Goal: Task Accomplishment & Management: Manage account settings

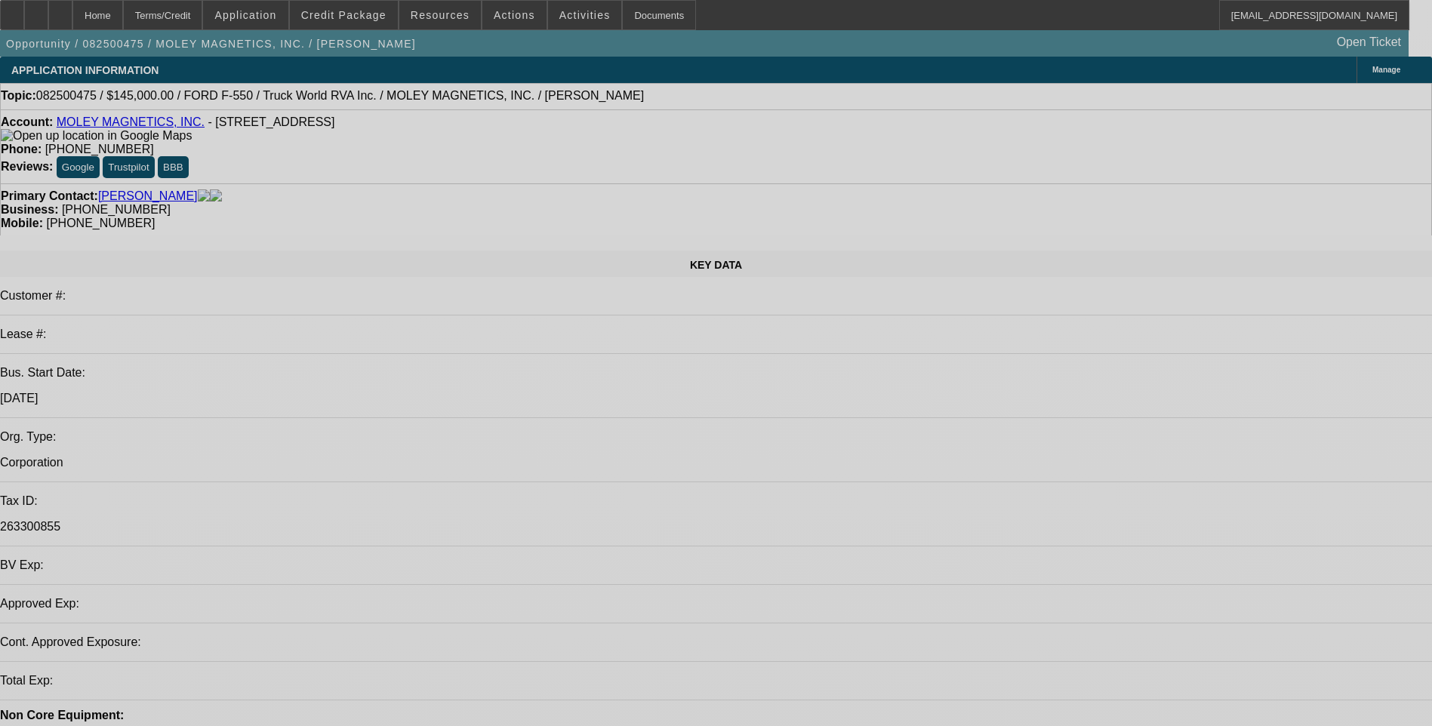
select select "0"
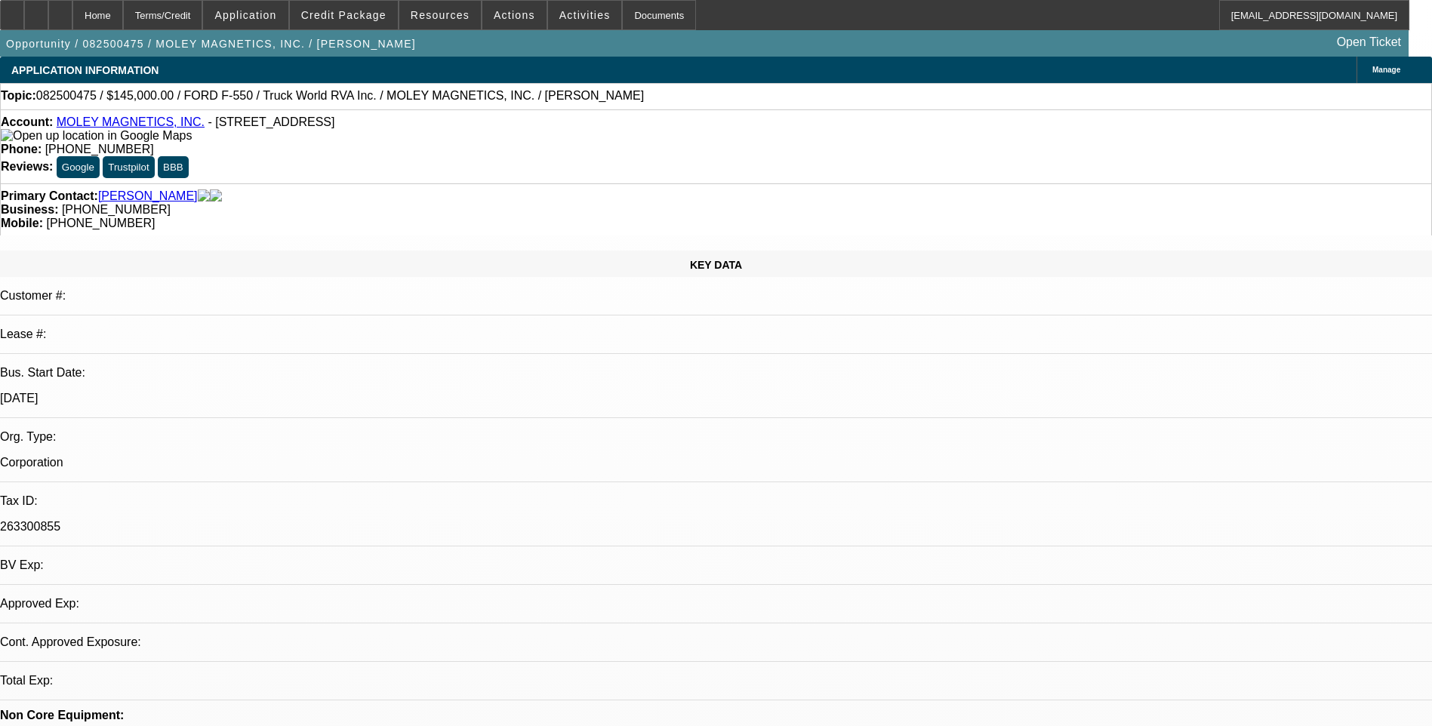
select select "0"
select select "1"
select select "6"
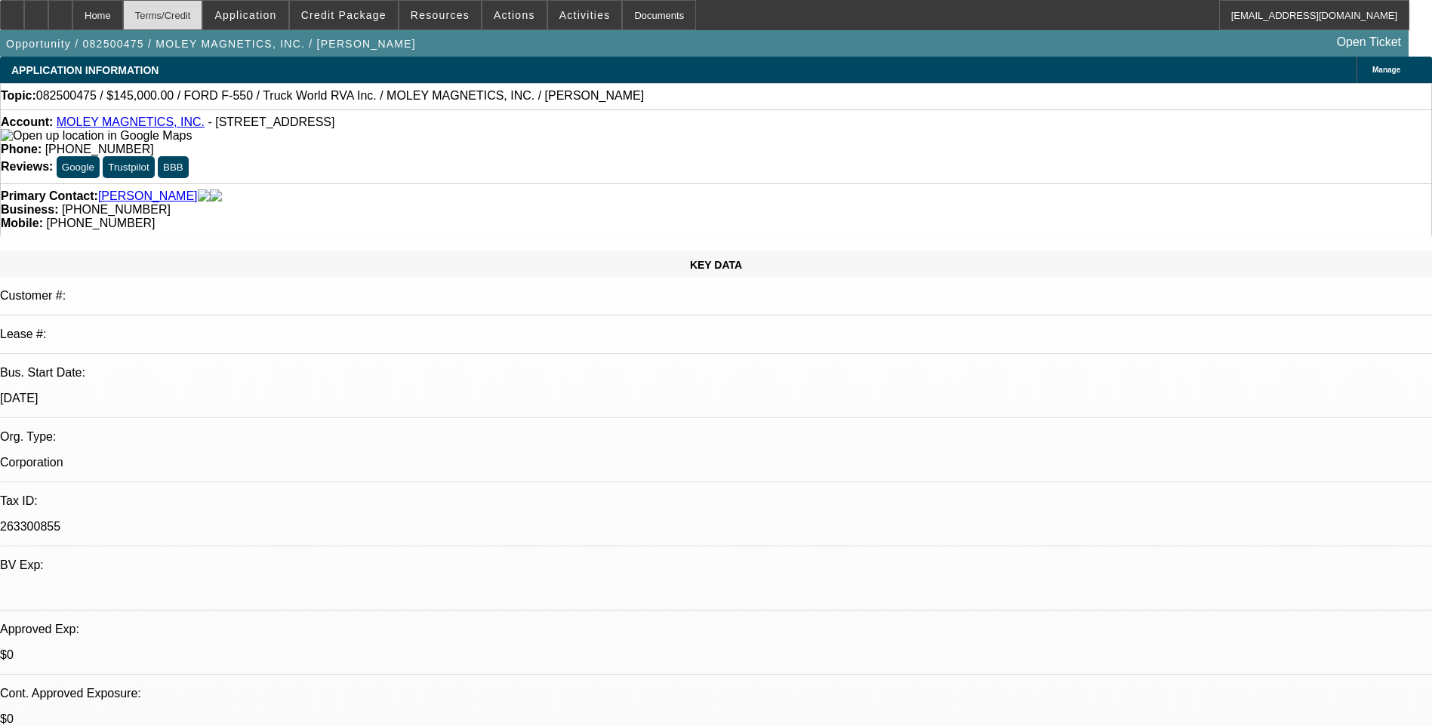
click at [195, 8] on div "Terms/Credit" at bounding box center [163, 15] width 80 height 30
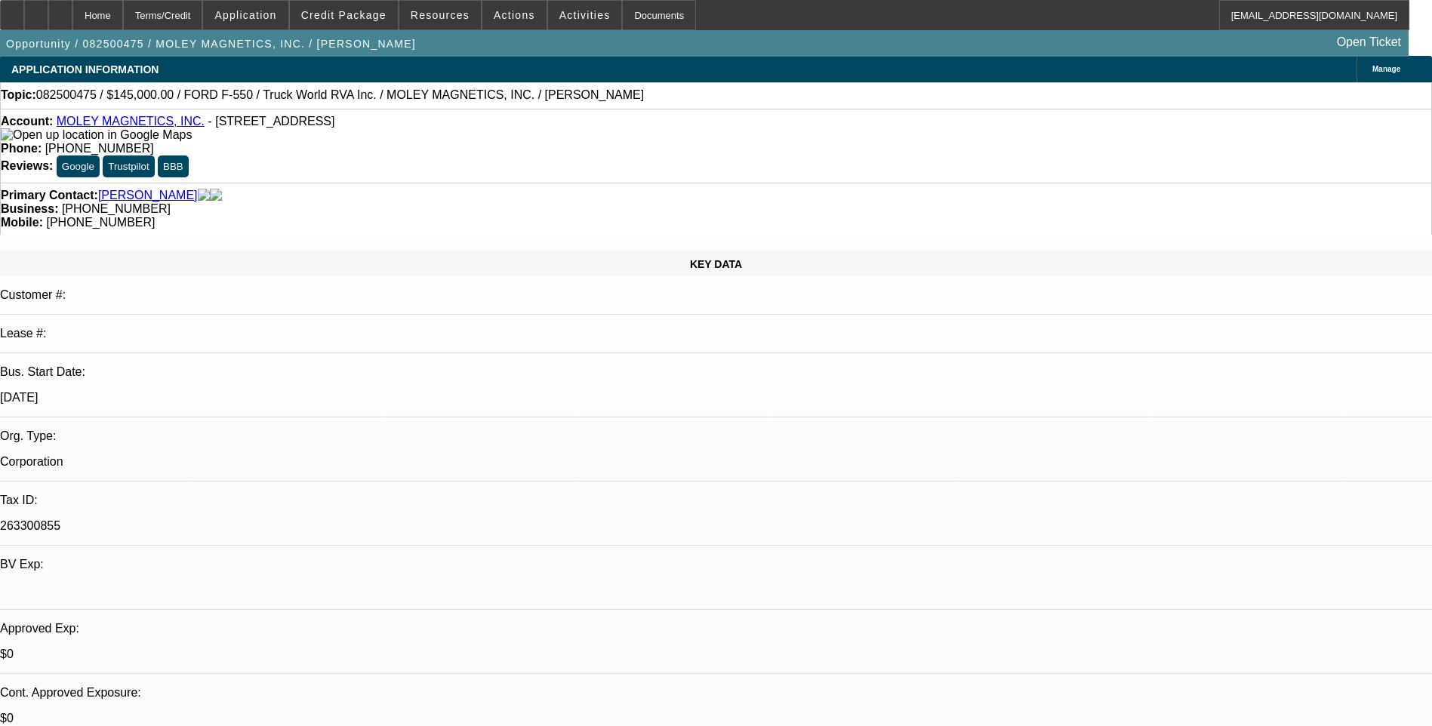
scroll to position [0, 0]
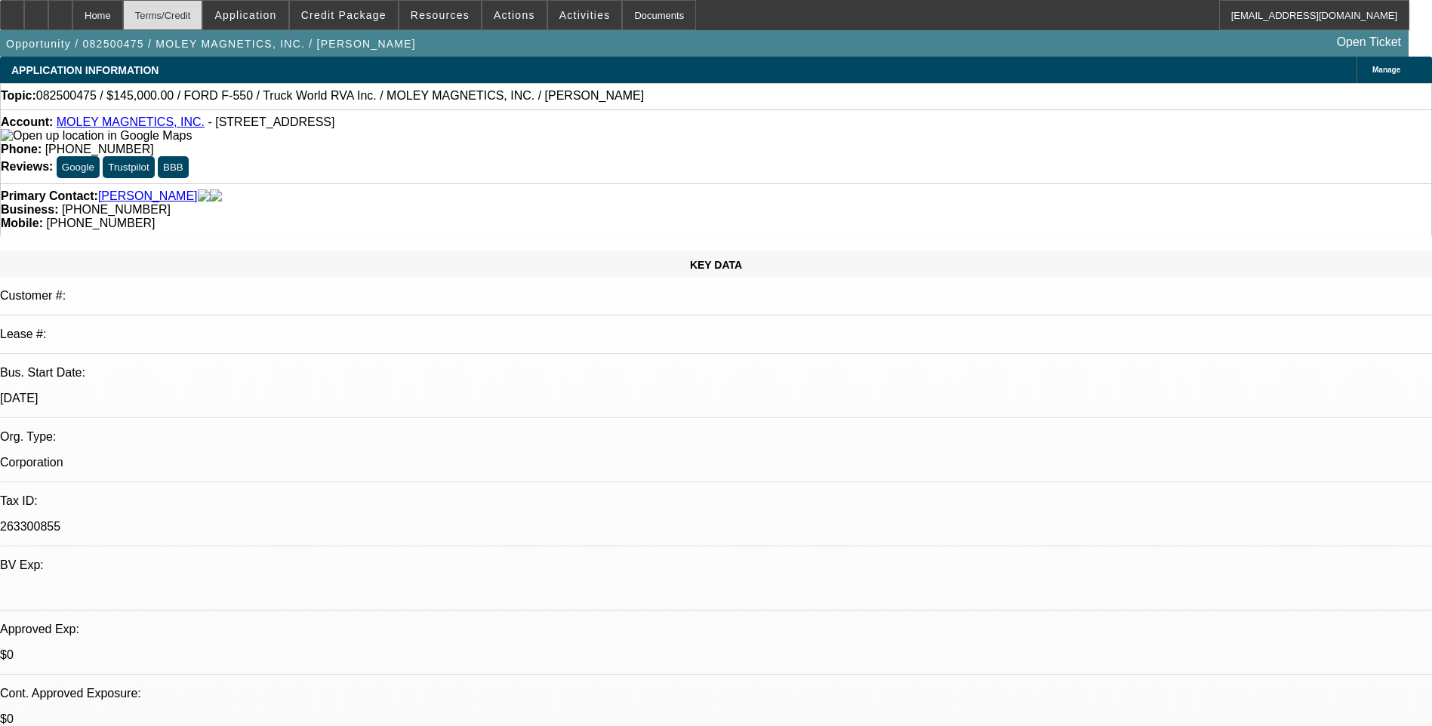
click at [203, 16] on div "Terms/Credit" at bounding box center [163, 15] width 80 height 30
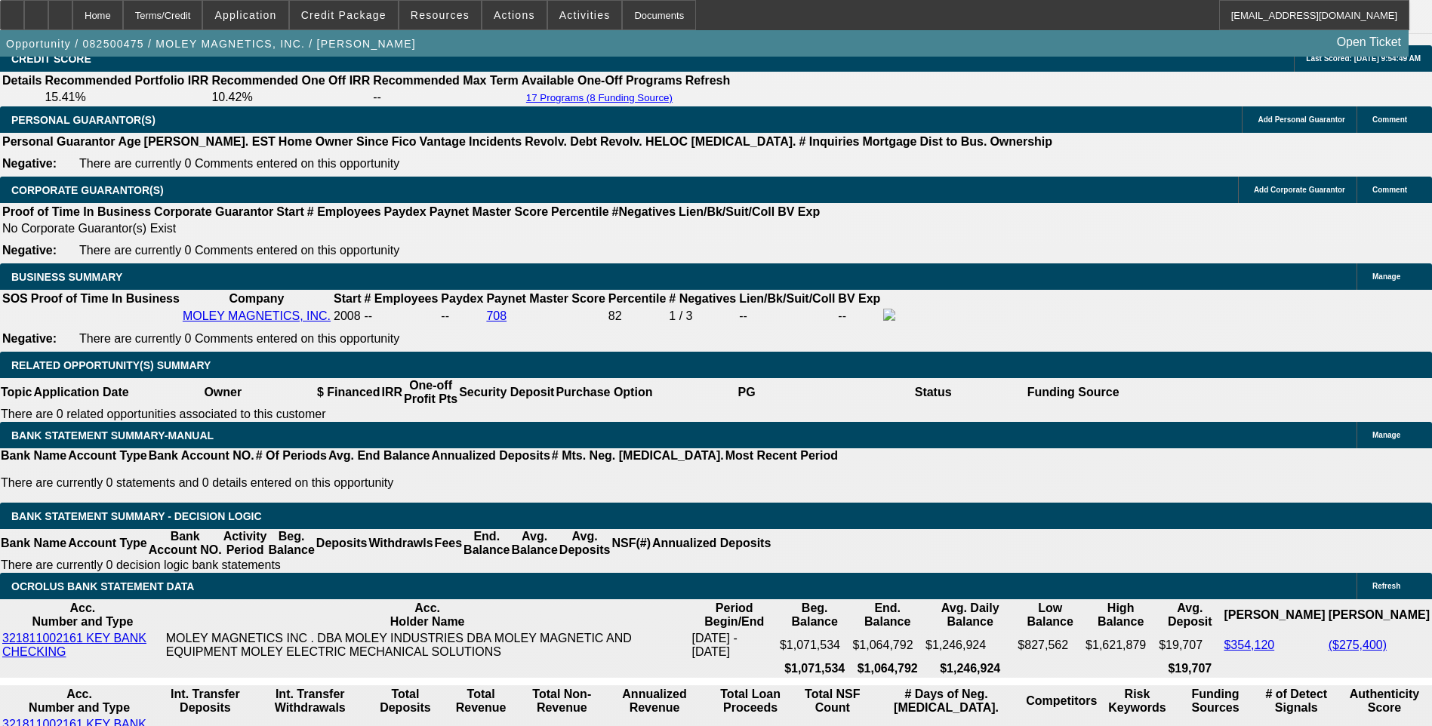
scroll to position [2201, 0]
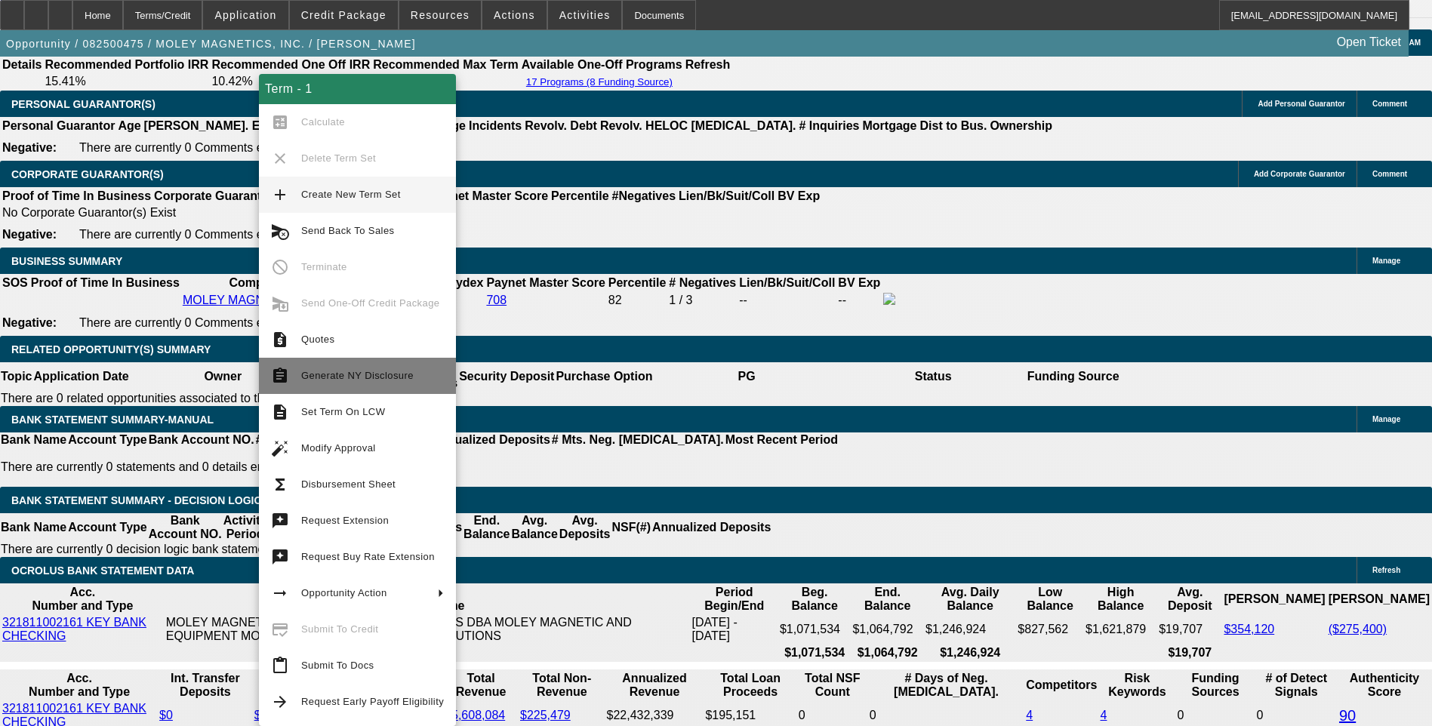
click at [378, 383] on span "Generate NY Disclosure" at bounding box center [372, 376] width 143 height 18
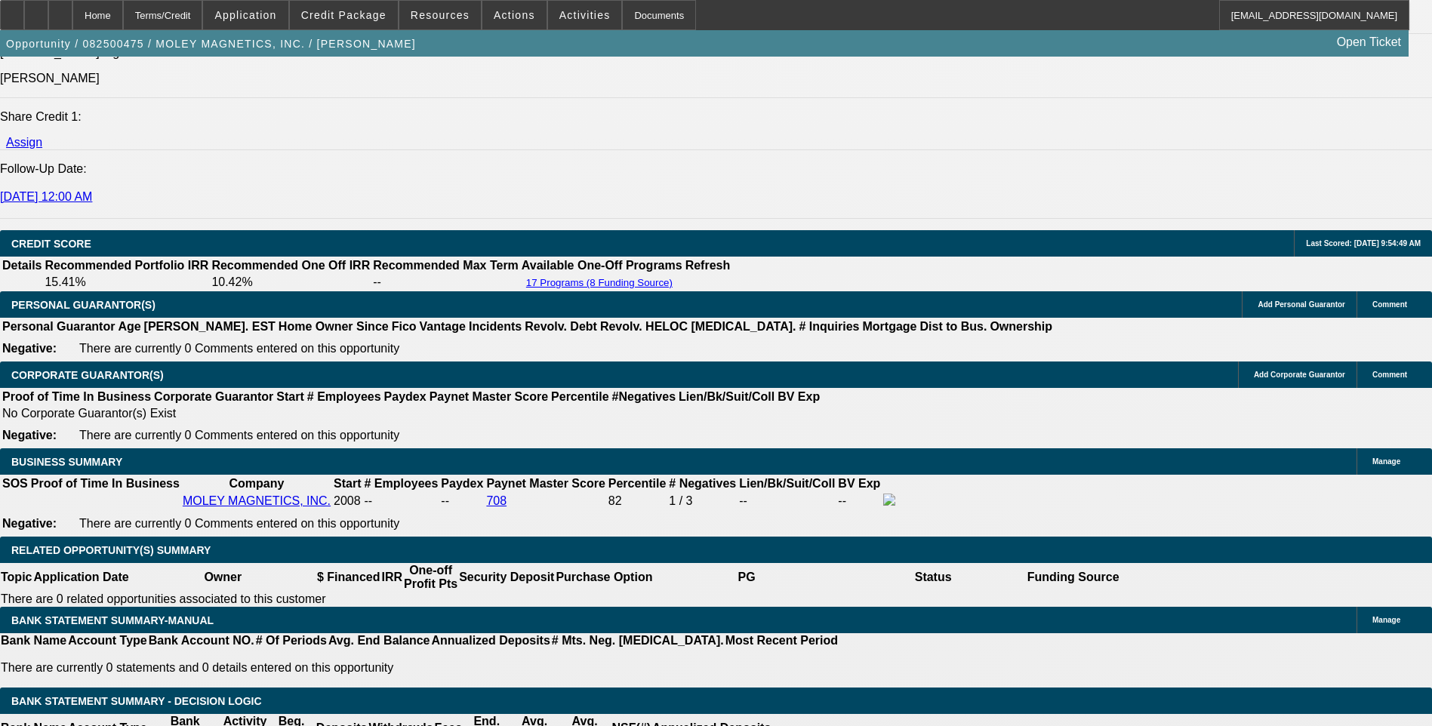
scroll to position [2188, 0]
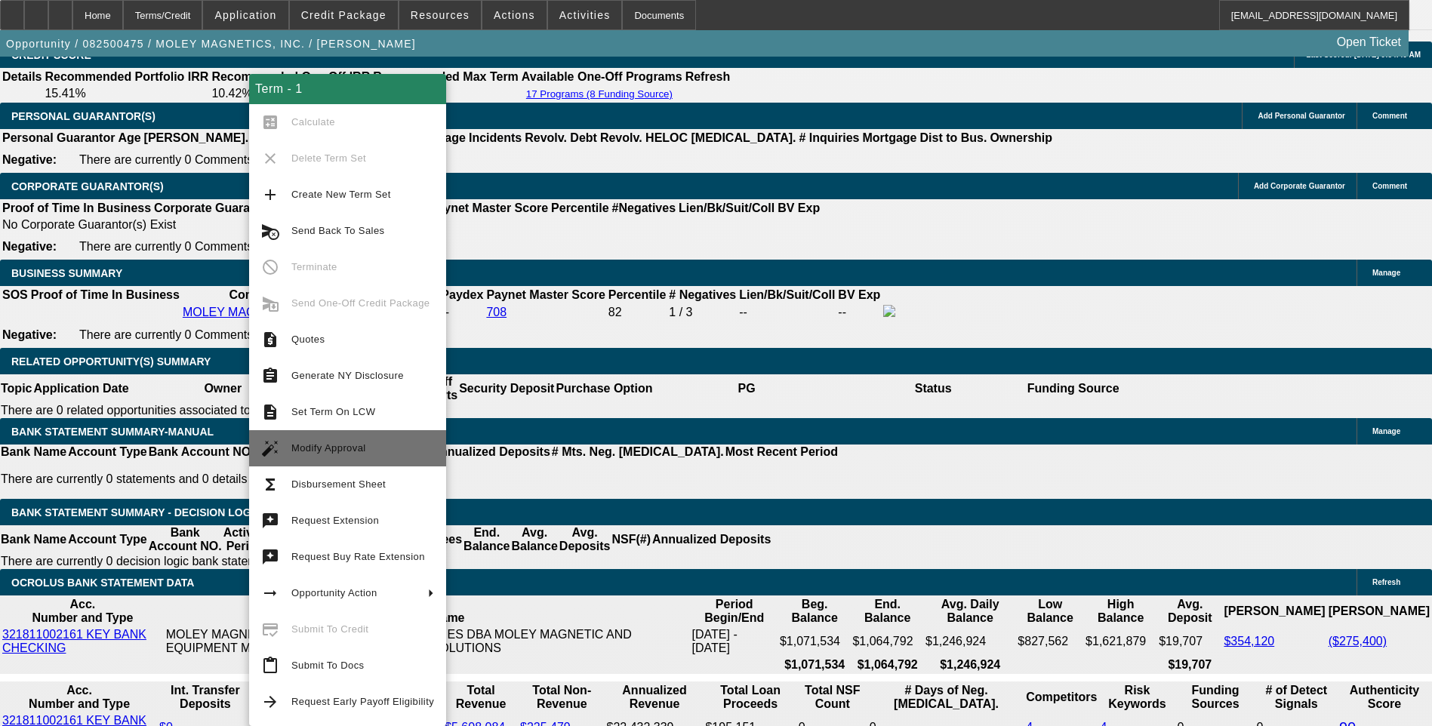
click at [374, 451] on span "Modify Approval" at bounding box center [362, 448] width 143 height 18
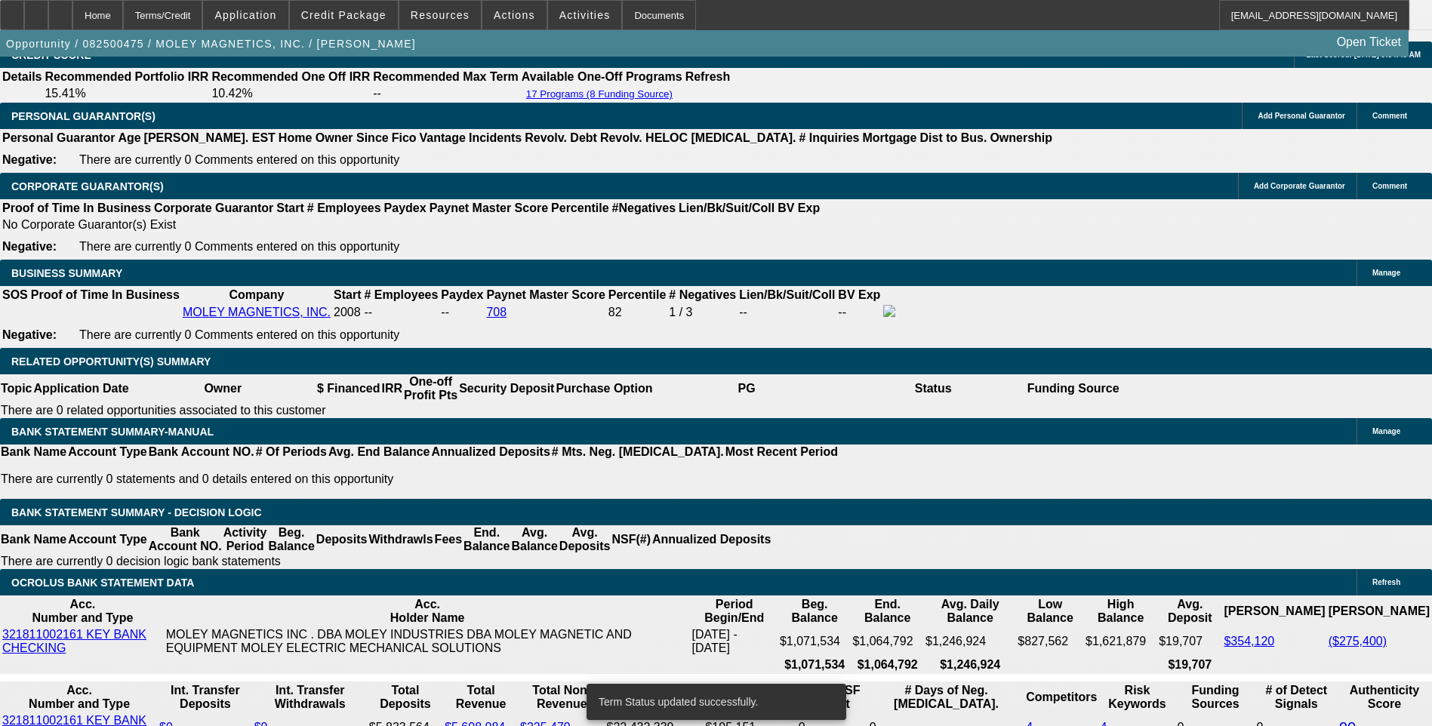
select select "0"
select select "6"
select select "0"
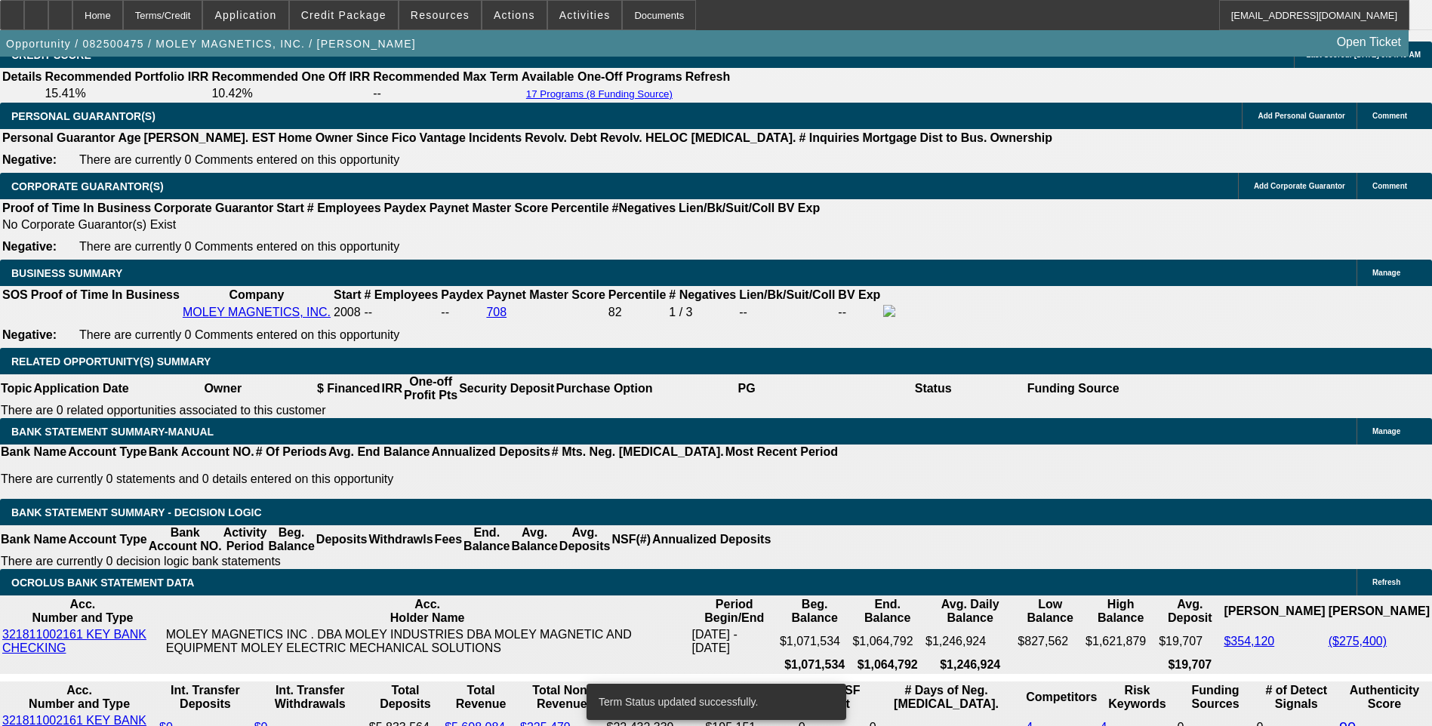
select select "0"
select select "6"
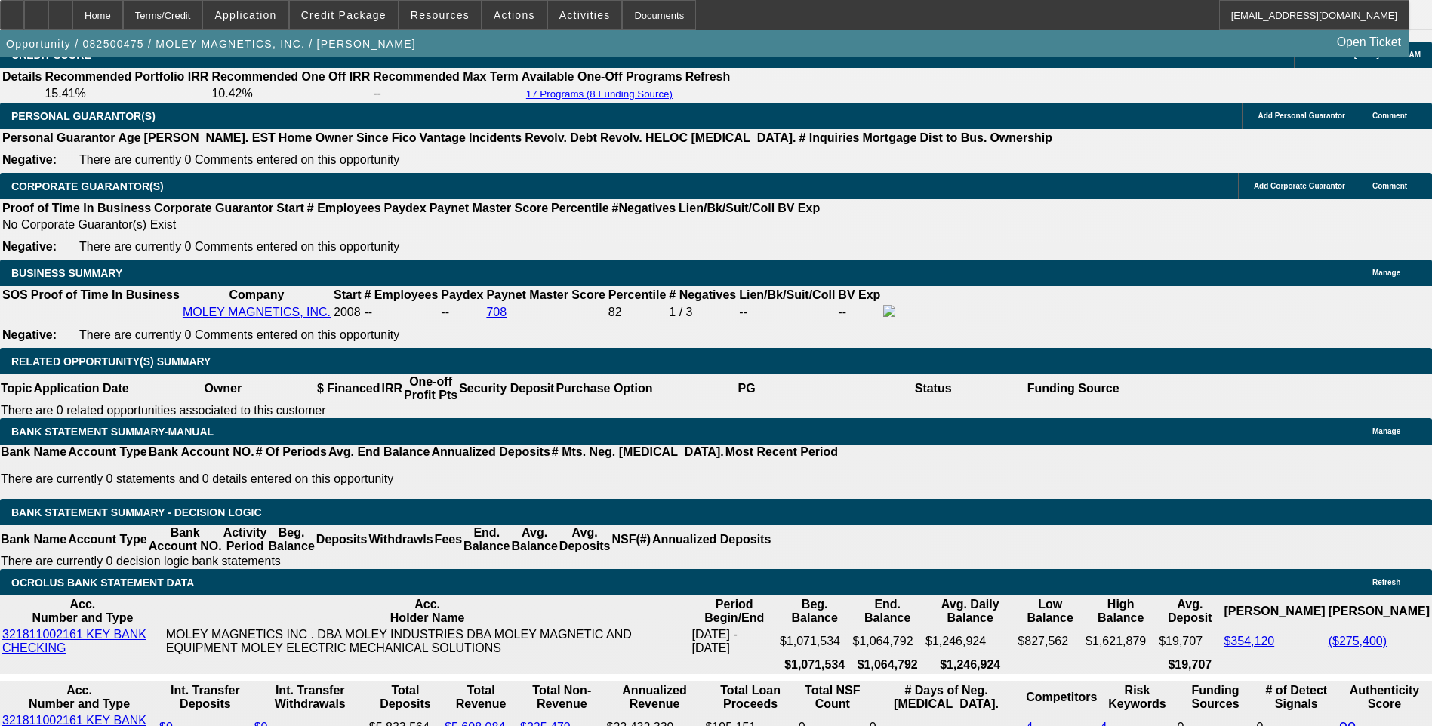
type input "UNKNOWN"
type input "8."
type input "$2,542.32"
type input "8.25"
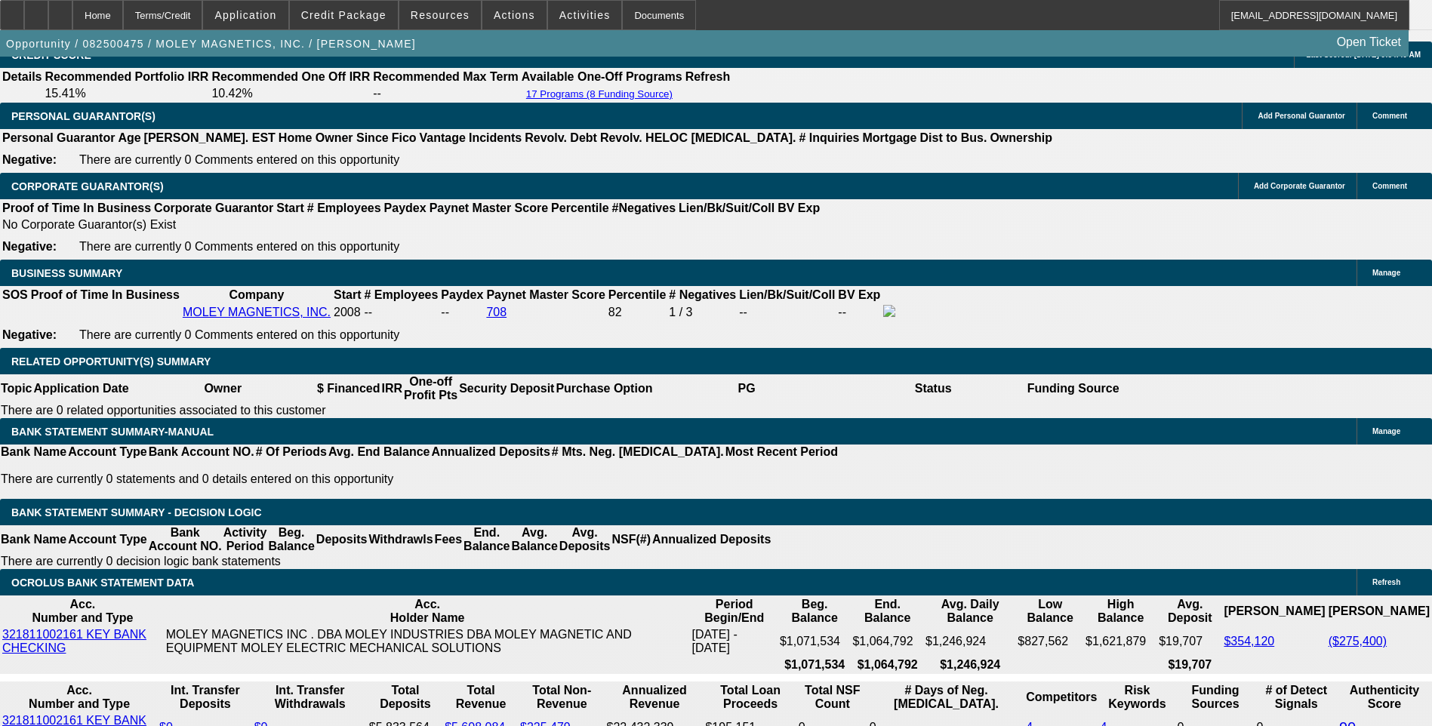
type input "$2,560.06"
type input "8.25"
type input "2560.0"
type input "8.2"
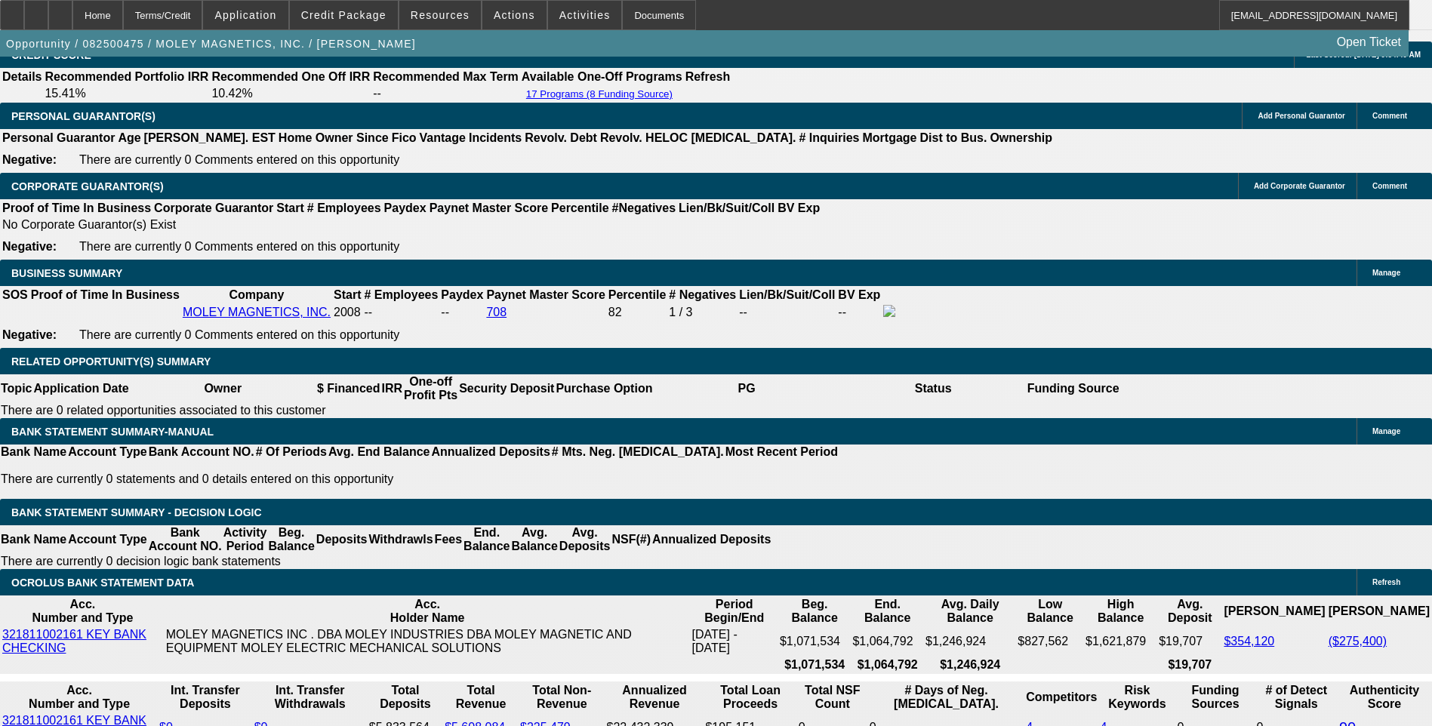
type input "$2,560.00"
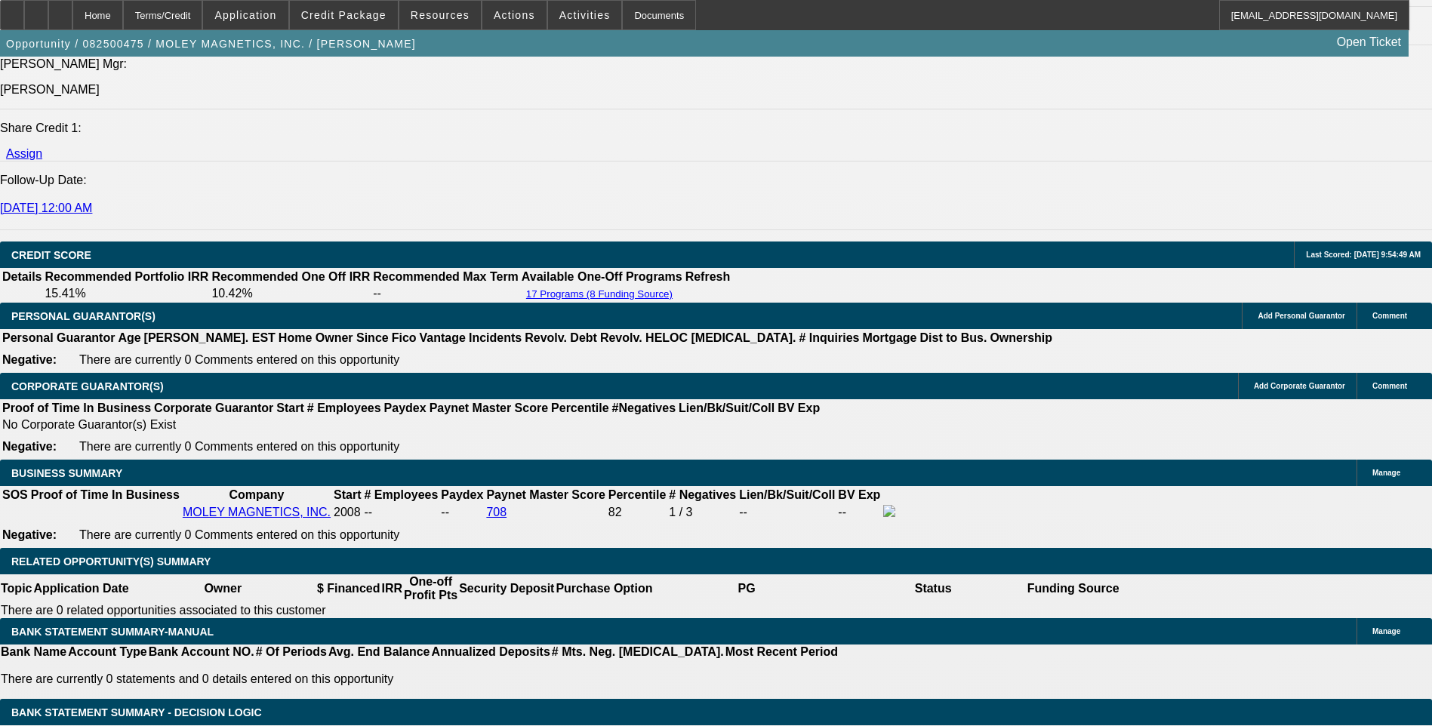
scroll to position [1962, 0]
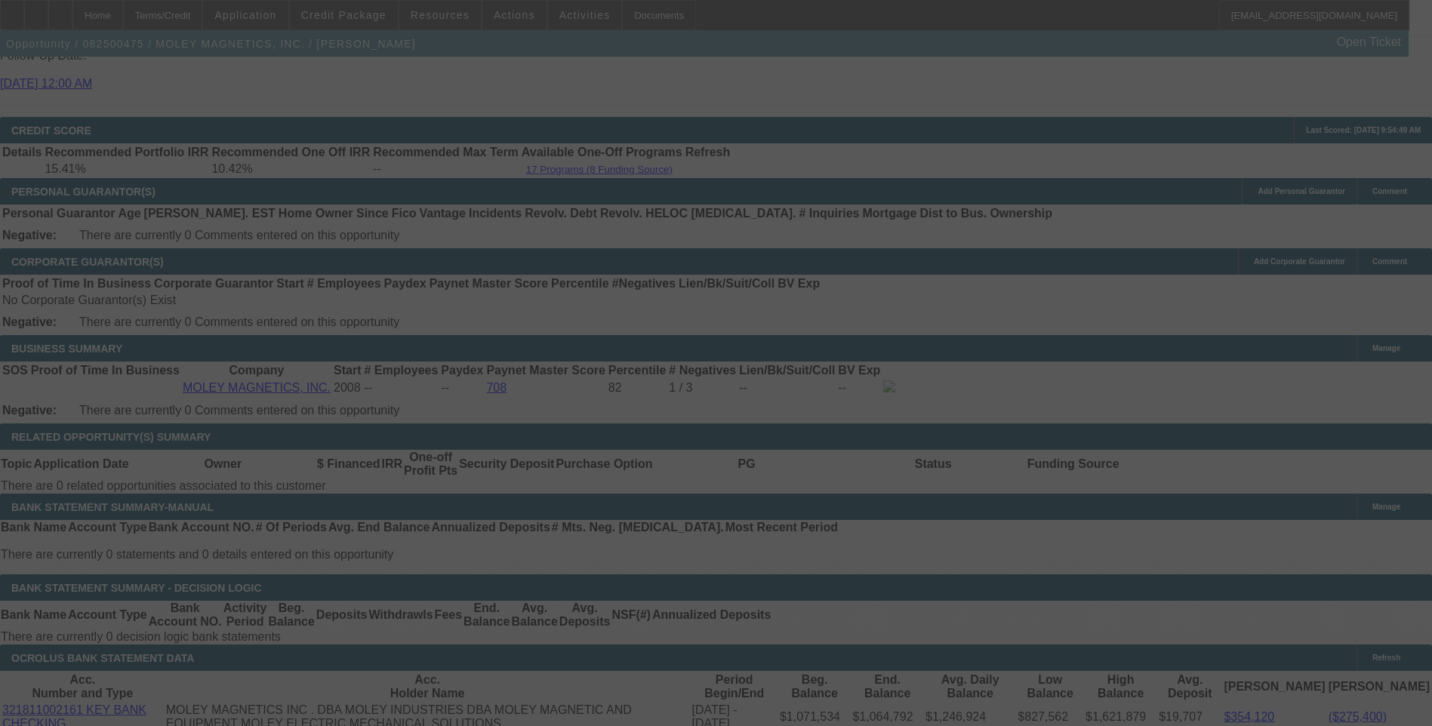
scroll to position [2188, 0]
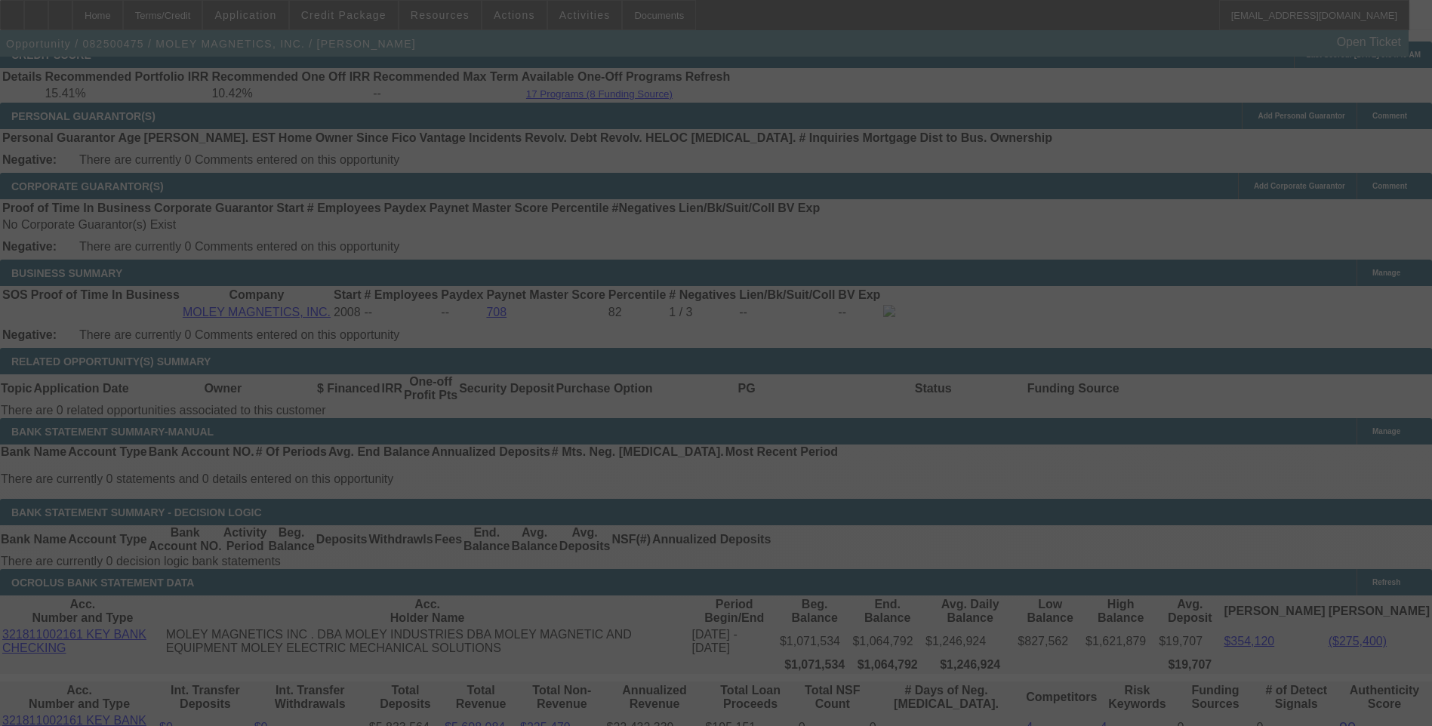
select select "0"
select select "6"
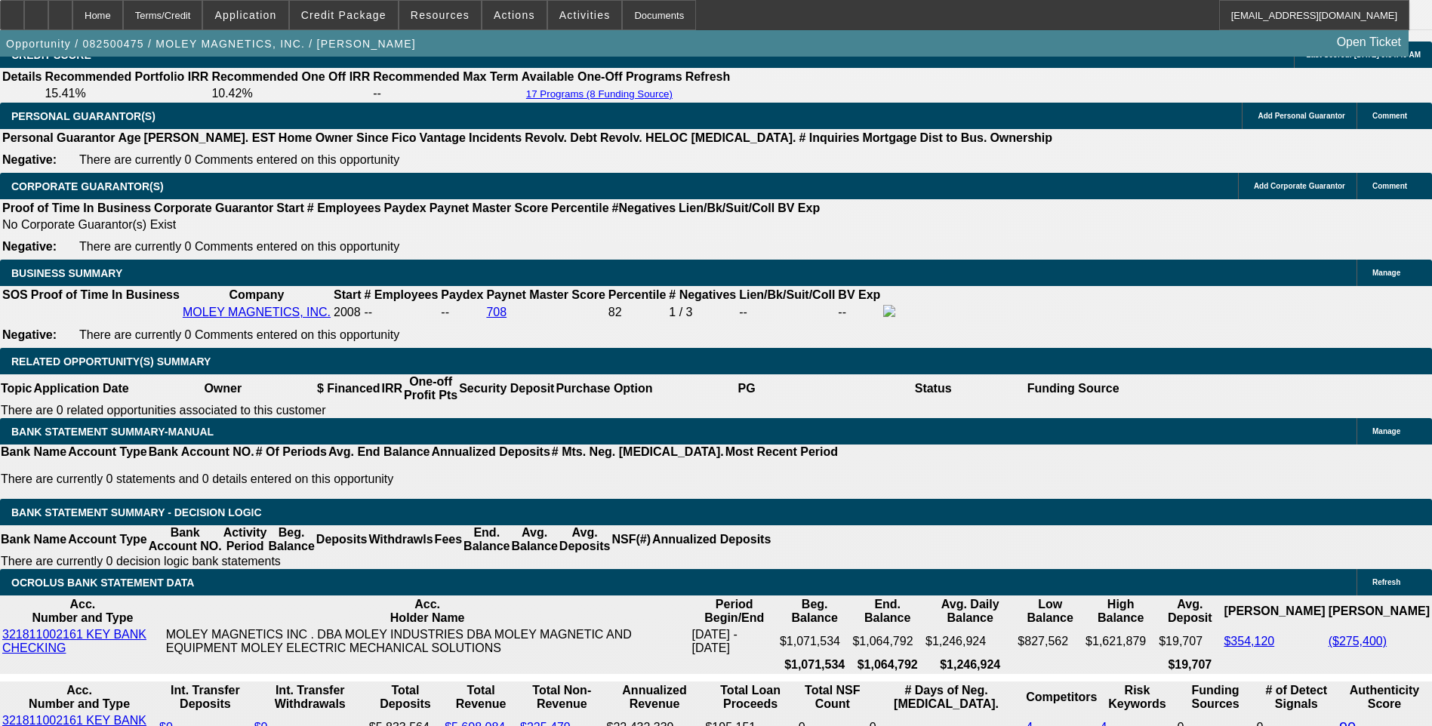
type input "256"
type input "UNKNOWN"
type input "25"
type input "2575"
type input "8.5"
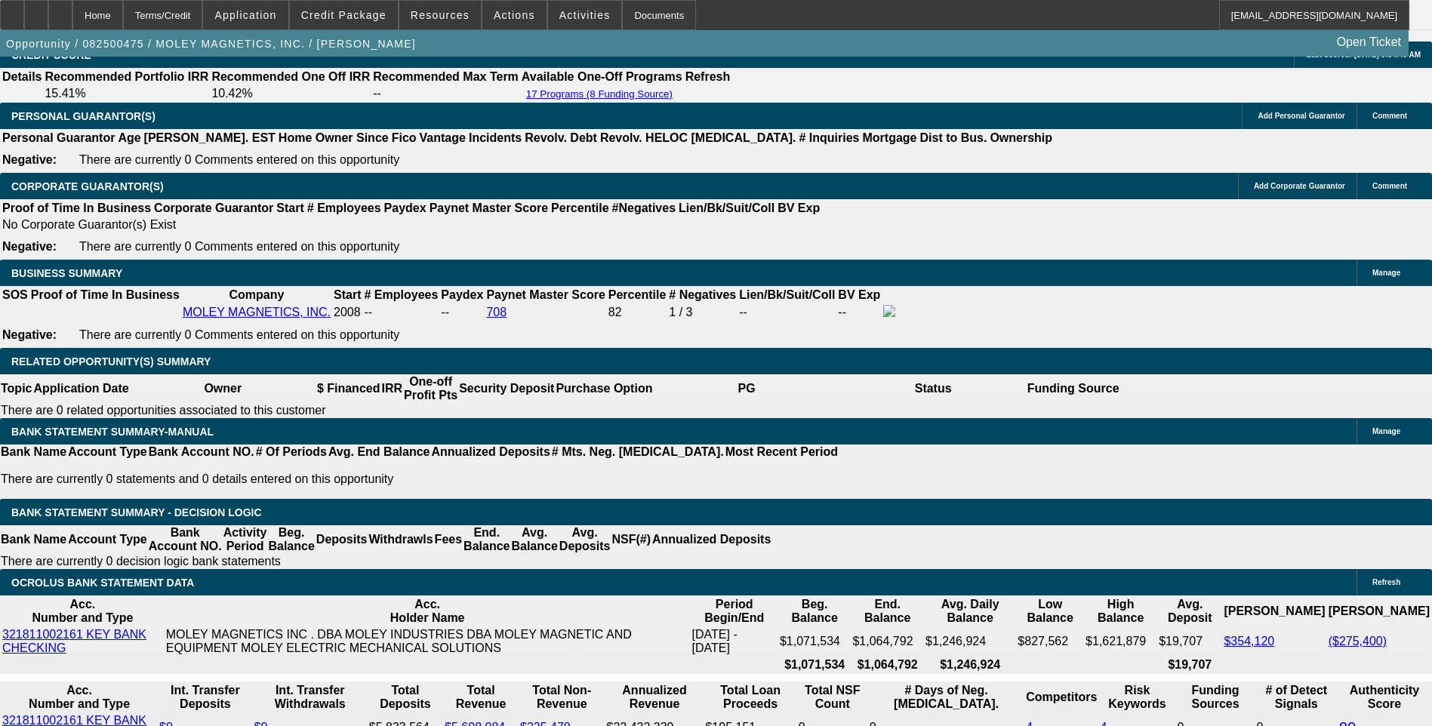
type input "$2,575.00"
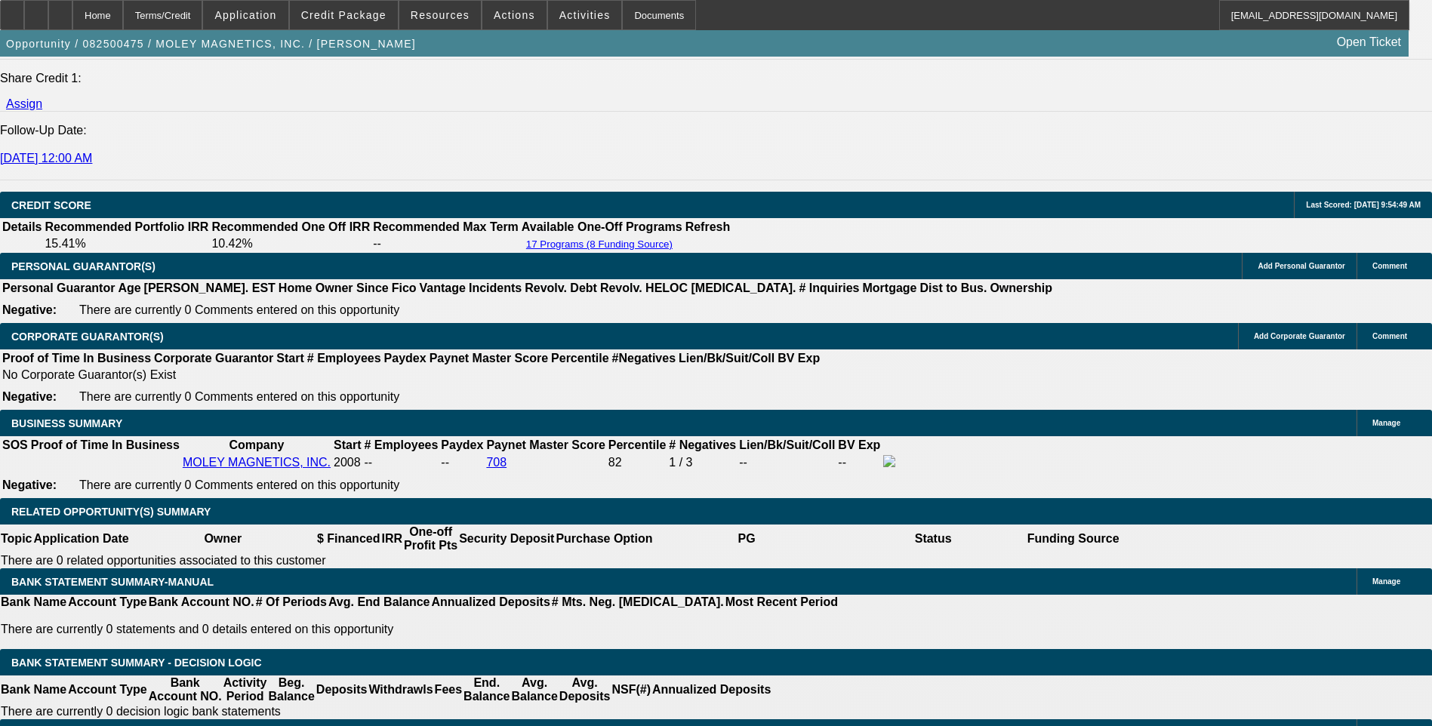
scroll to position [2038, 0]
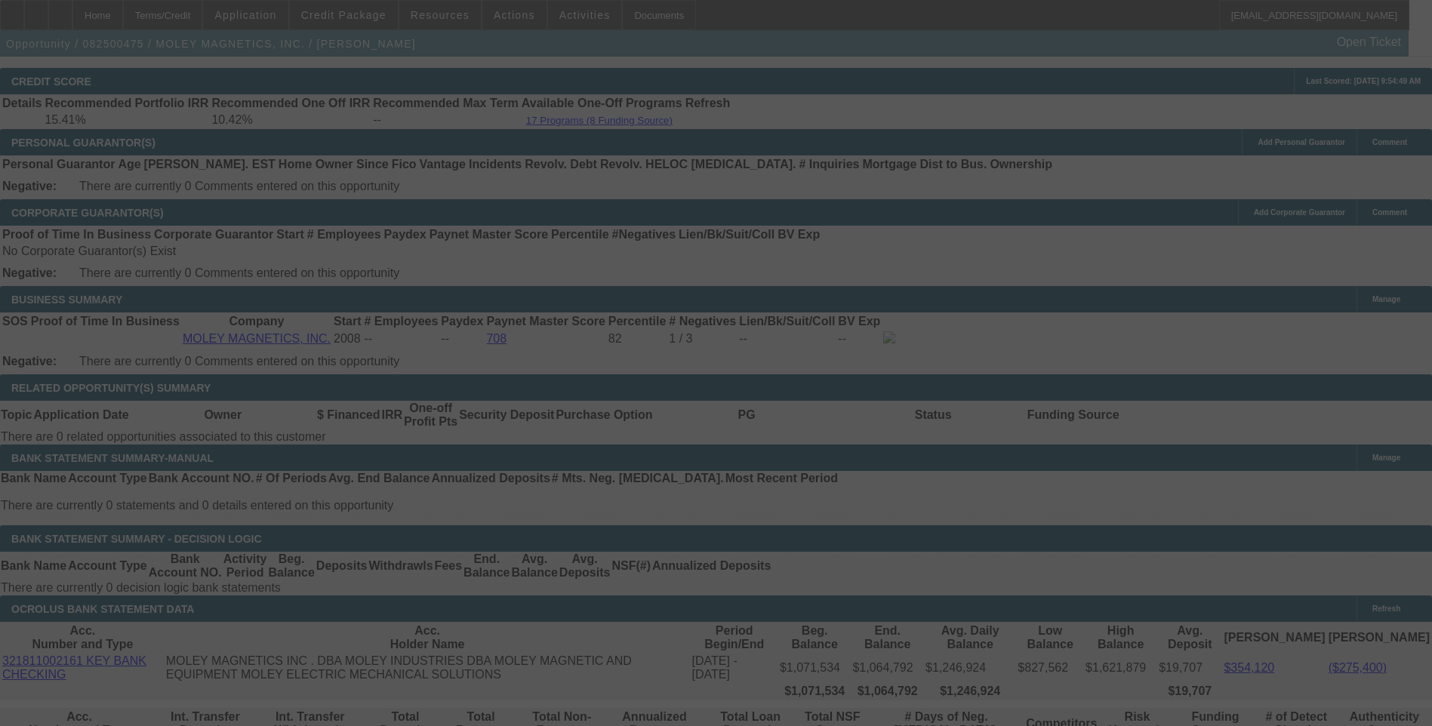
scroll to position [2188, 0]
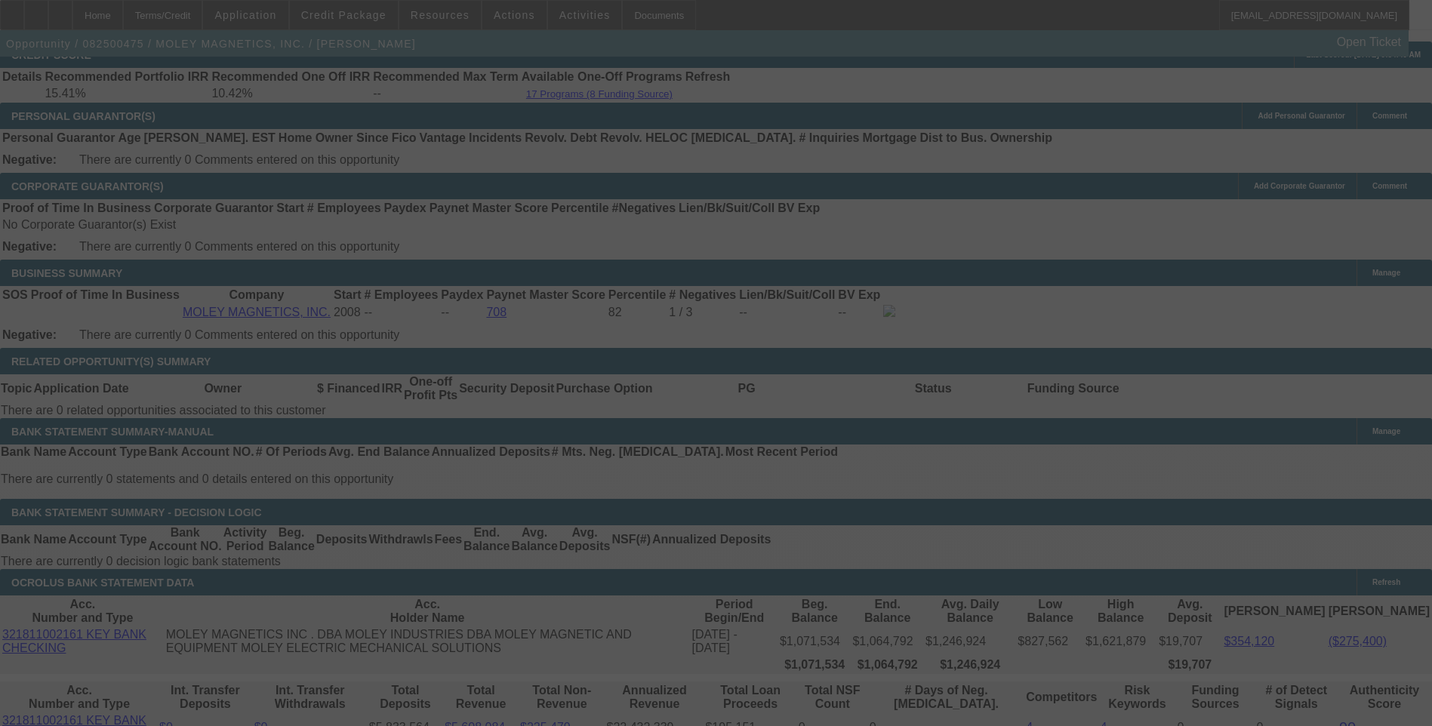
select select "0"
select select "6"
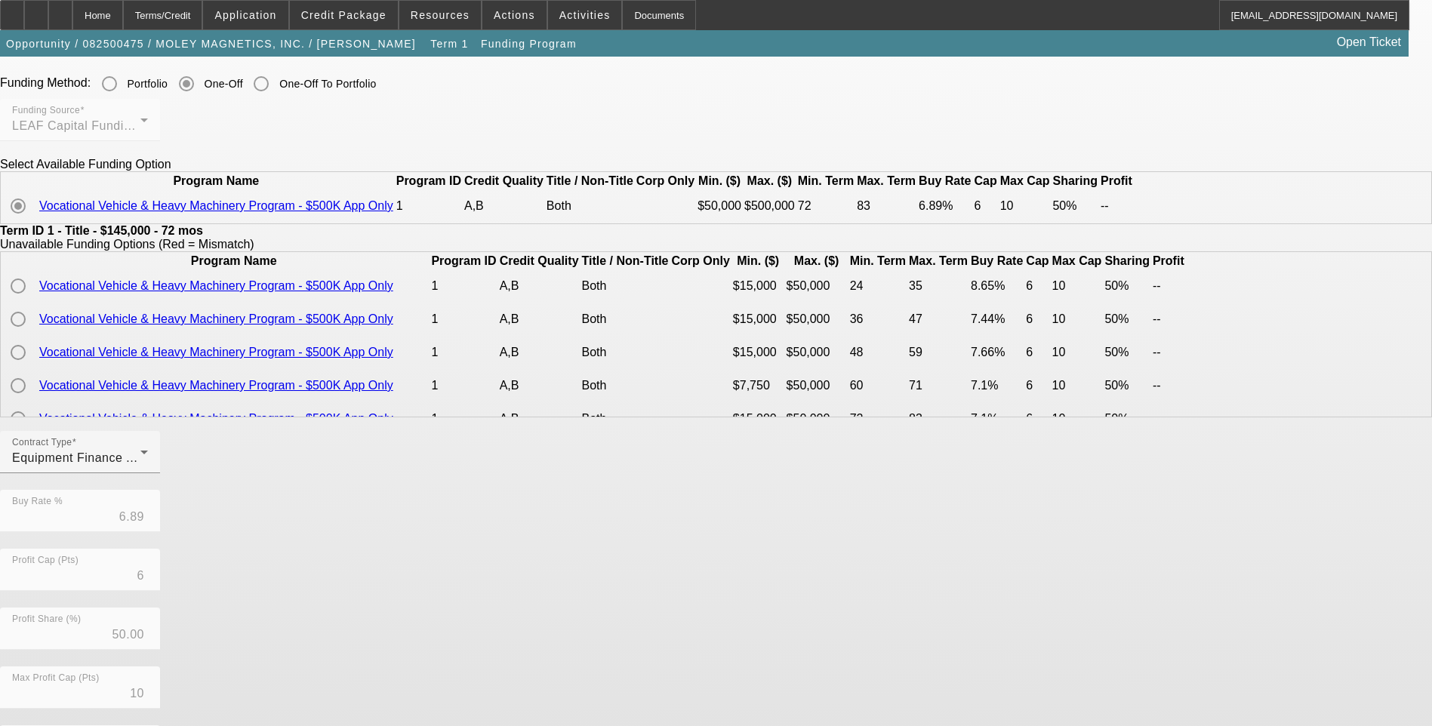
scroll to position [75, 0]
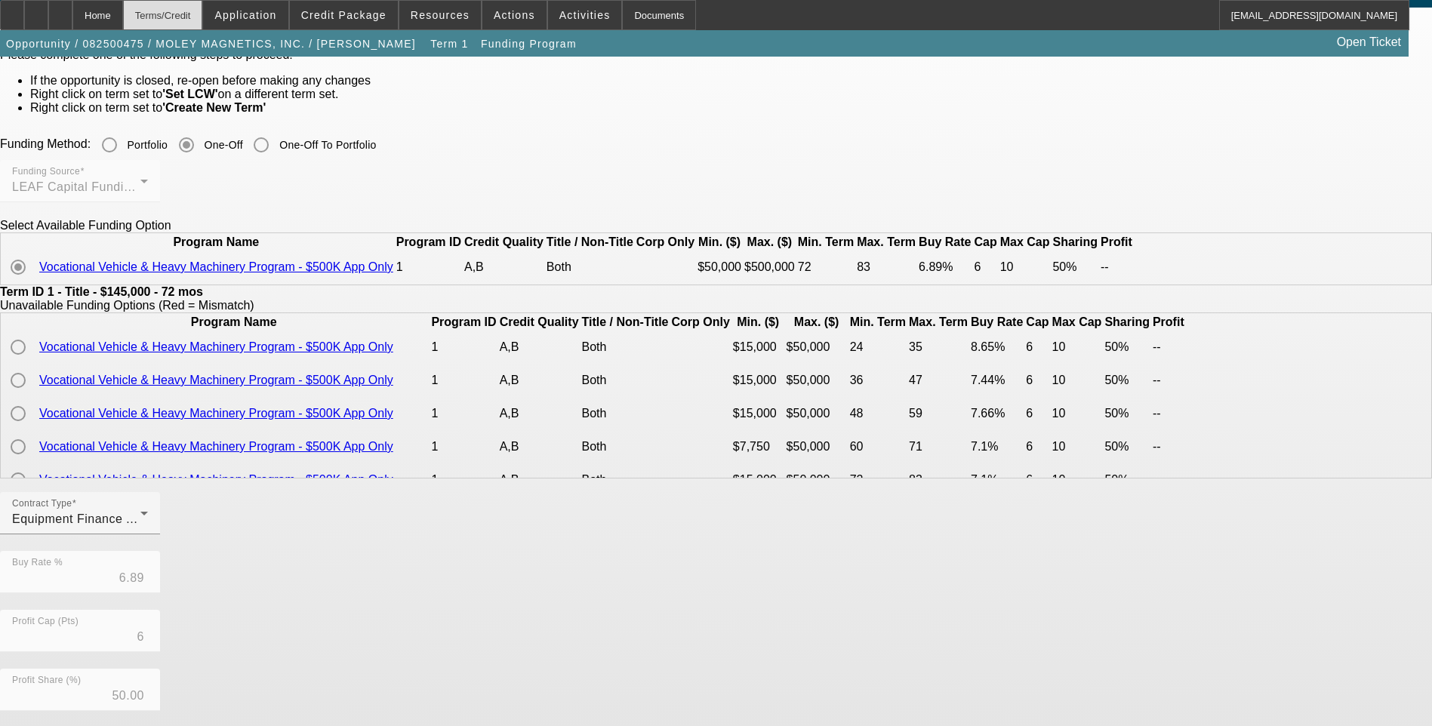
click at [203, 14] on div "Terms/Credit" at bounding box center [163, 15] width 80 height 30
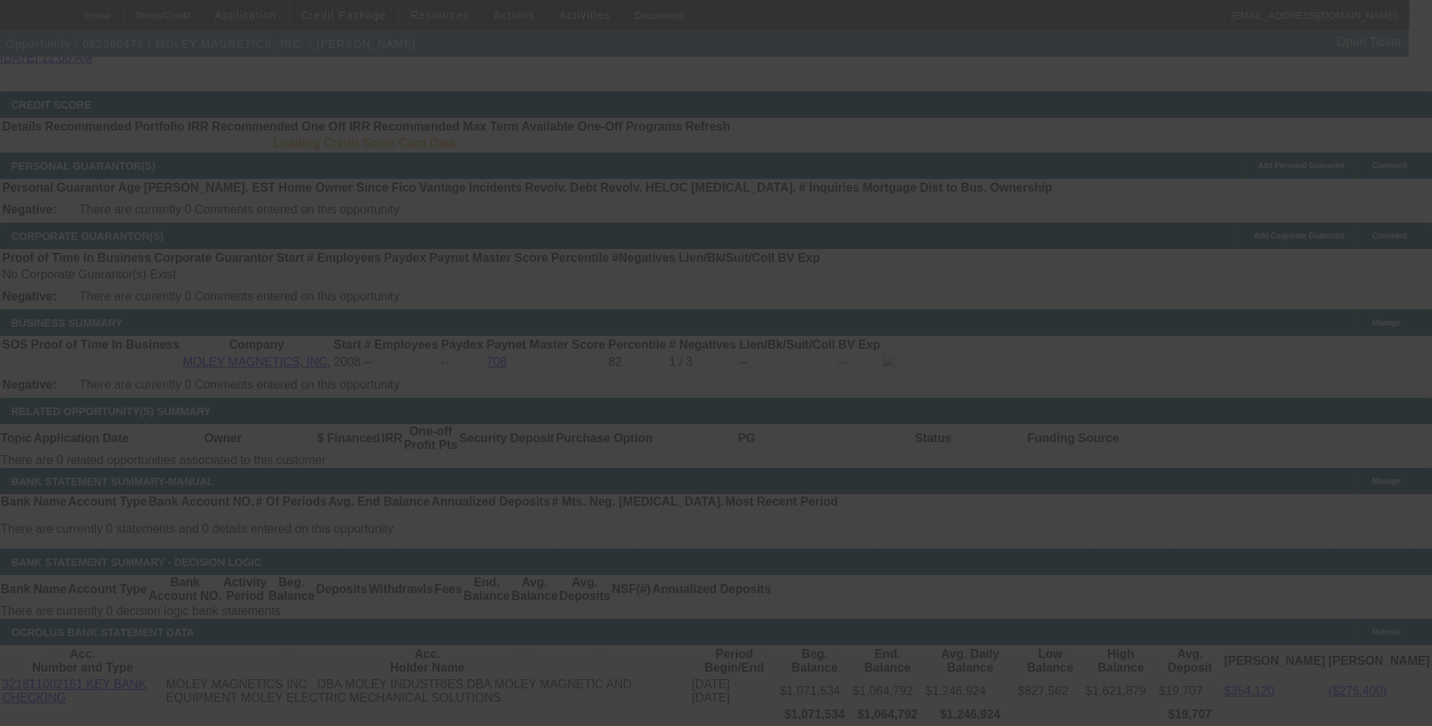
scroll to position [2081, 0]
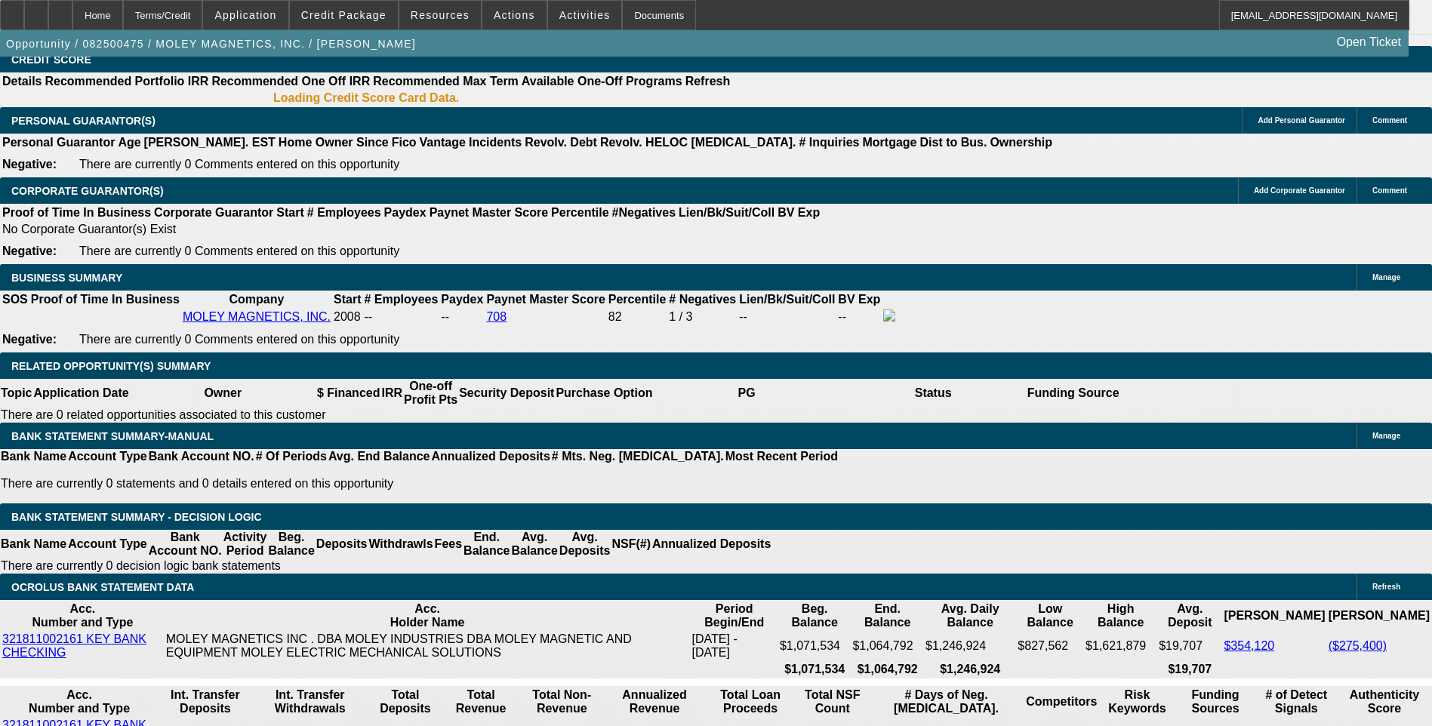
select select "0"
select select "6"
select select "0"
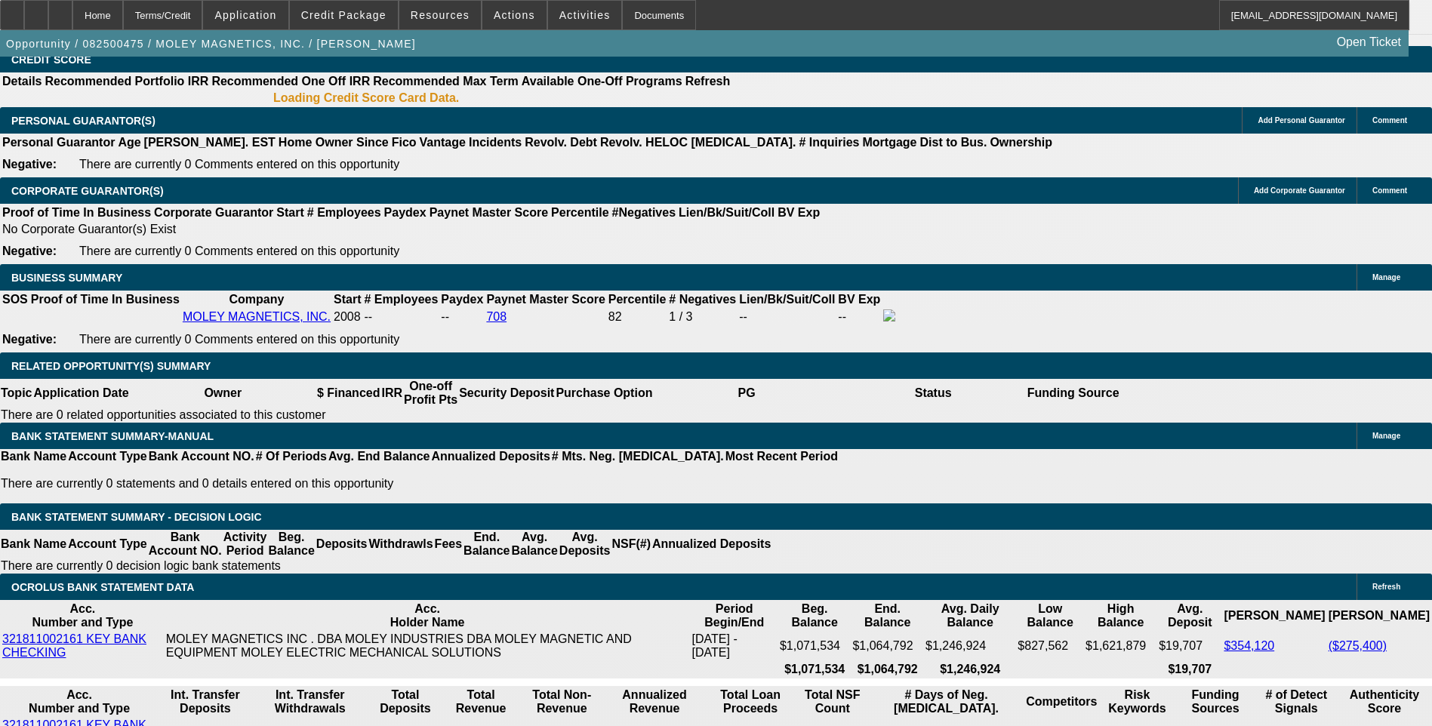
select select "0"
select select "6"
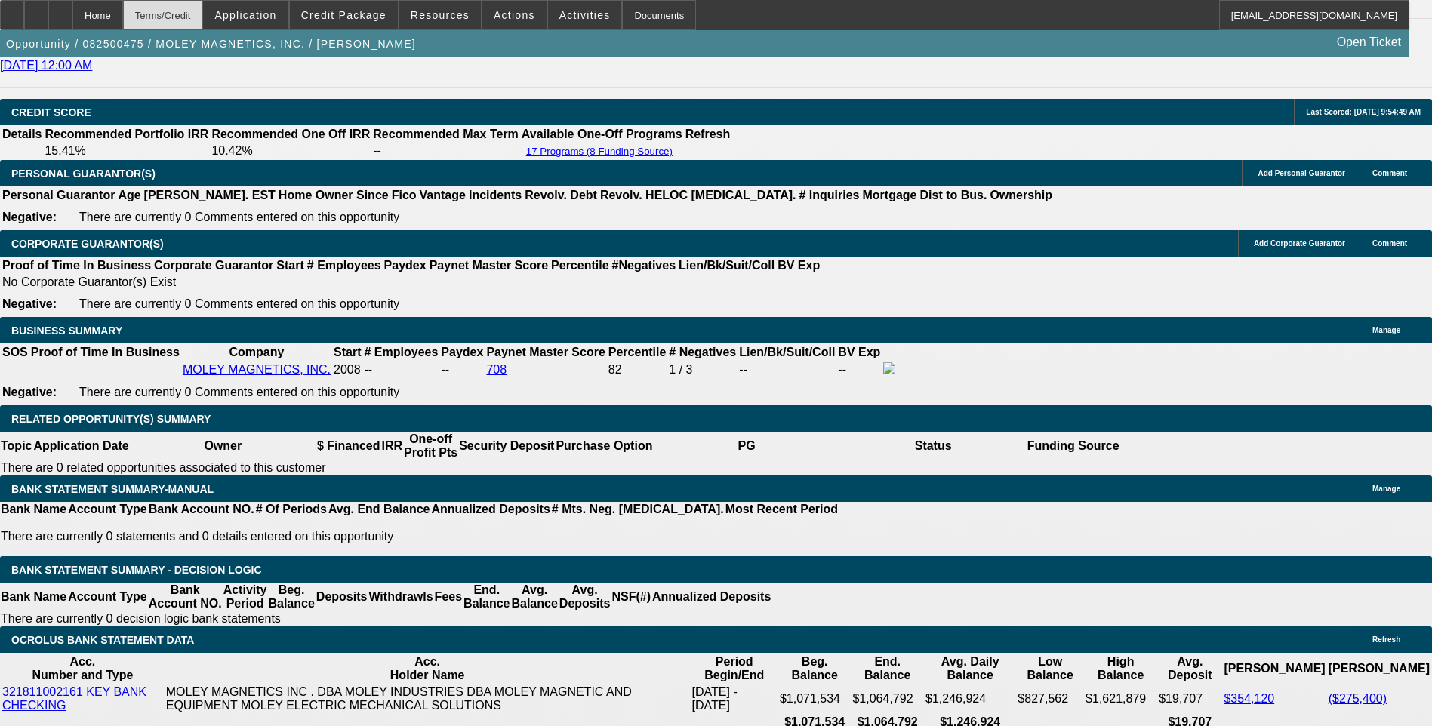
scroll to position [2125, 0]
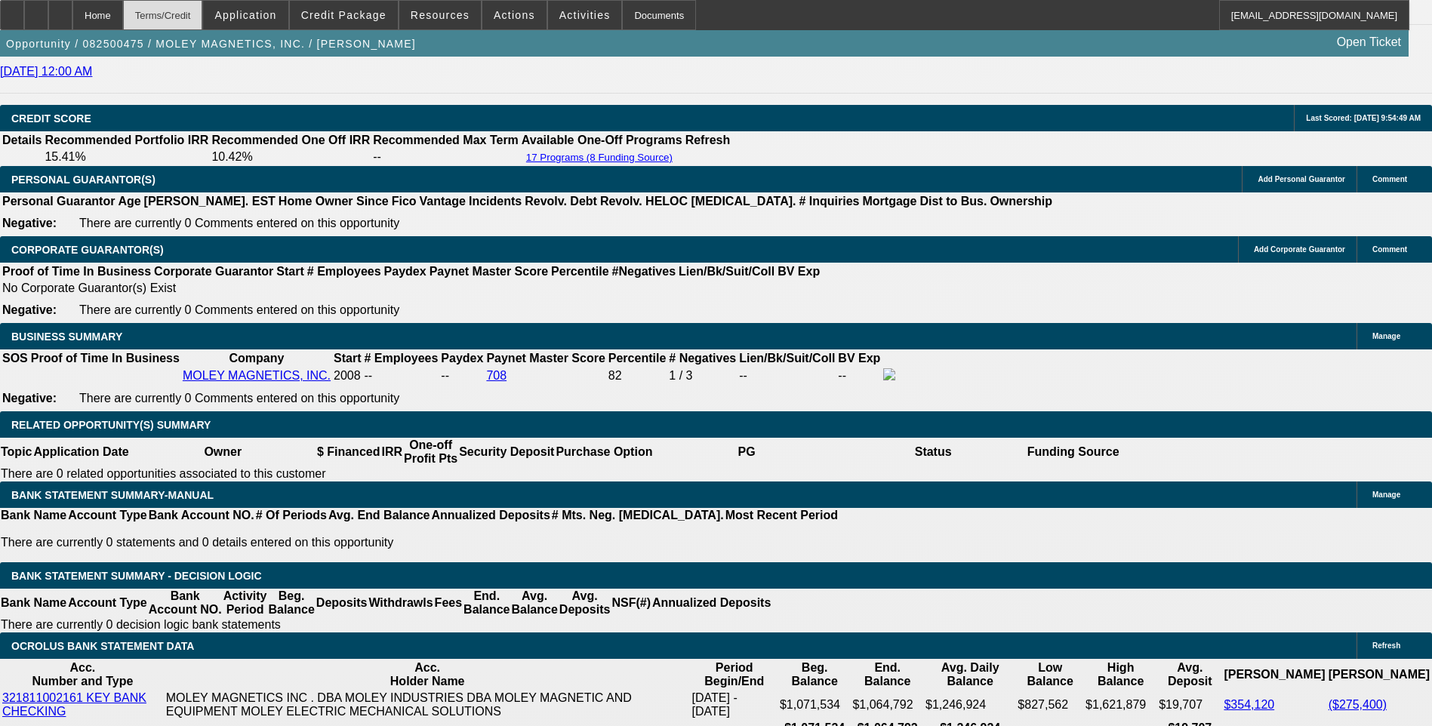
click at [203, 14] on div "Terms/Credit" at bounding box center [163, 15] width 80 height 30
type input "UNKNOWN"
type input "7"
type input "$21,302.53"
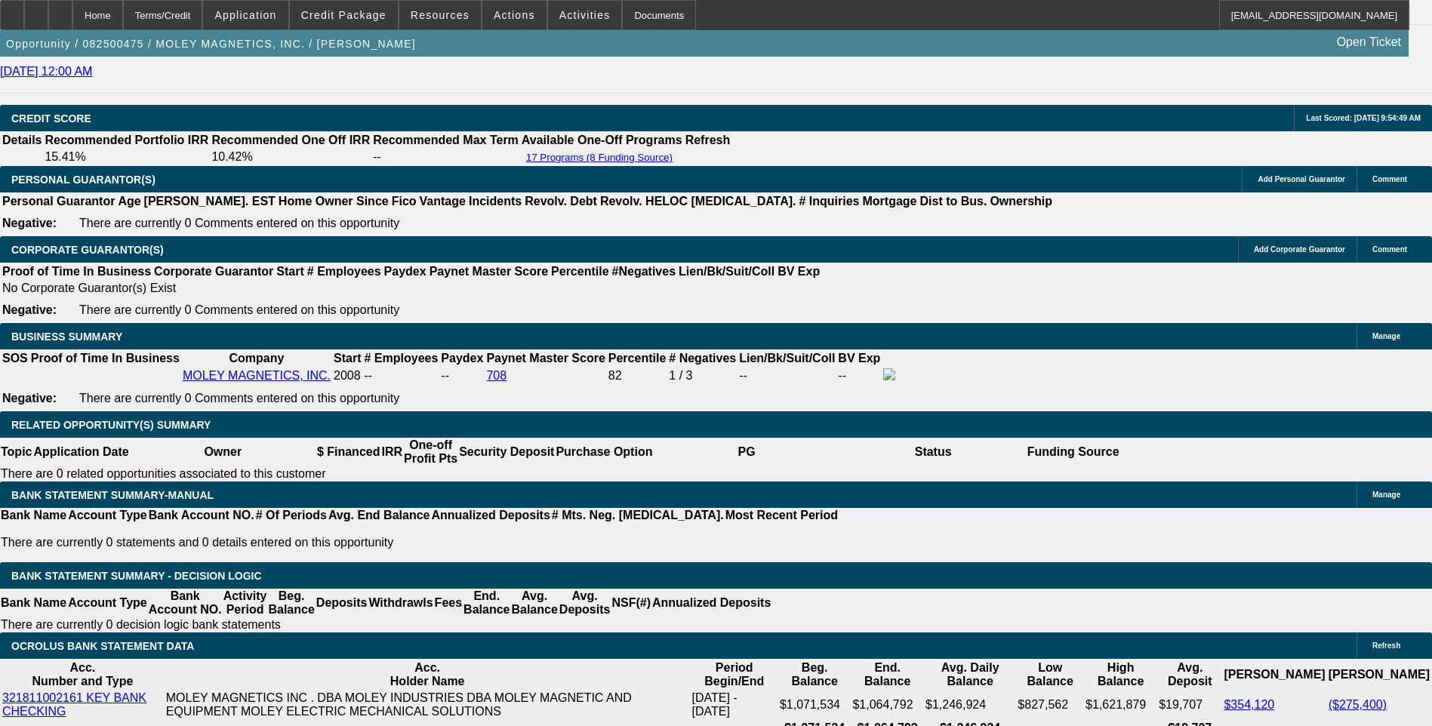
type input "60"
type input "$1.76"
type input "60"
type input "8"
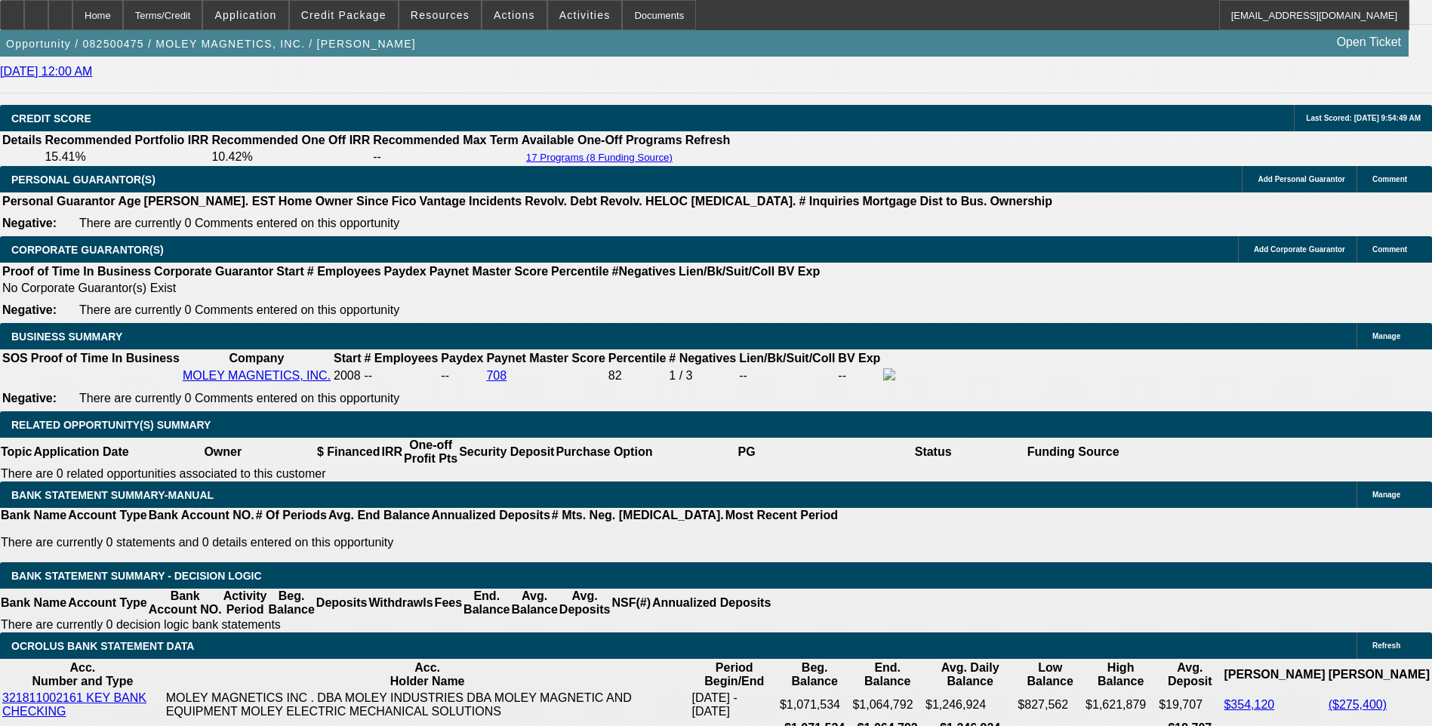
type input "$2,940.08"
type input "8.5"
type input "$2,974.90"
type input "8.5"
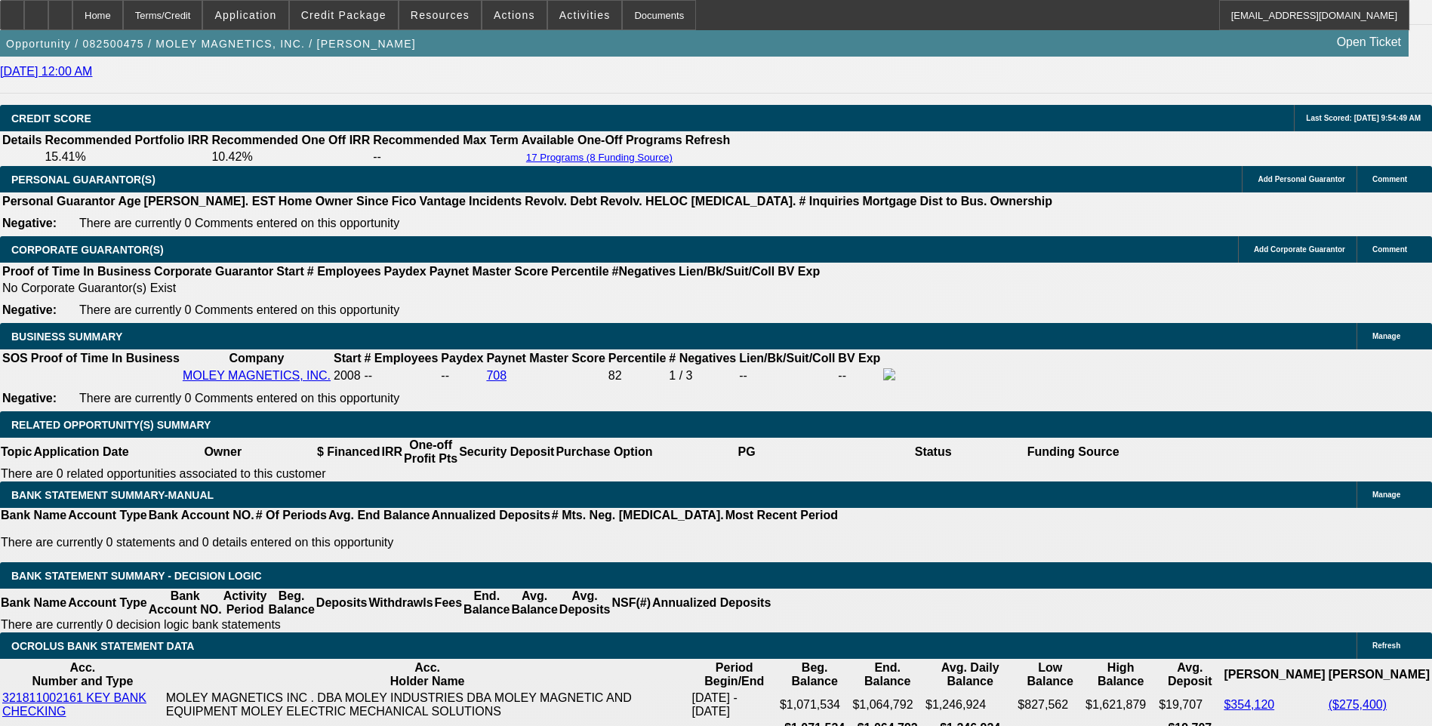
type input "297"
type input "2975"
type input "8.5"
type input "$2,975.00"
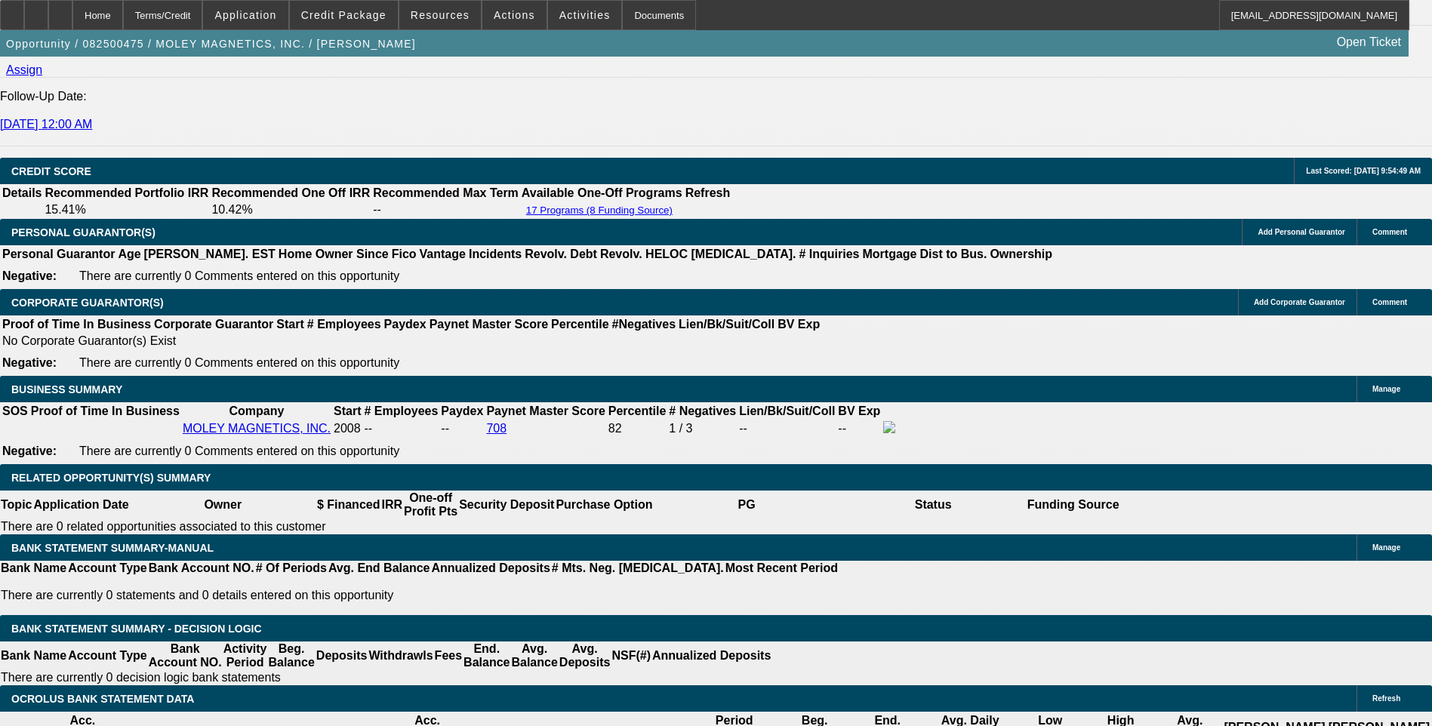
scroll to position [1974, 0]
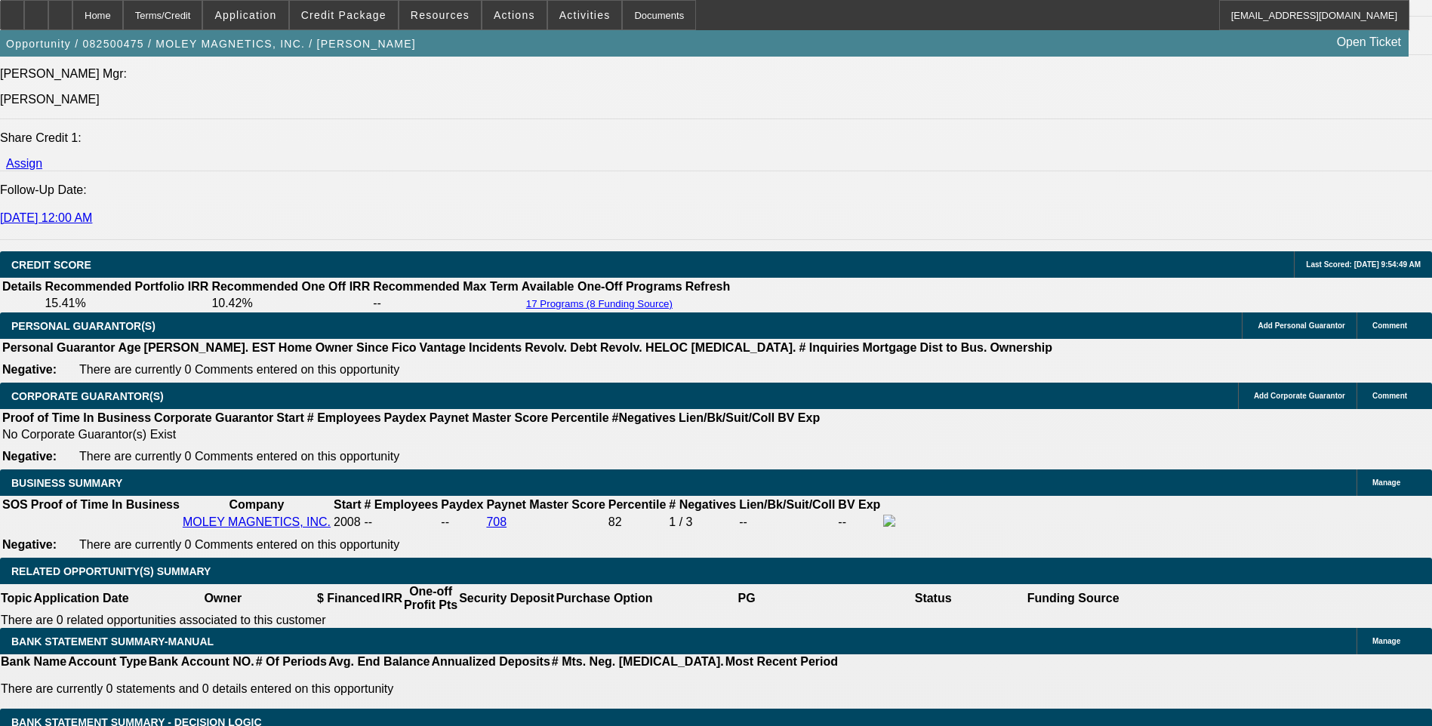
scroll to position [2050, 0]
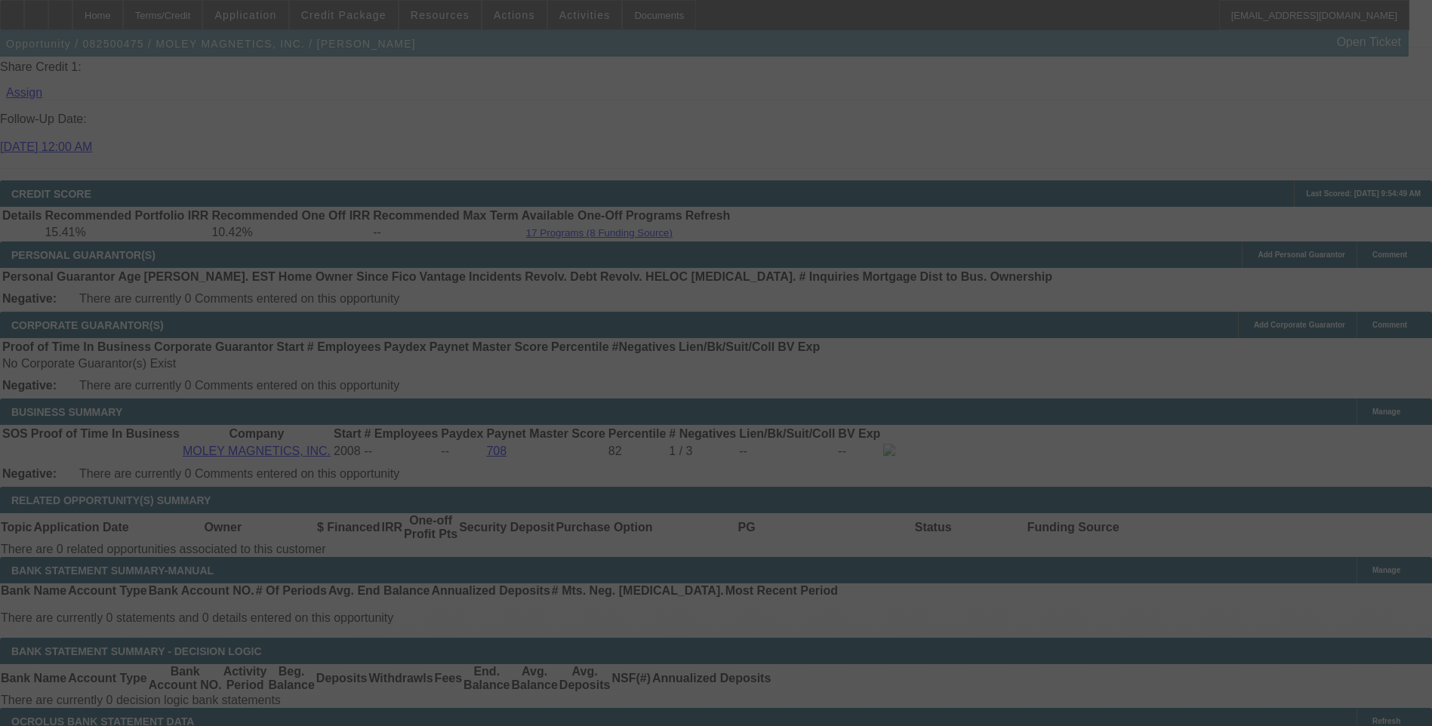
select select "0"
select select "6"
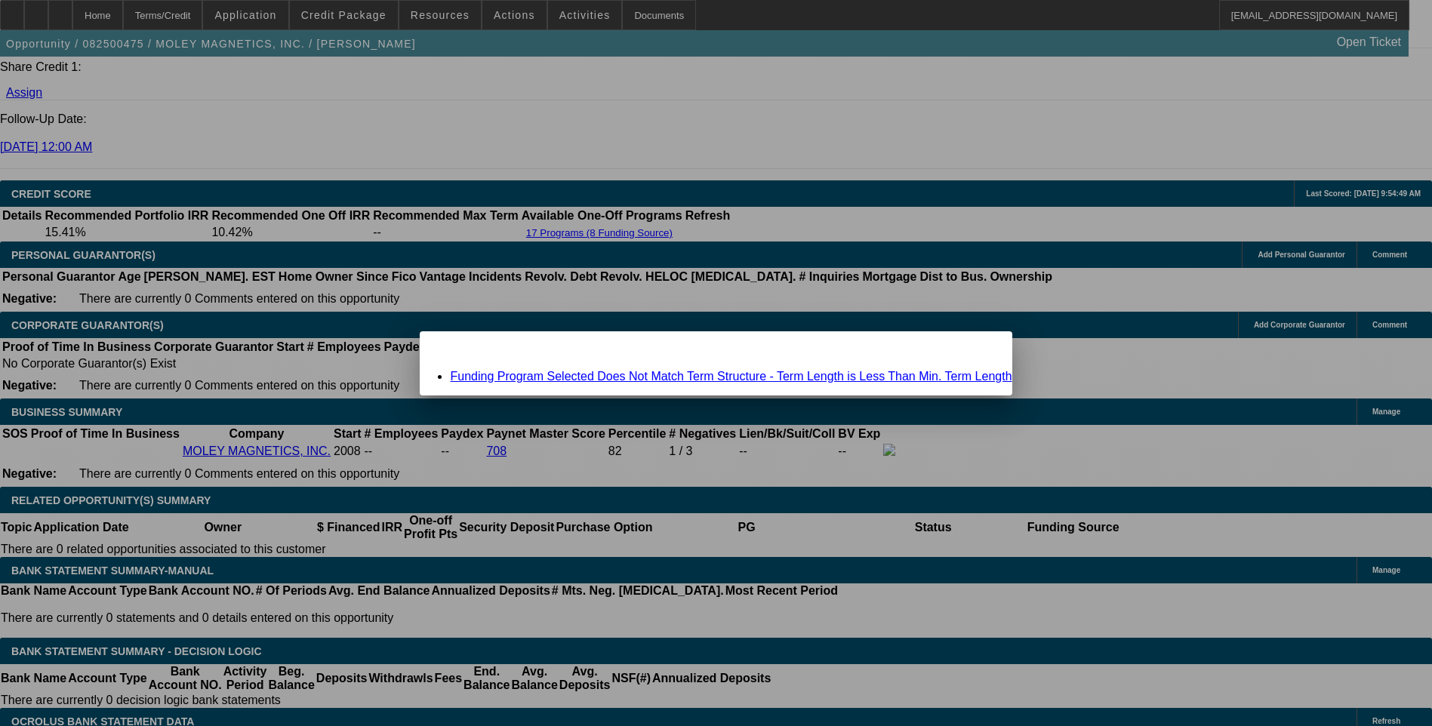
click at [730, 377] on link "Funding Program Selected Does Not Match Term Structure - Term Length is Less Th…" at bounding box center [730, 376] width 561 height 13
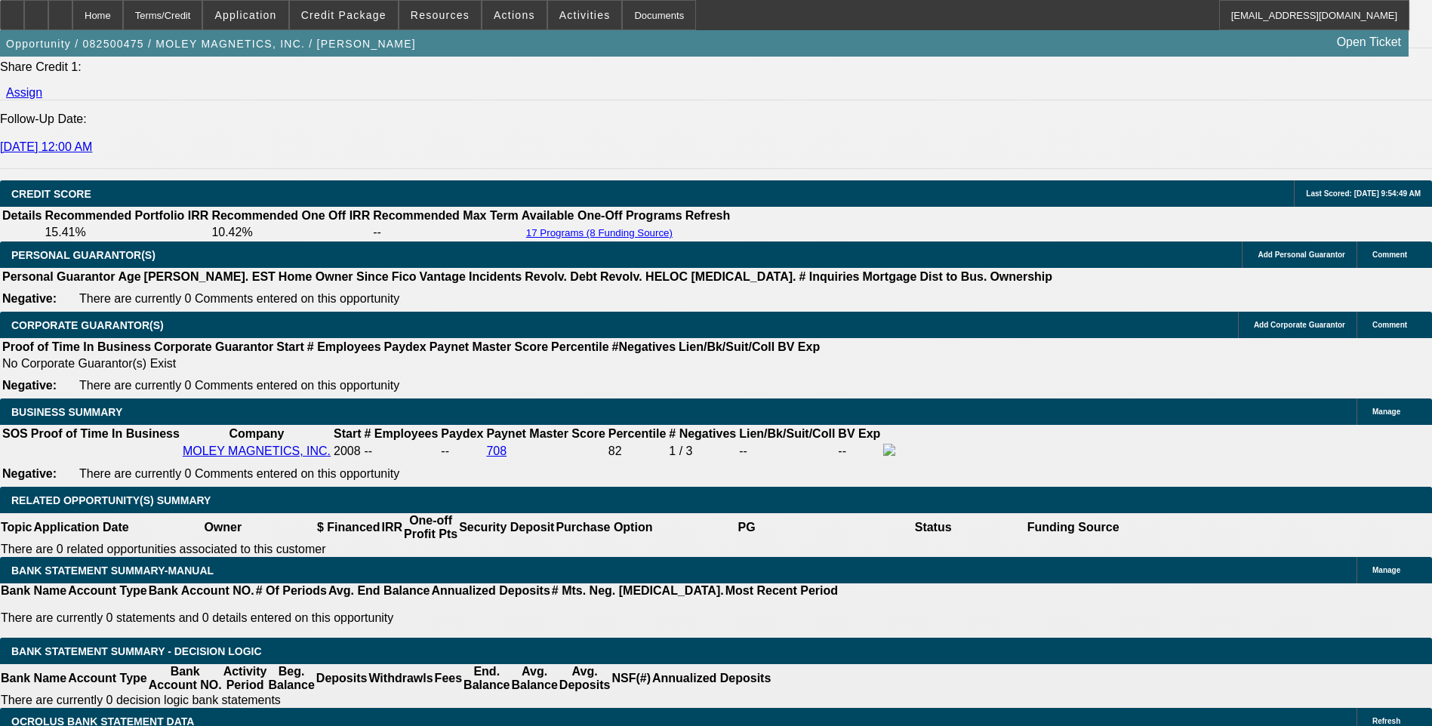
scroll to position [2050, 0]
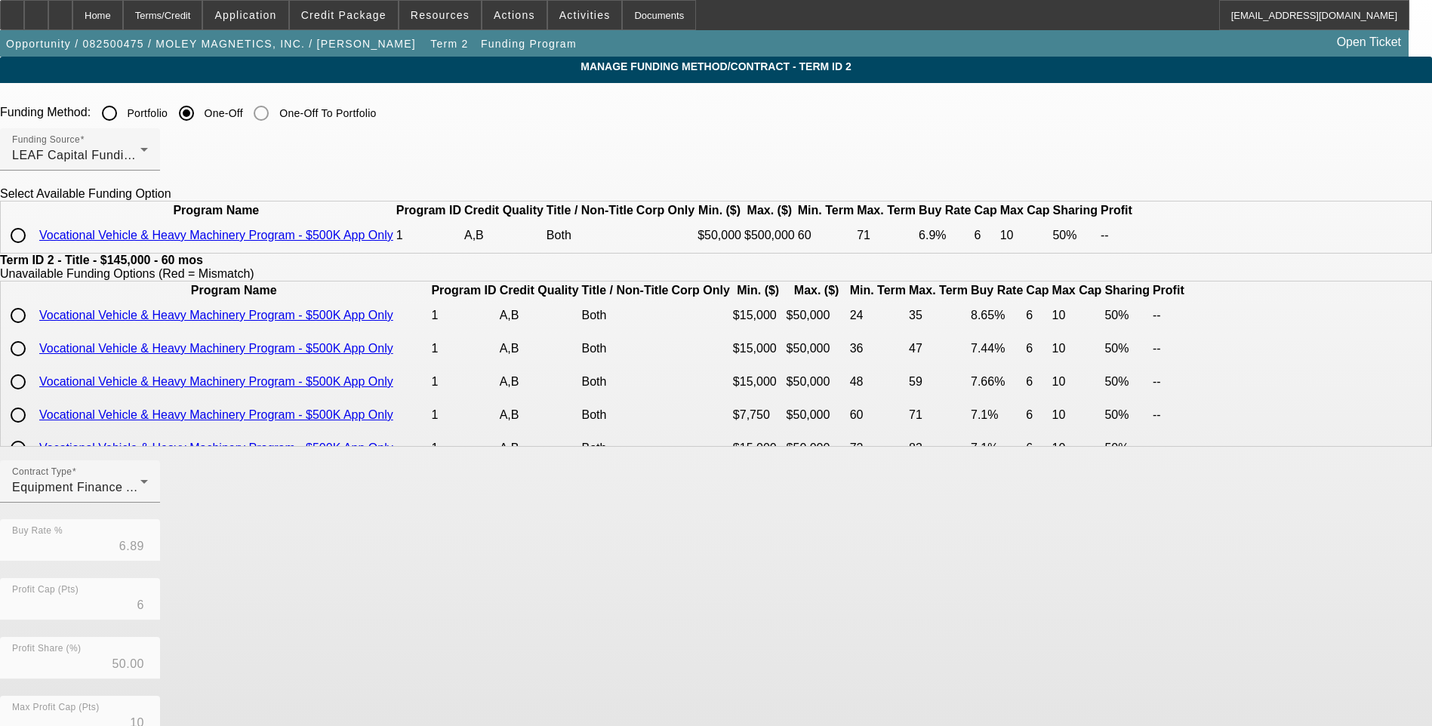
click at [33, 251] on input "radio" at bounding box center [18, 235] width 30 height 30
radio input "true"
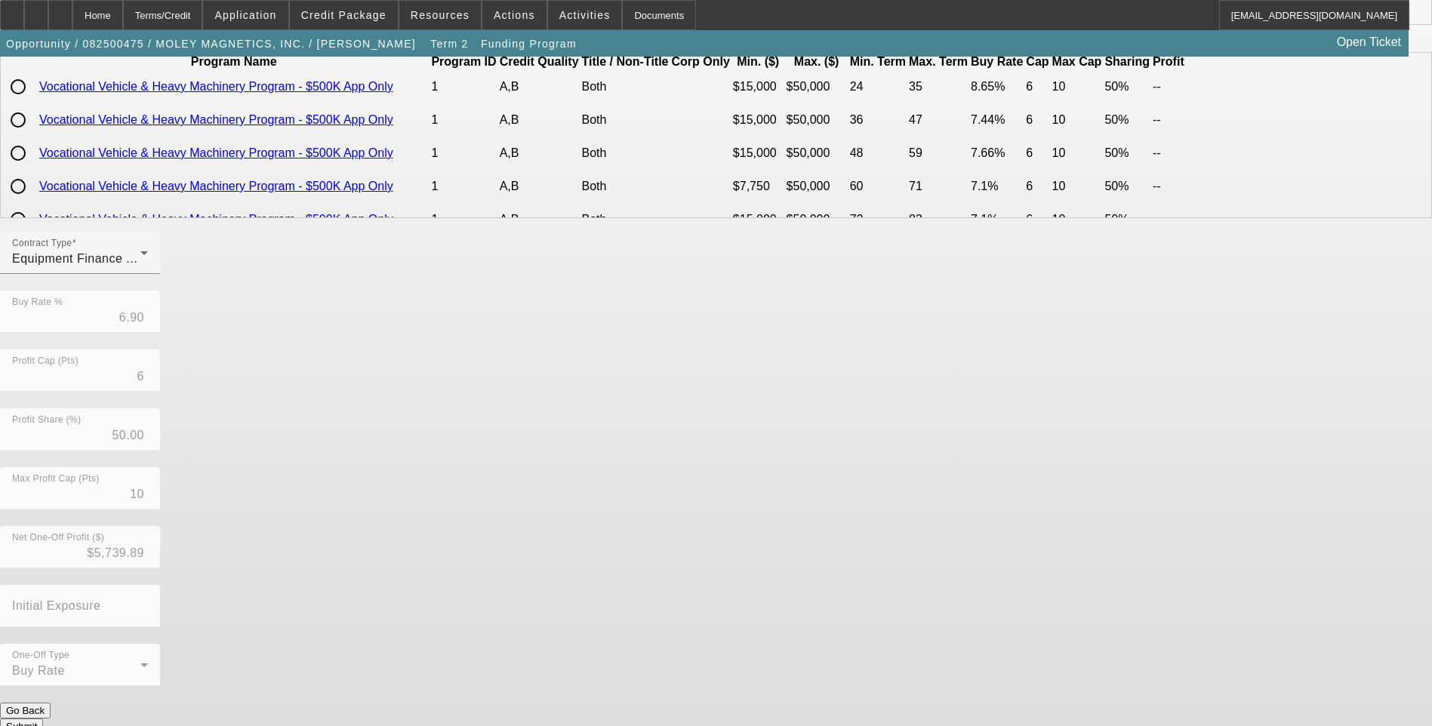
scroll to position [229, 0]
click at [43, 718] on button "Submit" at bounding box center [21, 726] width 43 height 16
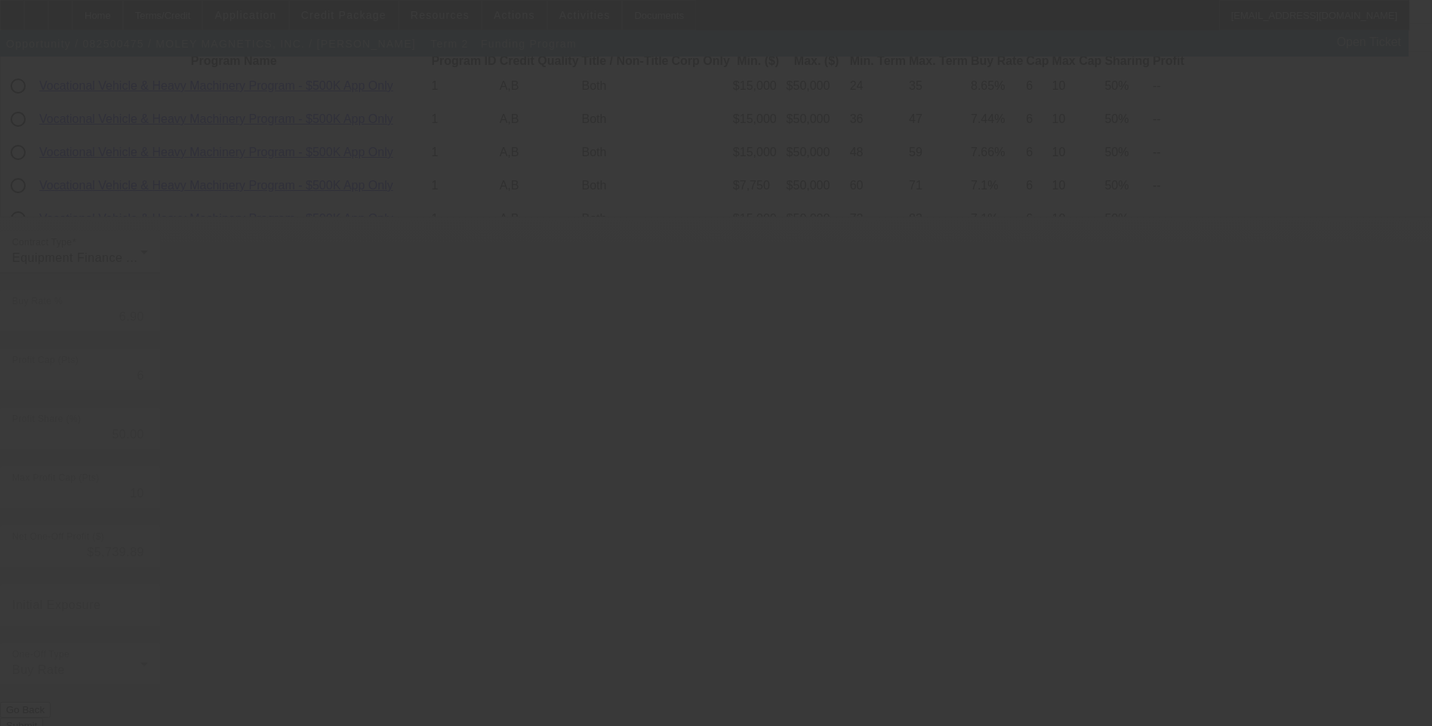
type input "6.89"
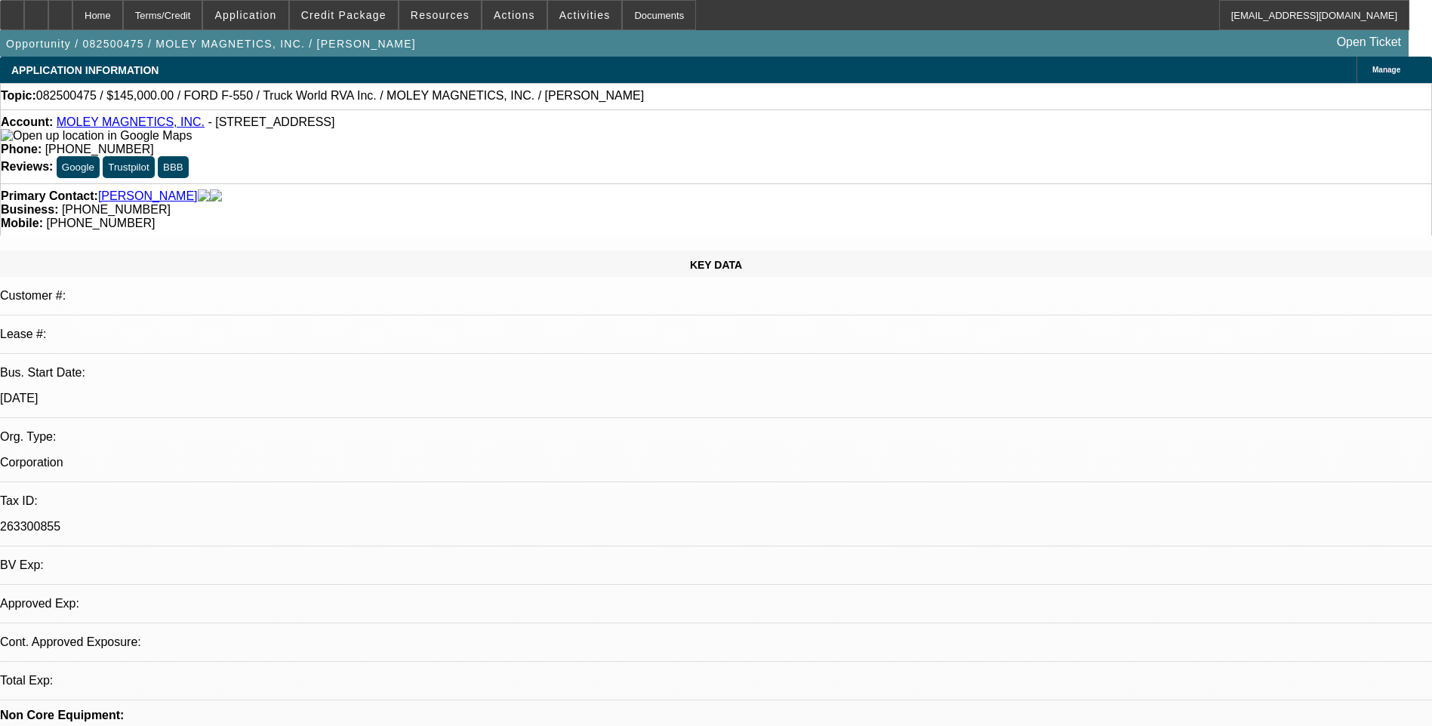
select select "0"
select select "6"
select select "0"
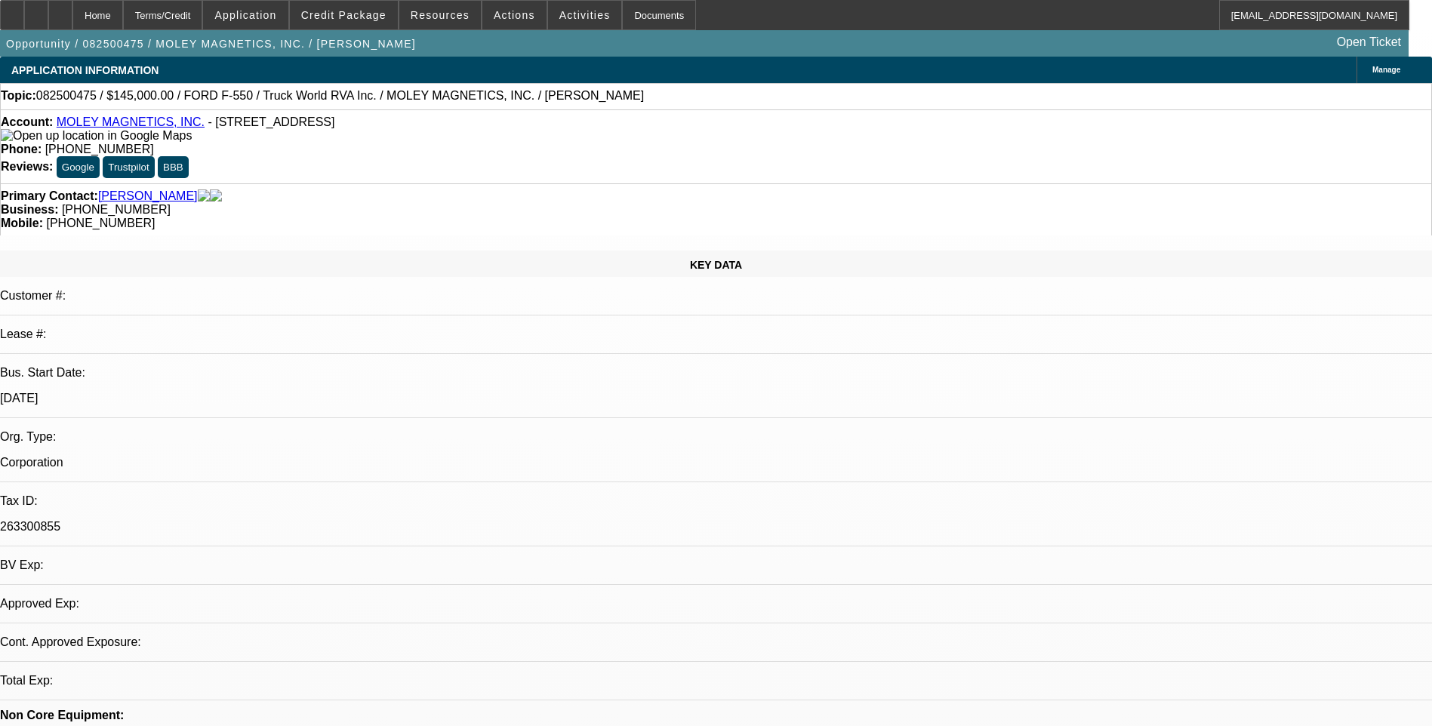
select select "0"
select select "6"
click at [203, 10] on div "Terms/Credit" at bounding box center [163, 15] width 80 height 30
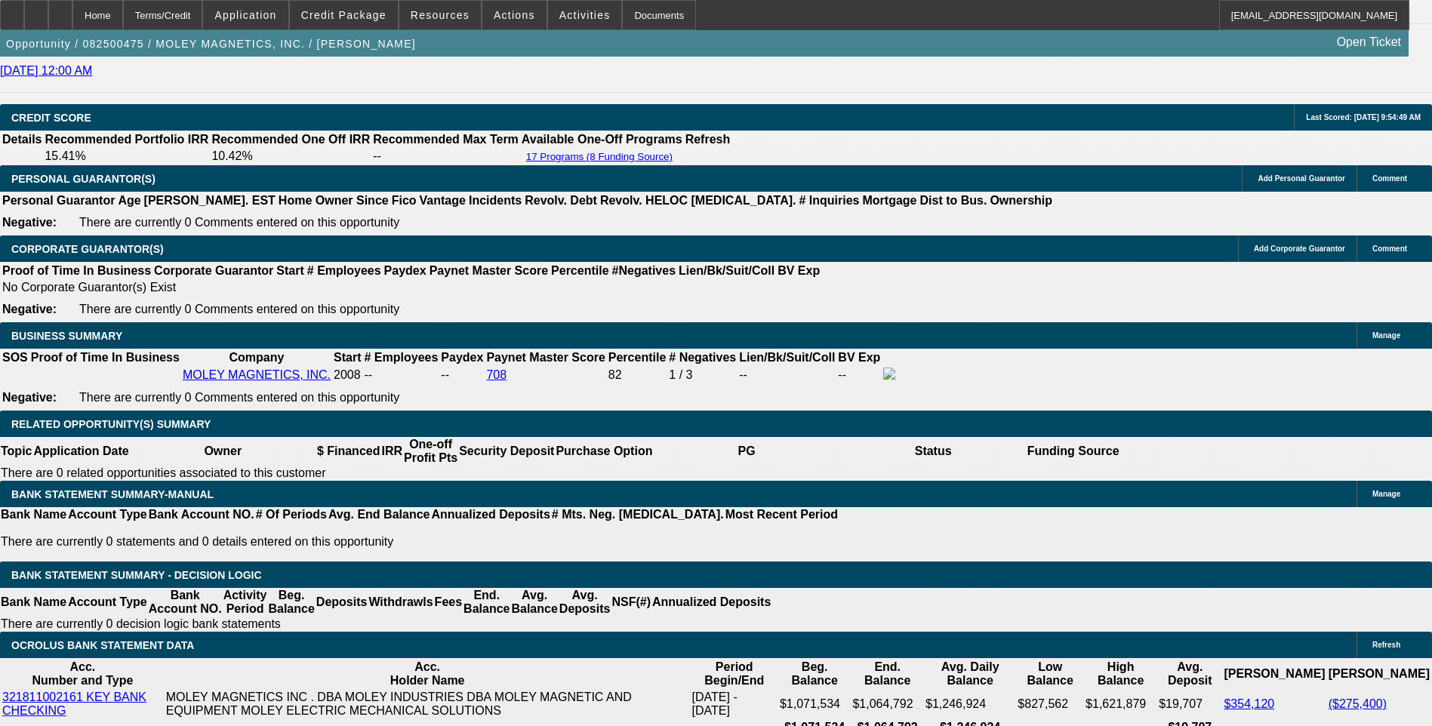
scroll to position [2201, 0]
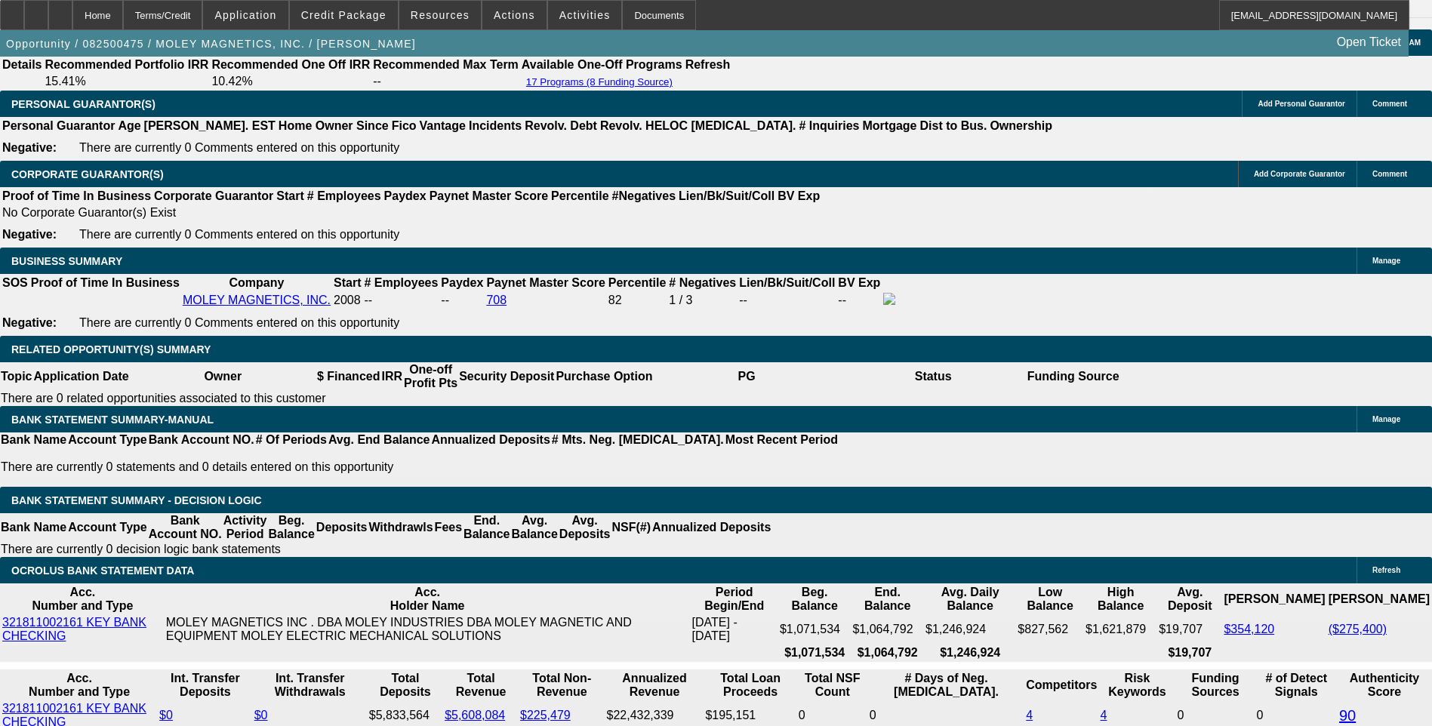
type input "UNKNOWN"
type input "8."
type input "$2,940.08"
type input "8.7"
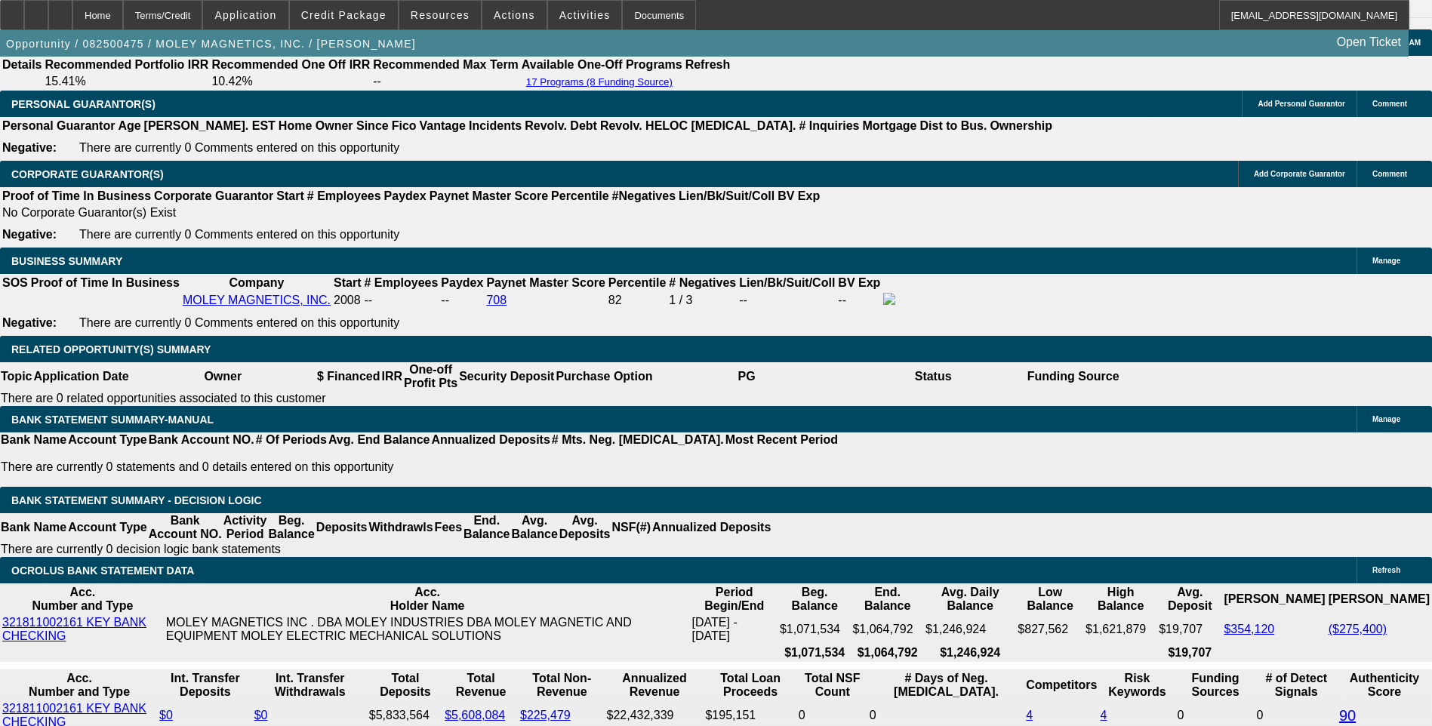
type input "$2,988.89"
type input "8.7"
type input "298"
type input "$2,990.00"
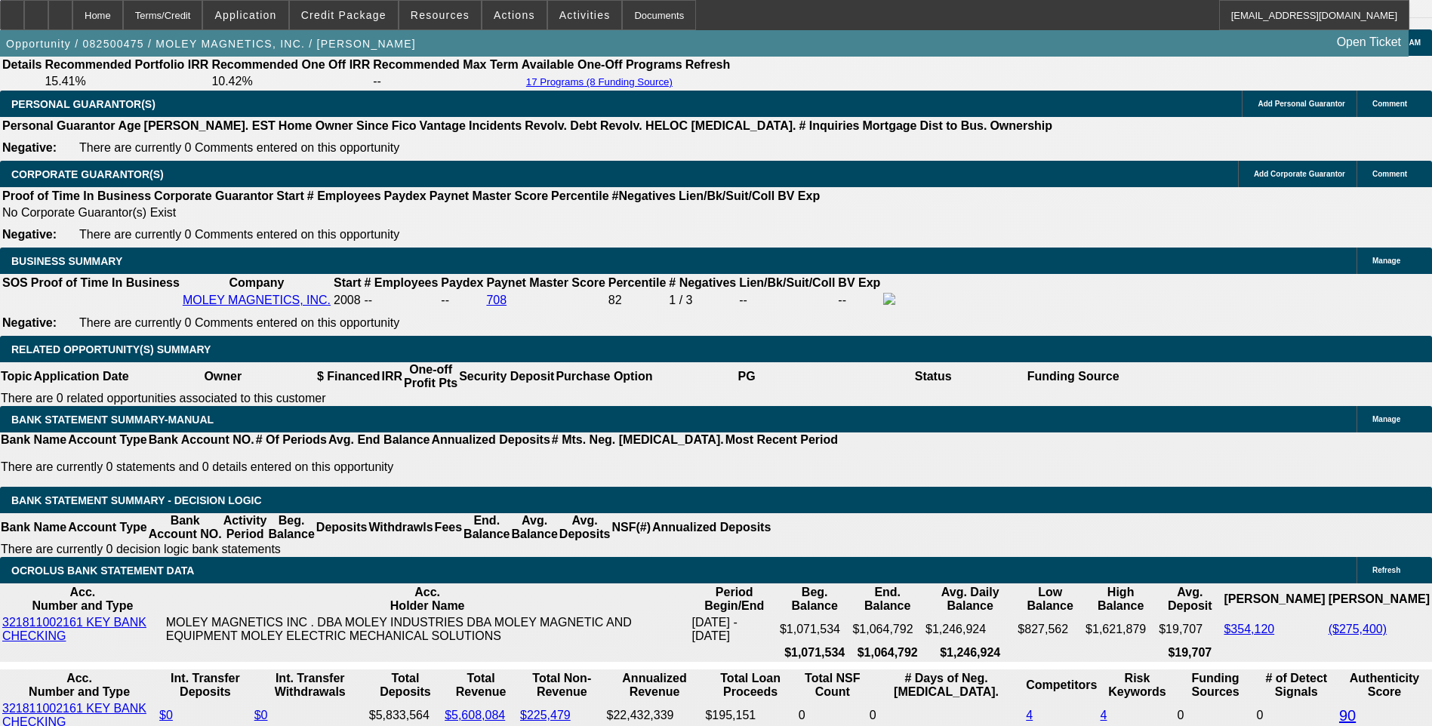
type input "8.7"
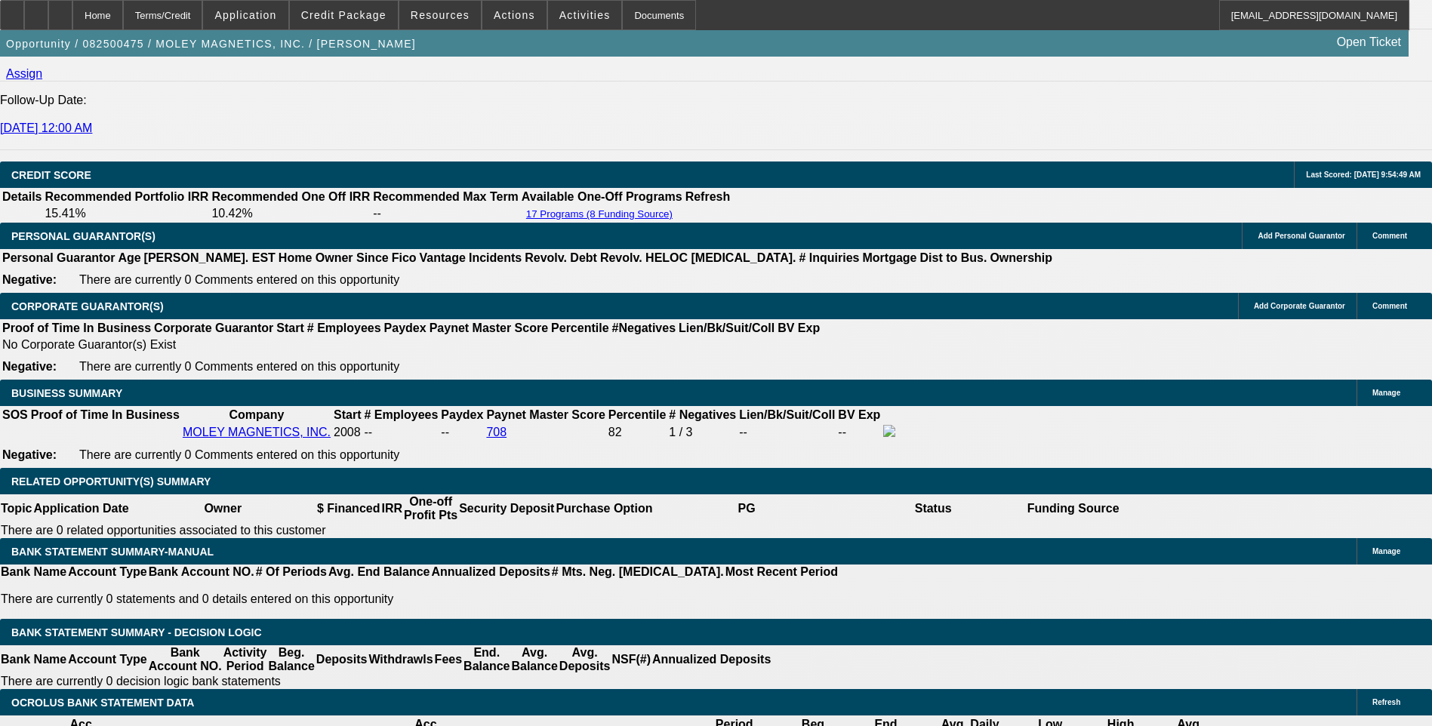
scroll to position [2050, 0]
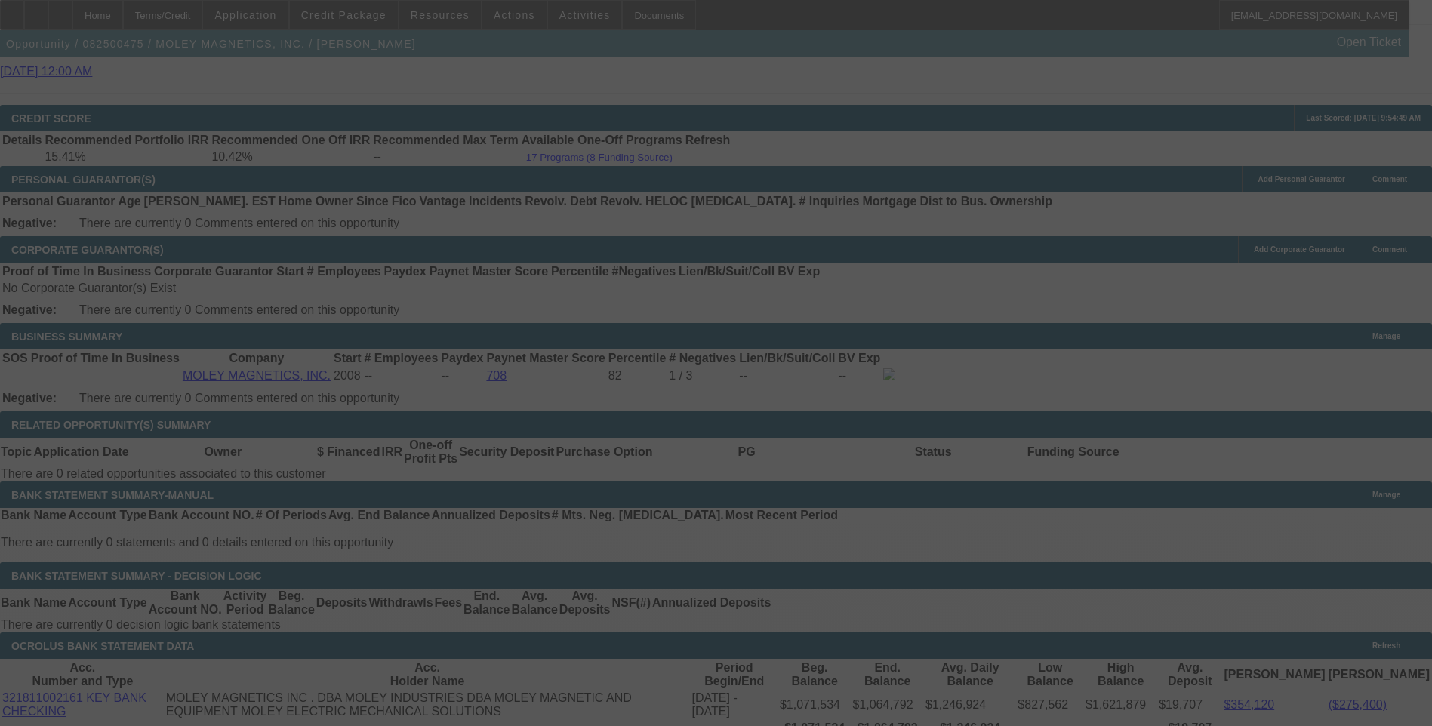
scroll to position [2201, 0]
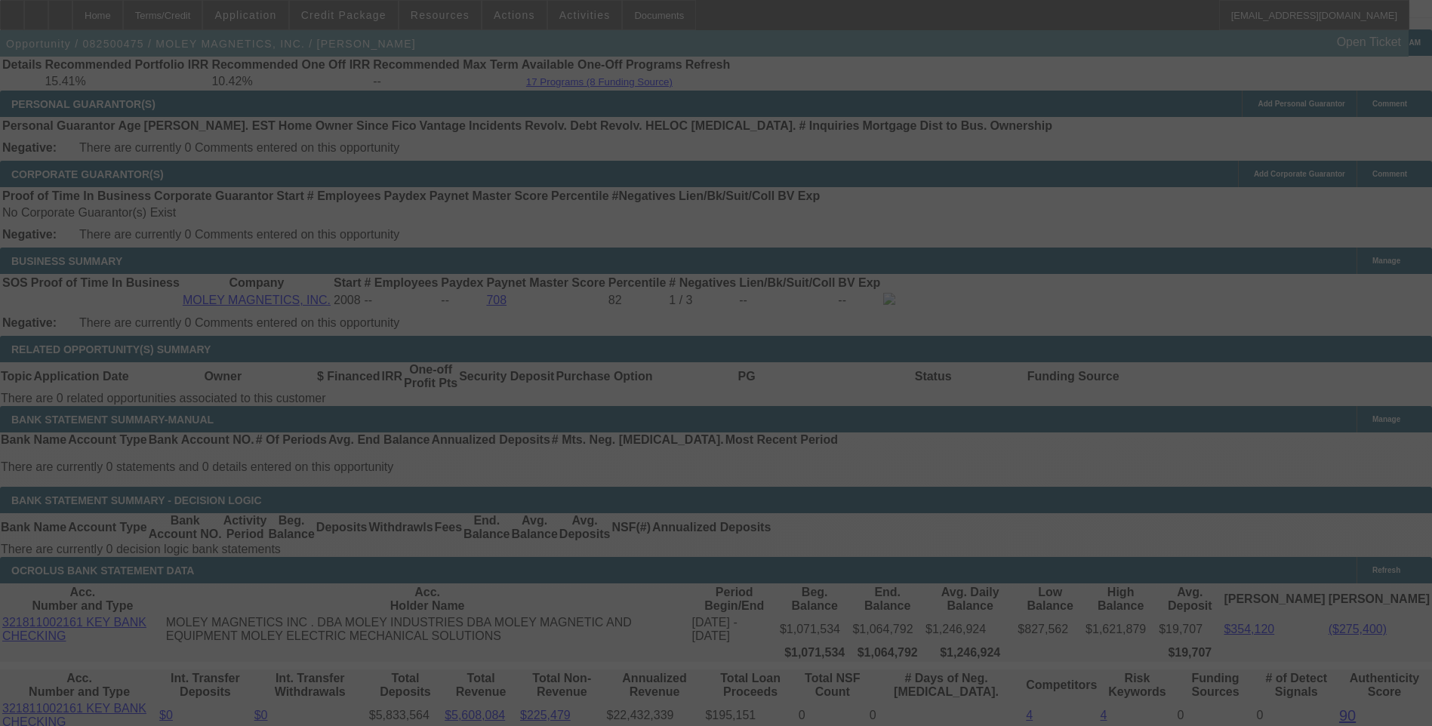
select select "0"
select select "6"
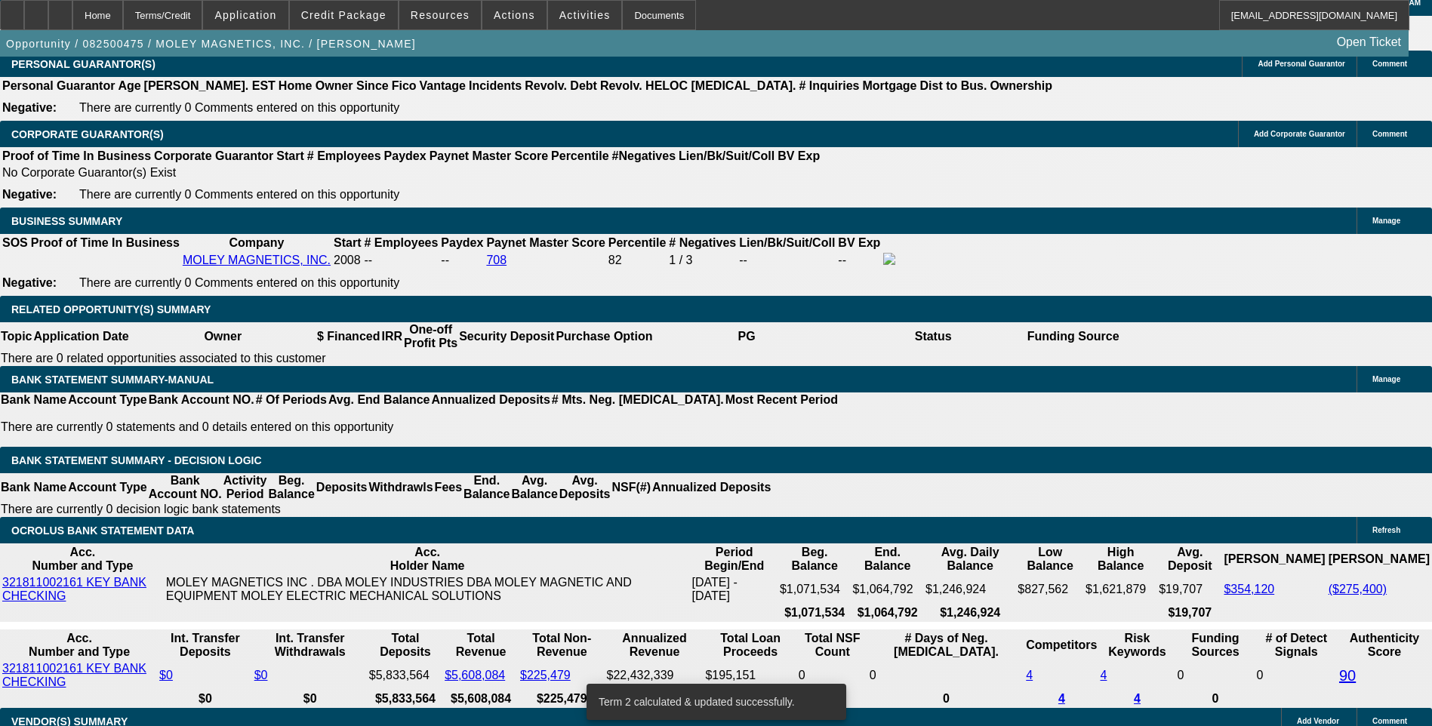
scroll to position [2276, 0]
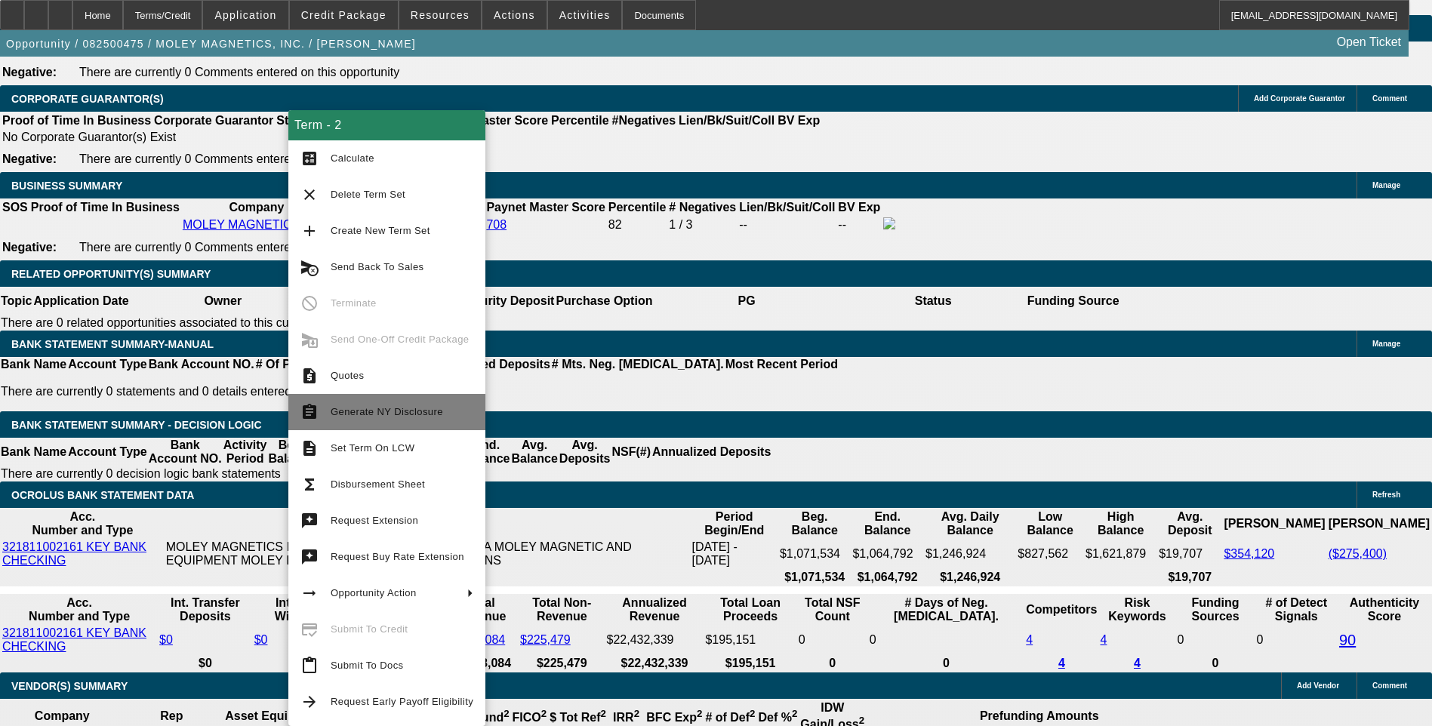
click at [394, 412] on span "Generate NY Disclosure" at bounding box center [387, 411] width 112 height 11
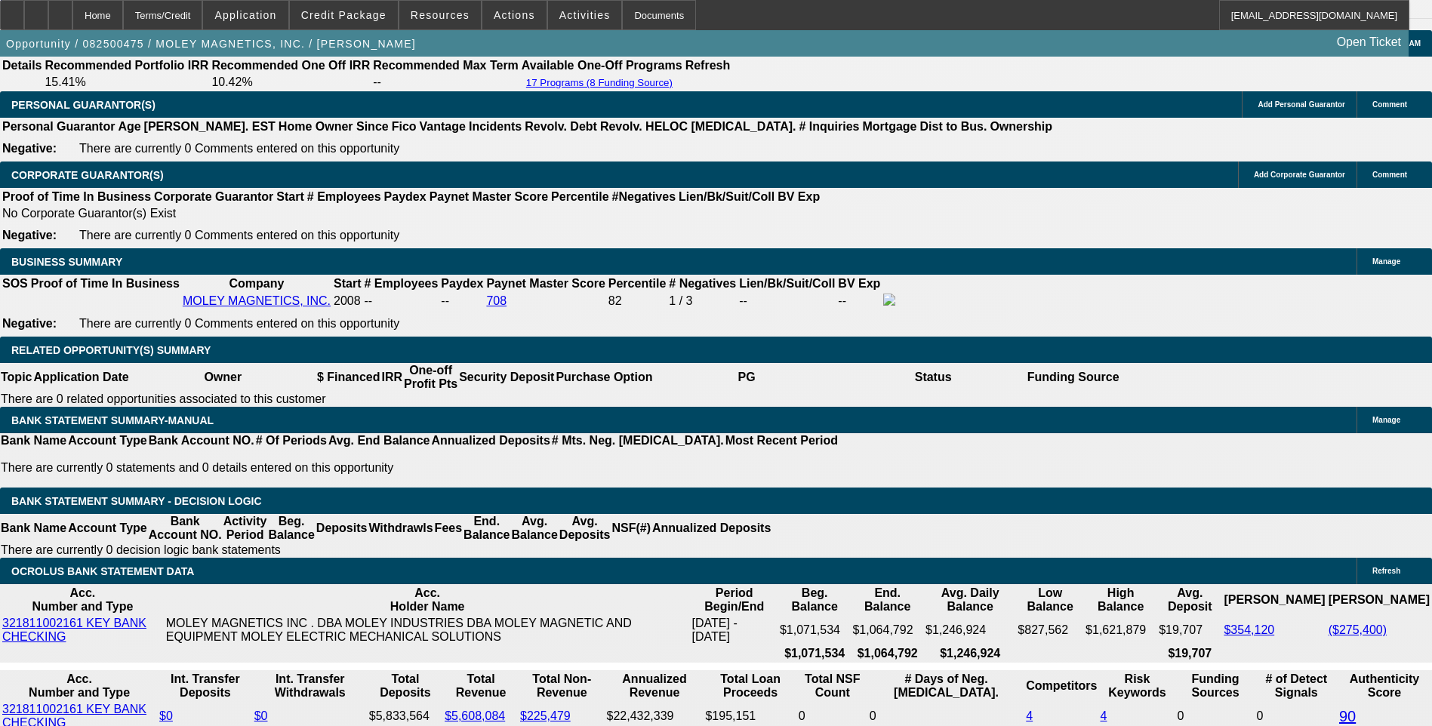
scroll to position [2201, 0]
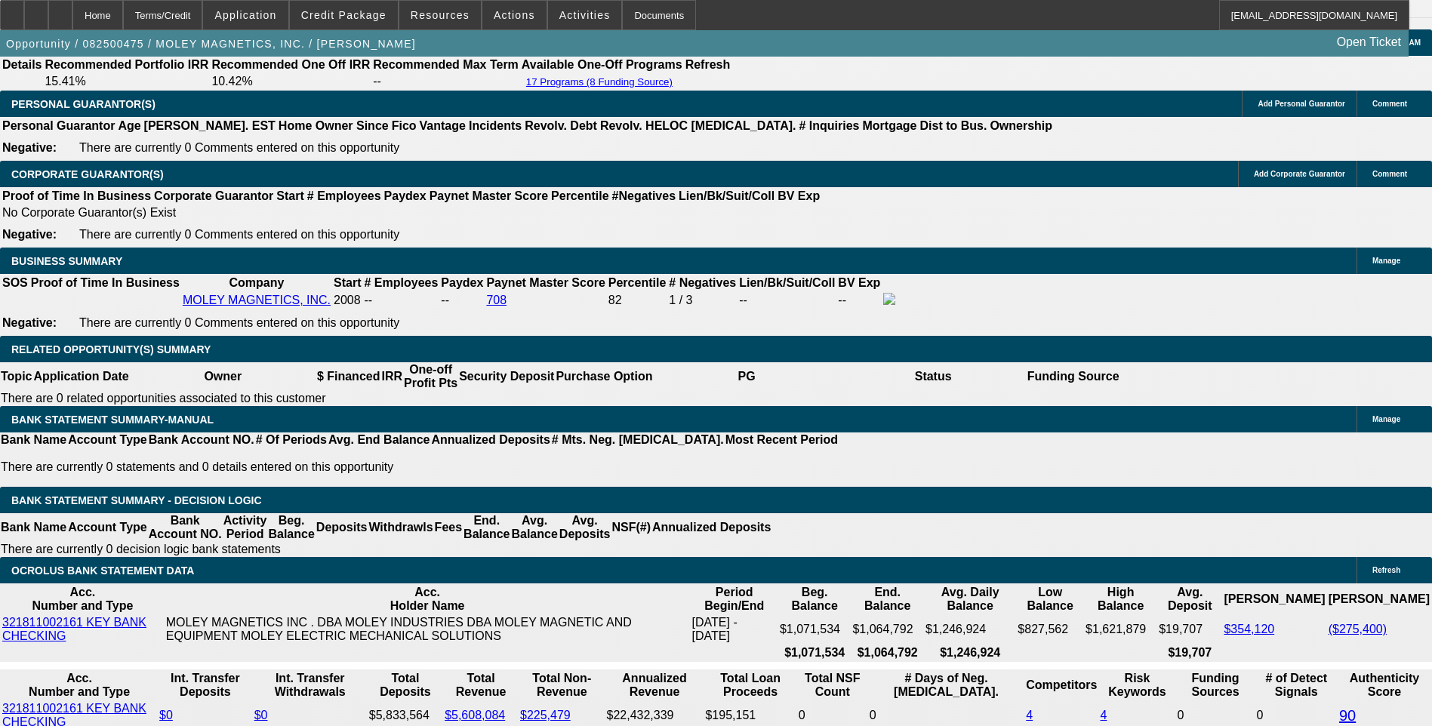
type input "UNKNOWN"
type input "6"
type input "$24,784.73"
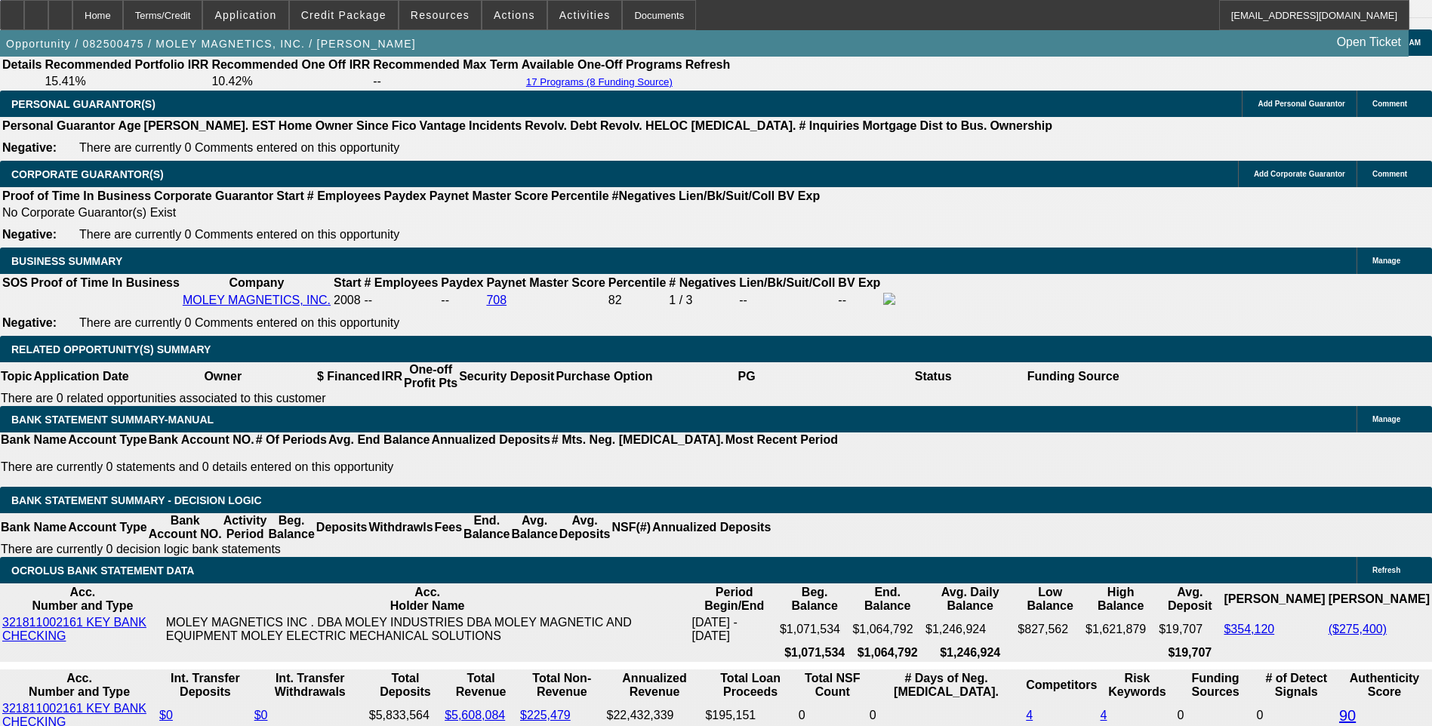
type input "66"
type input "$2,773.29"
type input "66"
type input "8."
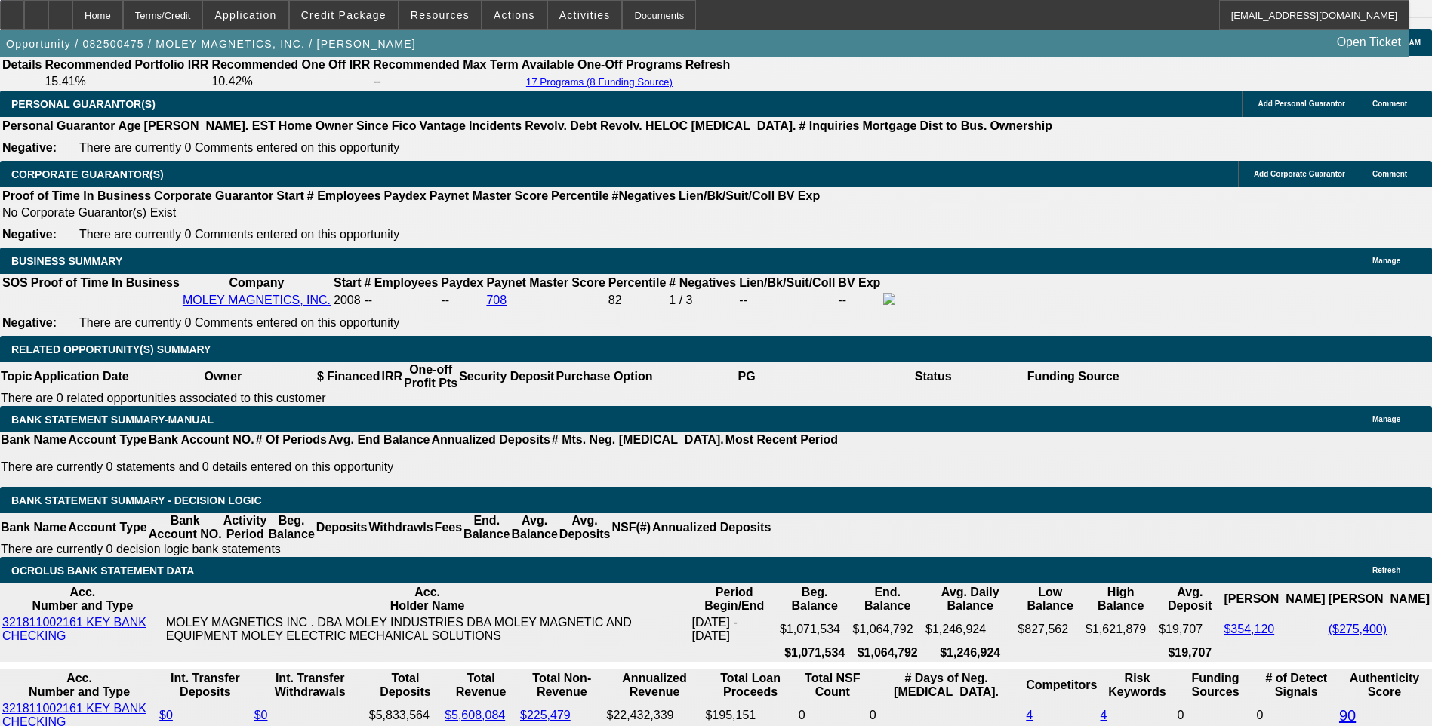
type input "$2,722.83"
type input "8.5"
type input "$2,758.01"
type input "8.5"
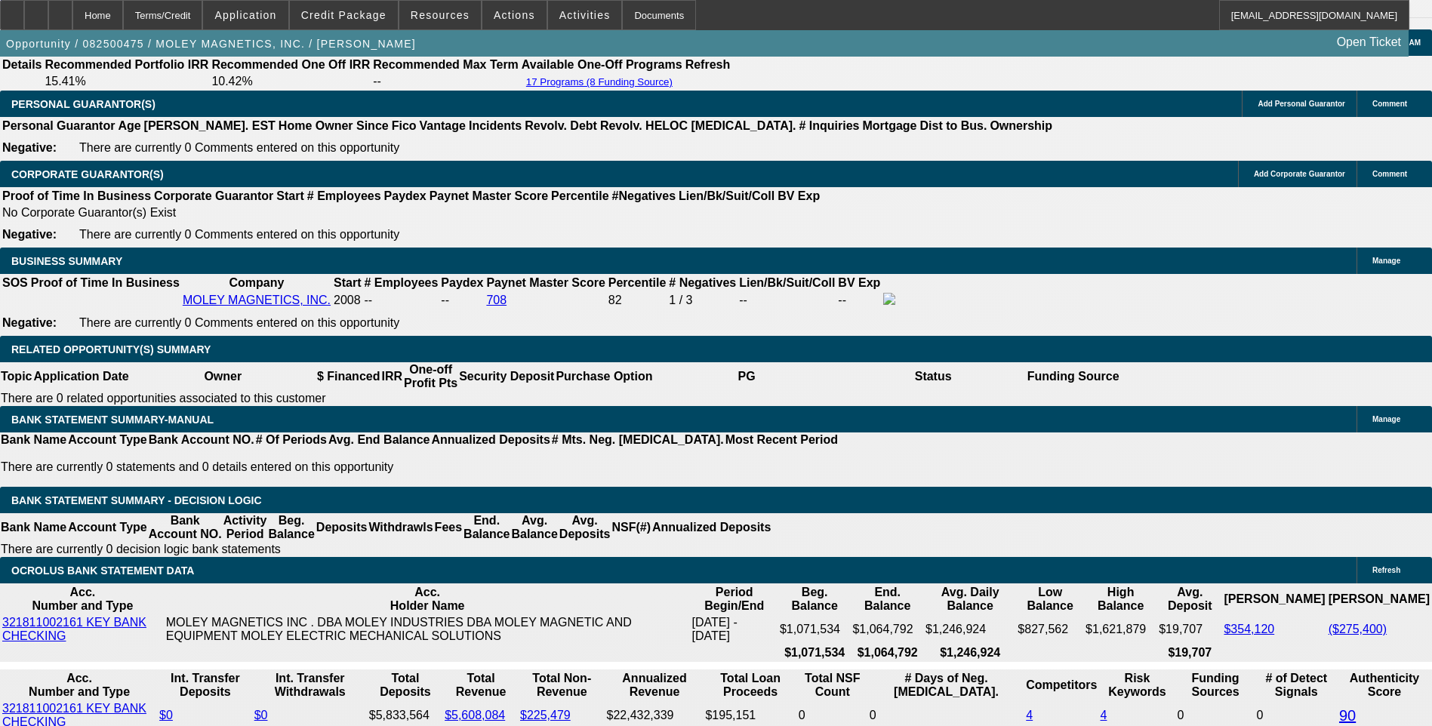
type input "275"
type input "2760"
type input "8.5"
type input "$2,760.00"
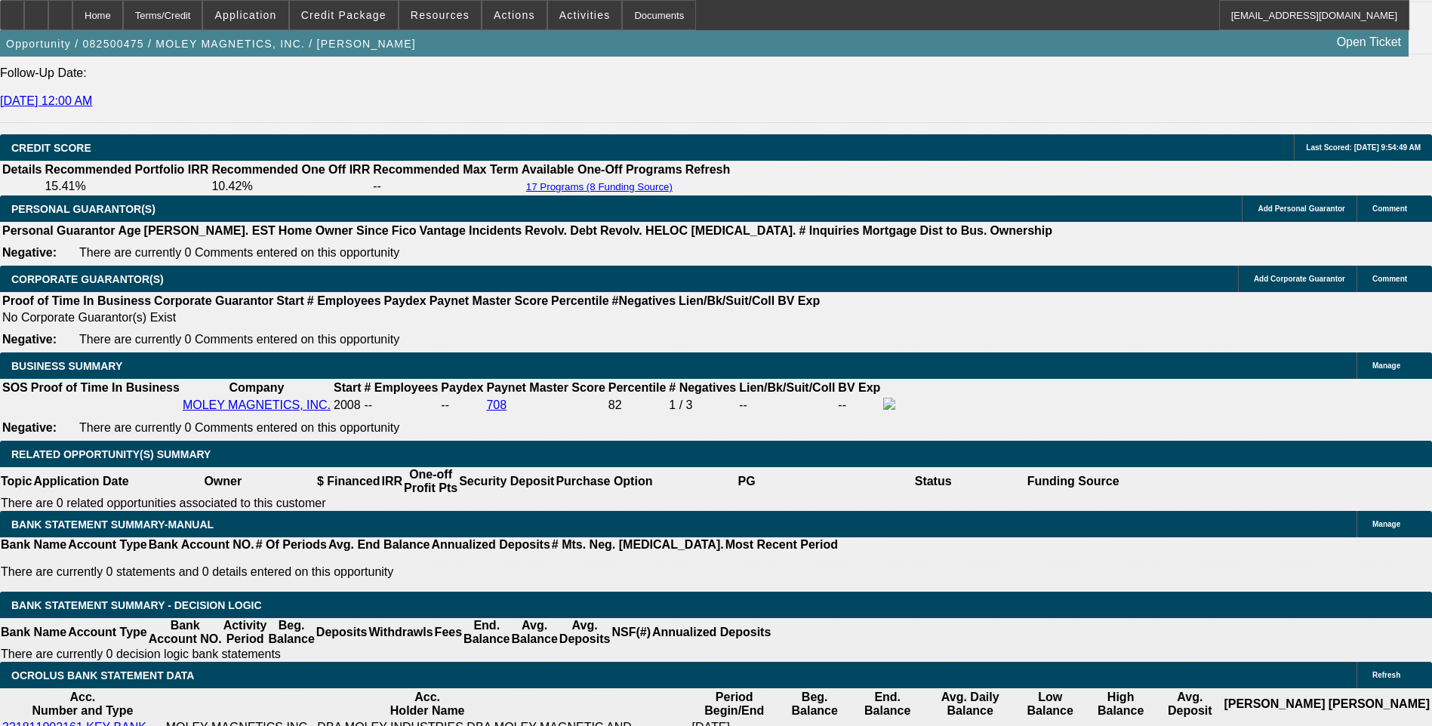
scroll to position [2050, 0]
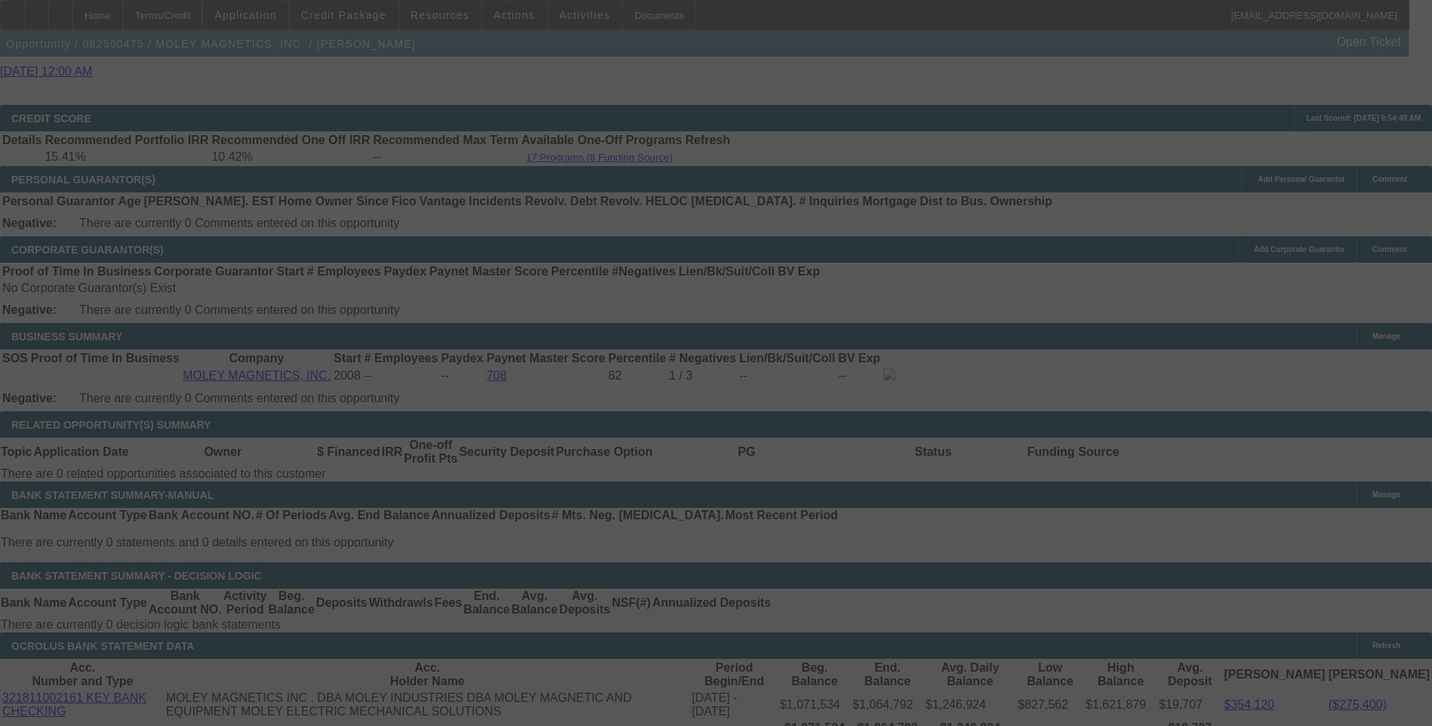
scroll to position [2201, 0]
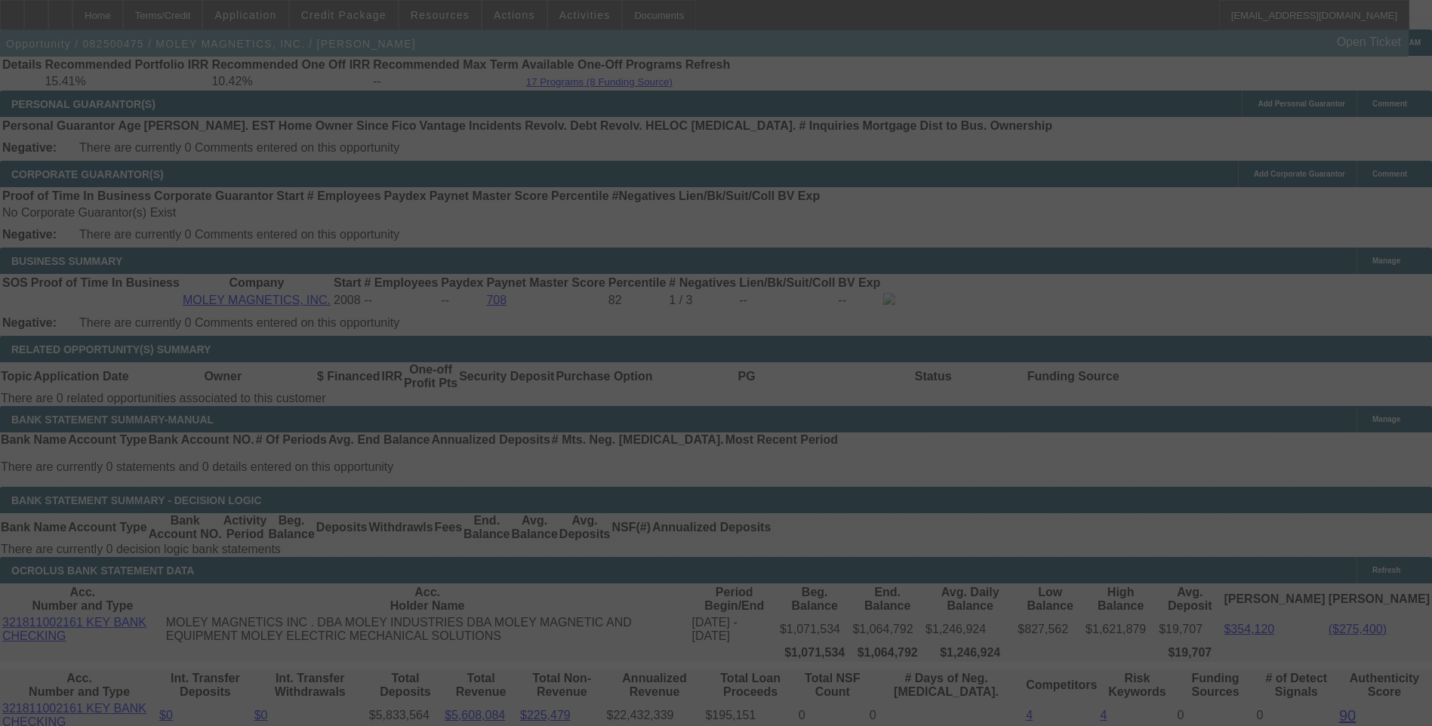
select select "0"
select select "6"
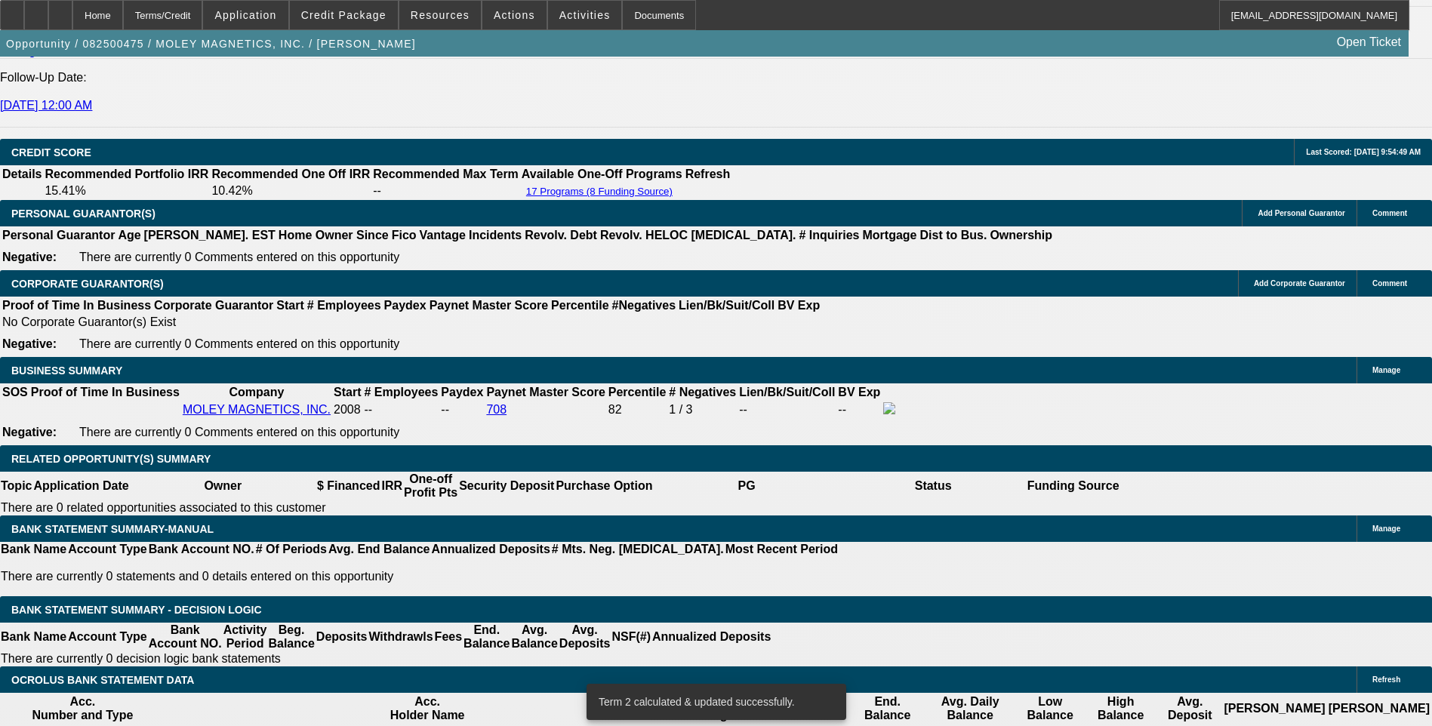
scroll to position [2125, 0]
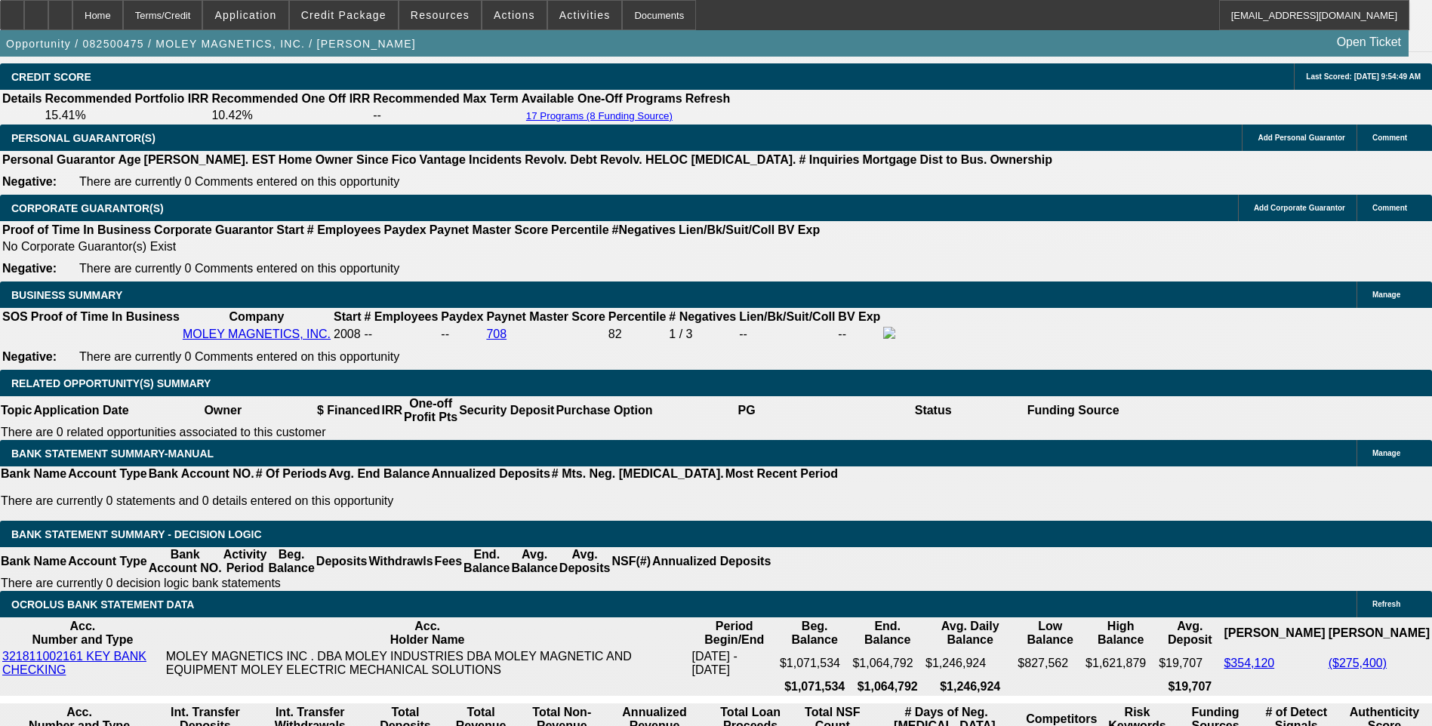
scroll to position [2201, 0]
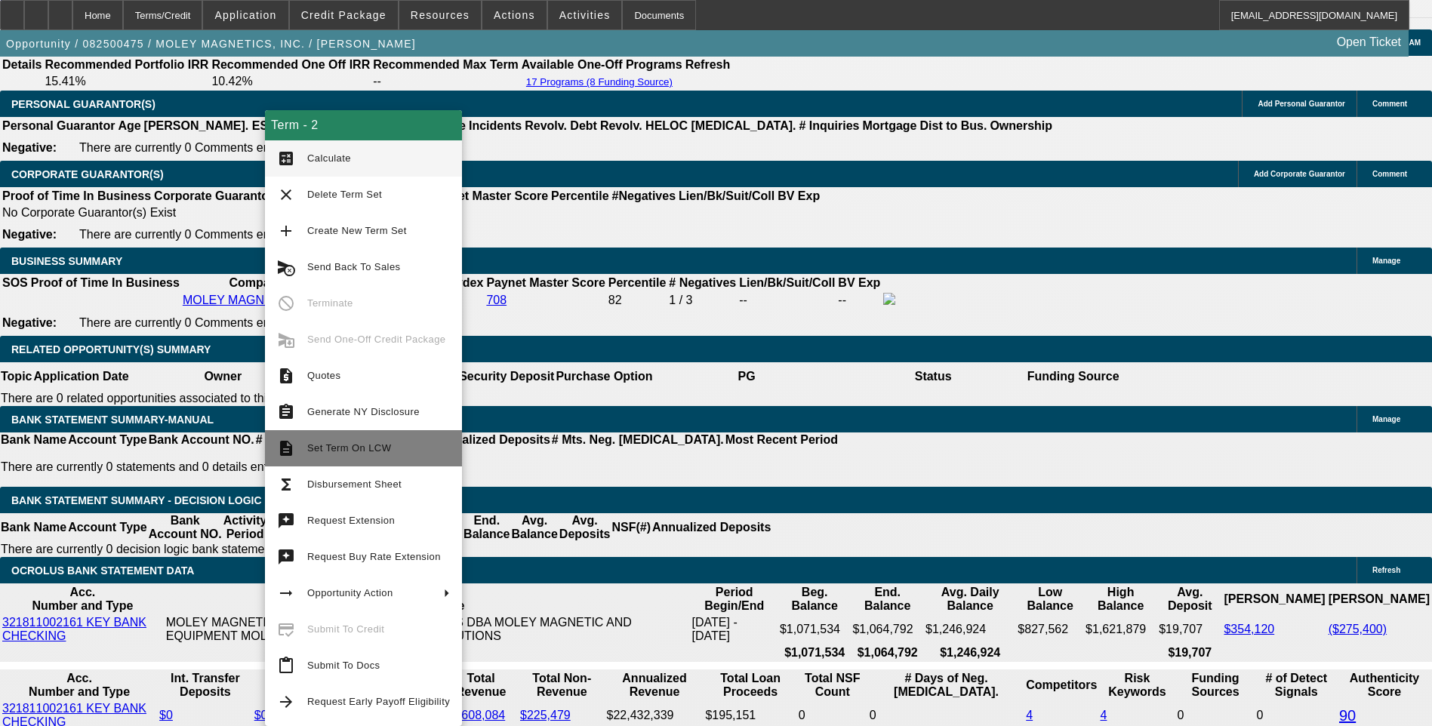
click at [328, 442] on span "Set Term On LCW" at bounding box center [349, 447] width 84 height 11
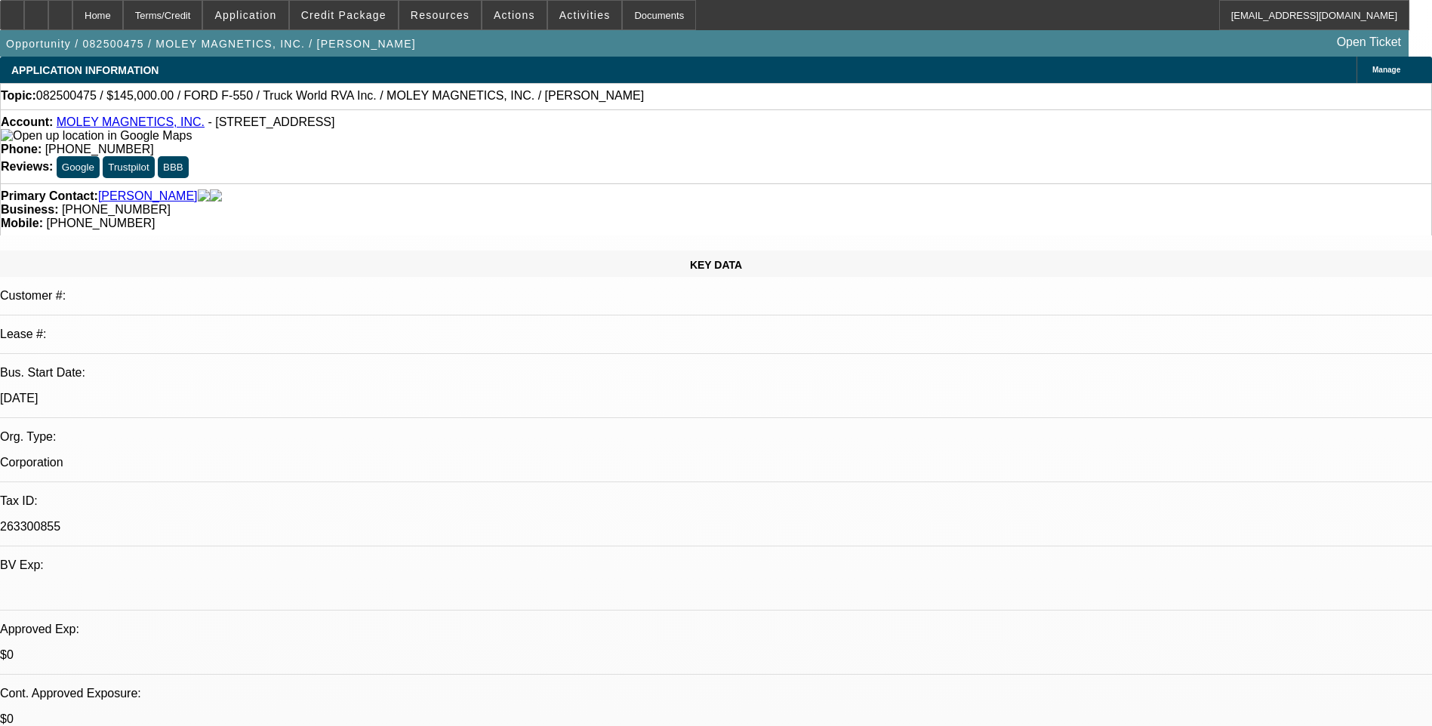
select select "0"
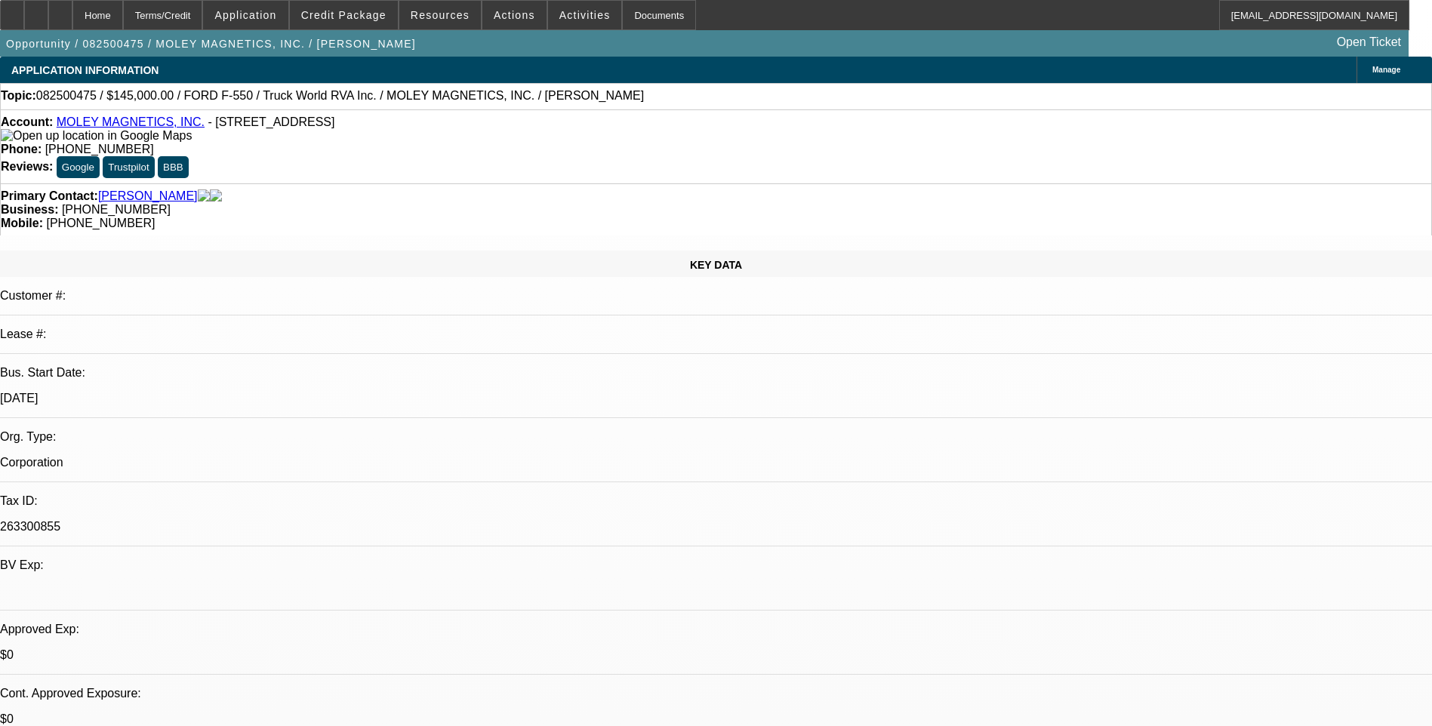
select select "0"
select select "1"
select select "6"
select select "1"
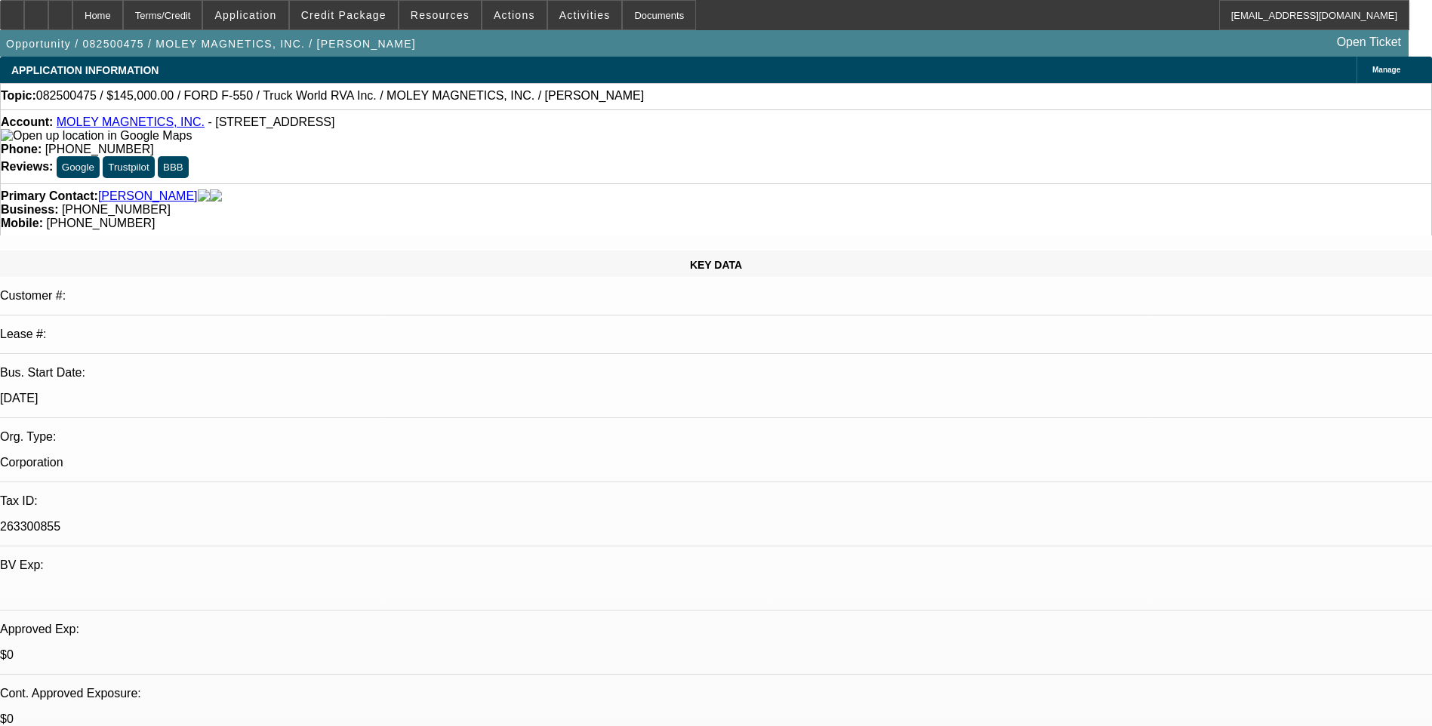
select select "1"
select select "6"
click at [200, 20] on div "Terms/Credit" at bounding box center [163, 15] width 80 height 30
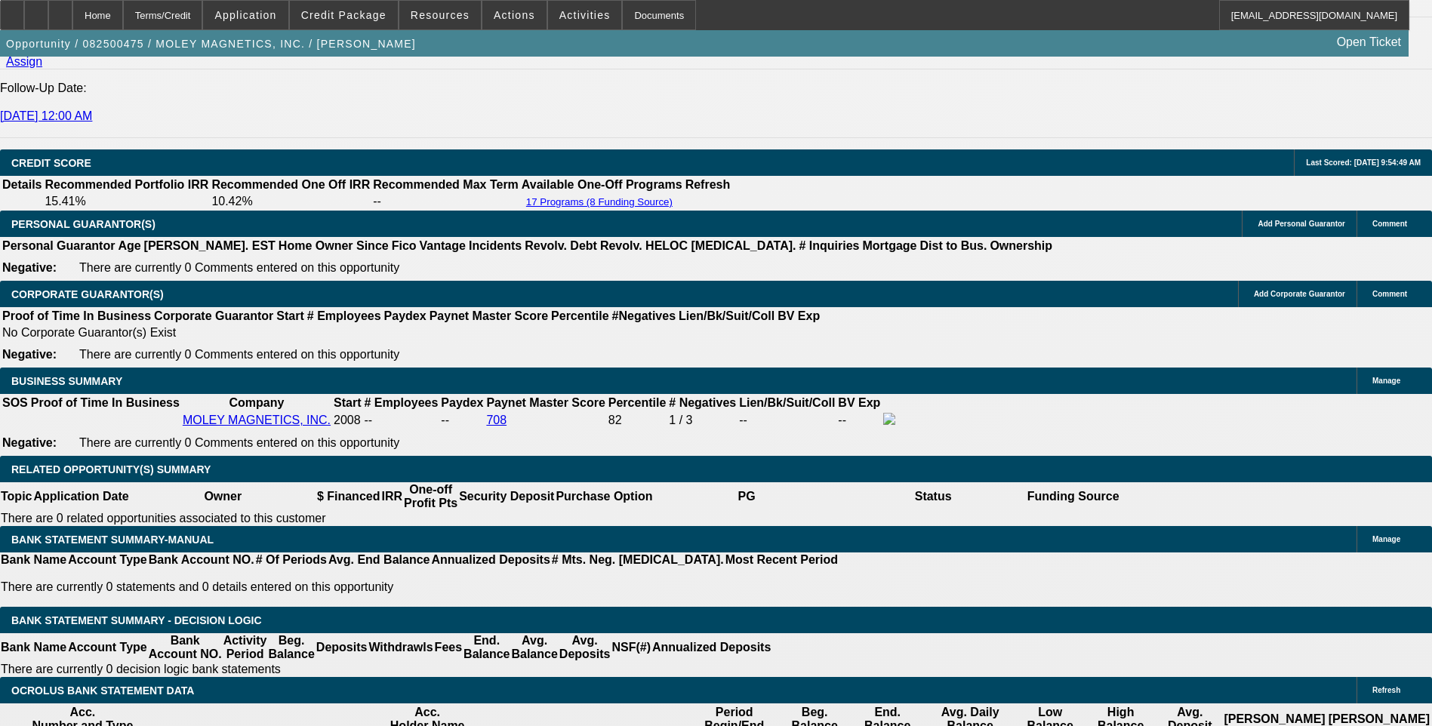
scroll to position [2156, 0]
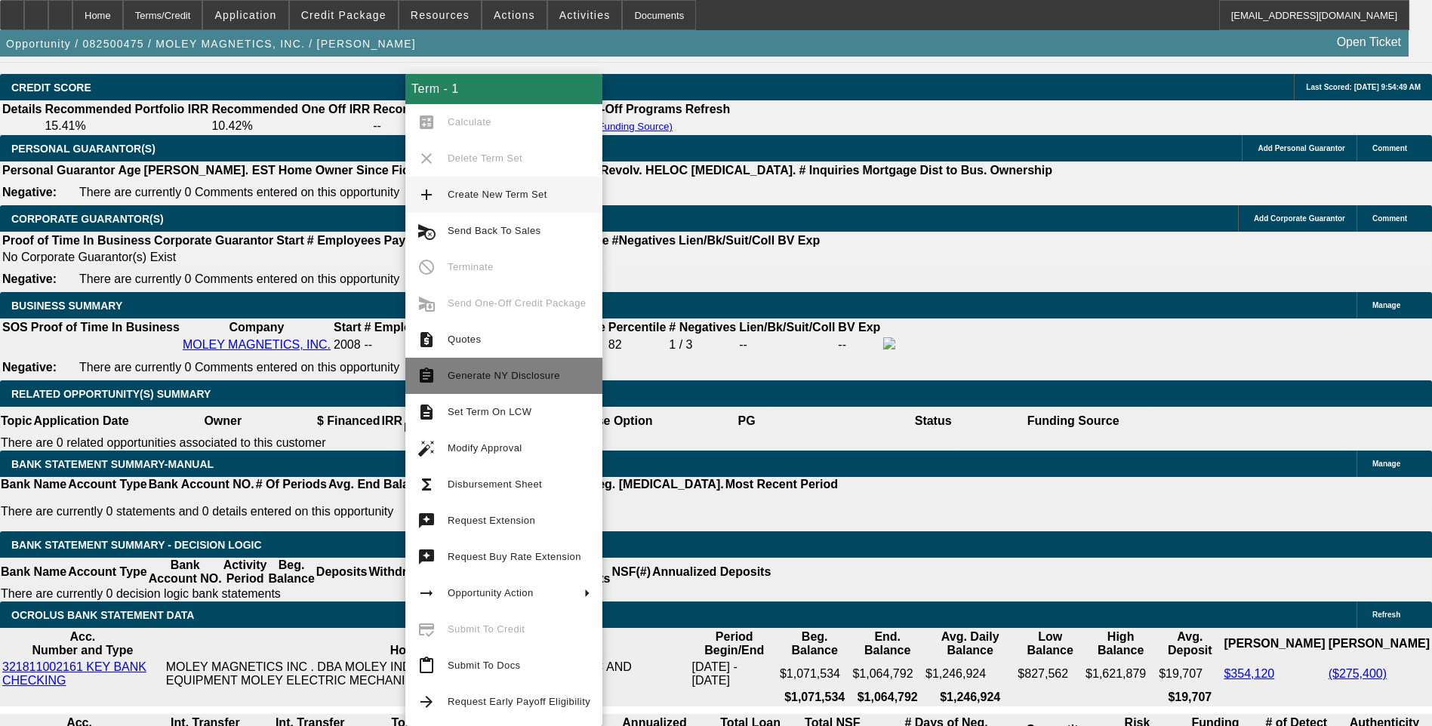
scroll to position [2201, 0]
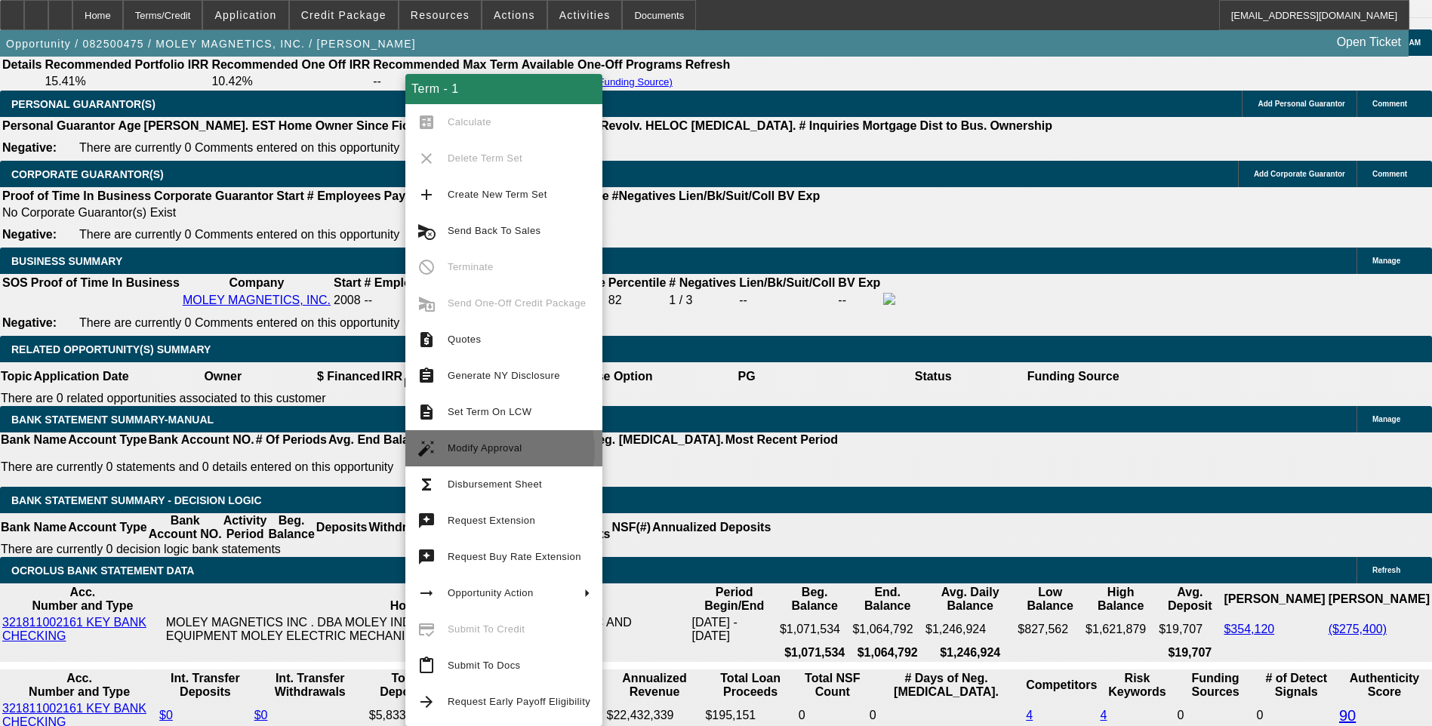
click at [495, 451] on span "Modify Approval" at bounding box center [484, 447] width 75 height 11
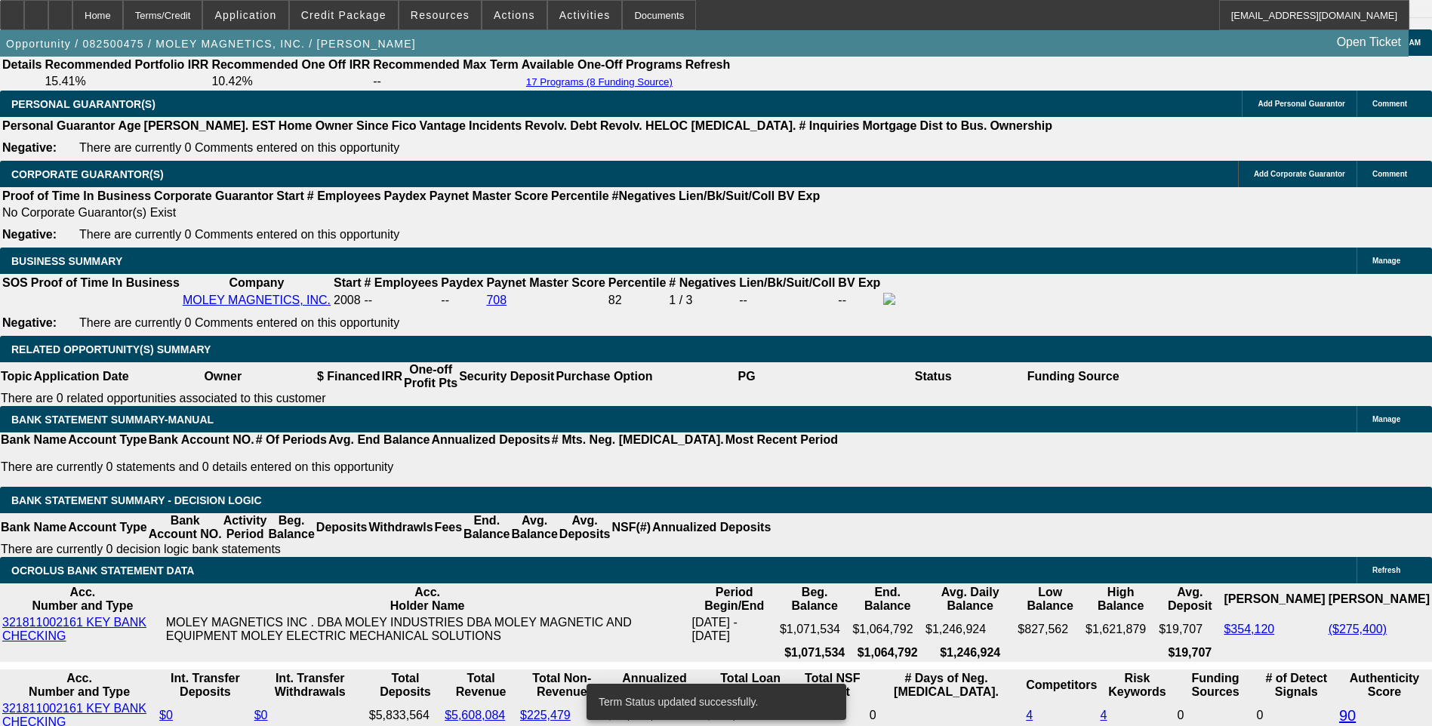
select select "0"
select select "6"
select select "0"
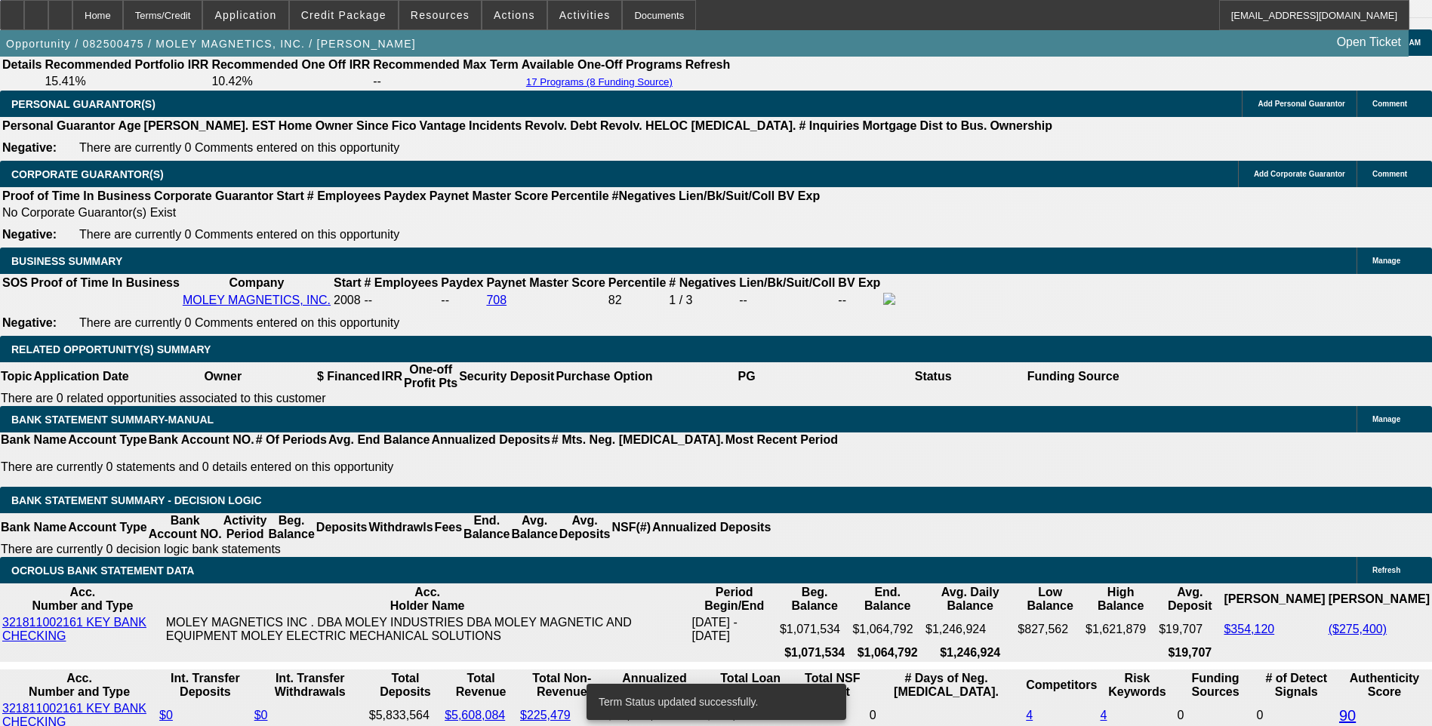
select select "0"
select select "6"
select select "0"
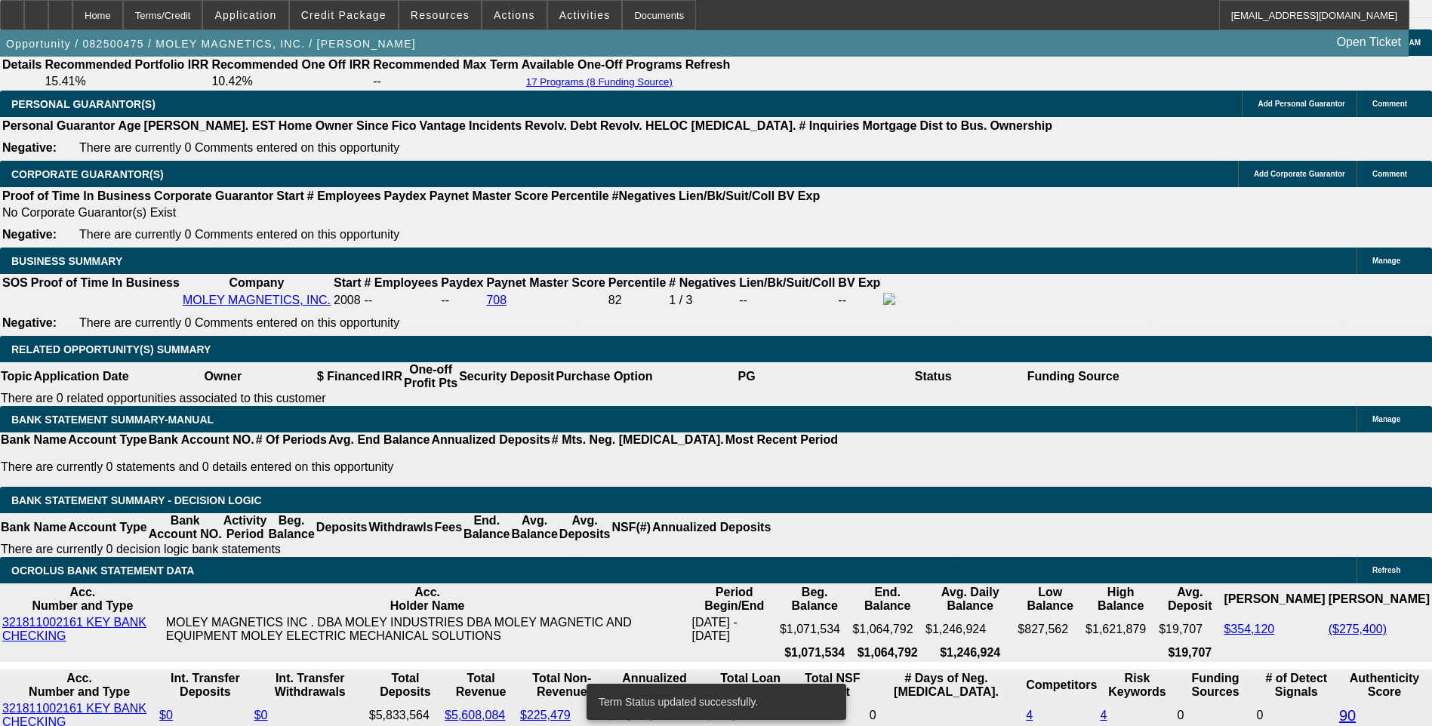
select select "0"
select select "6"
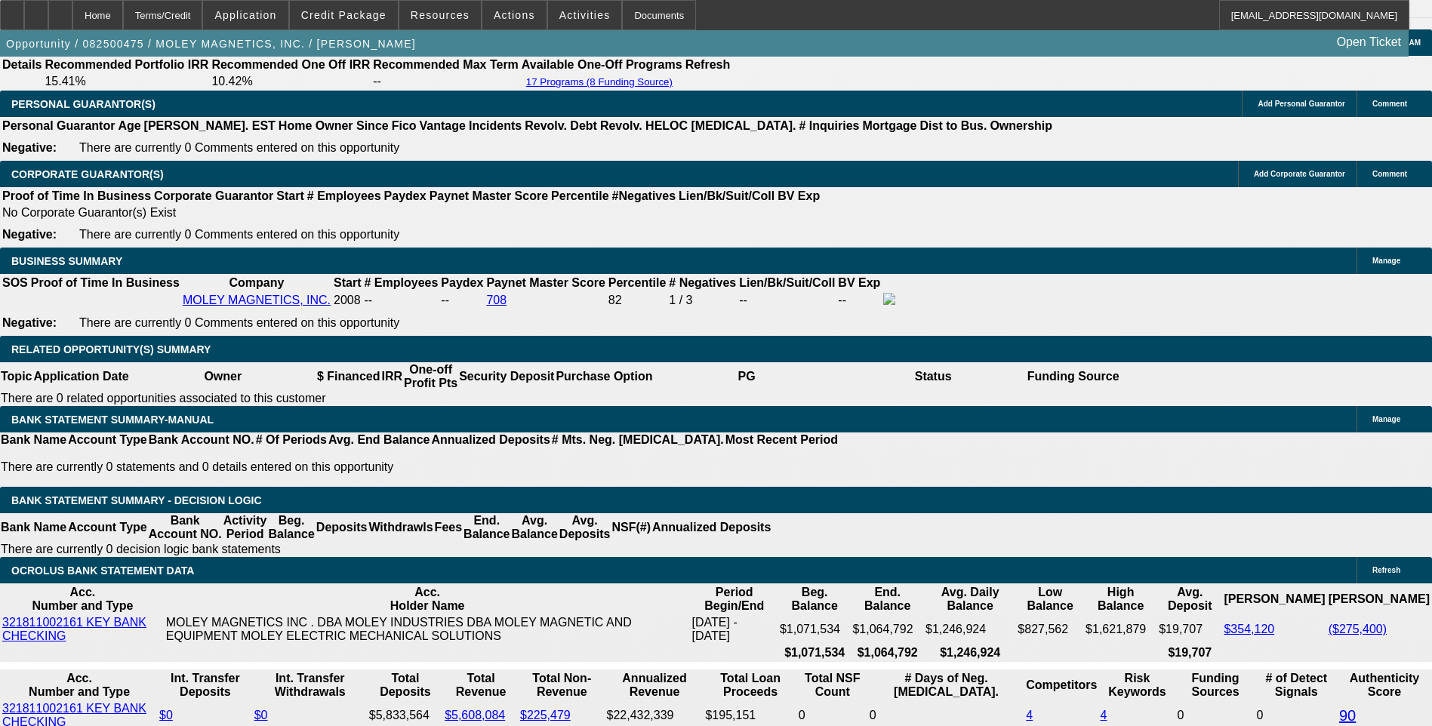
type input "7"
type input "UNKNOWN"
type input "$21,302.53"
type input "60"
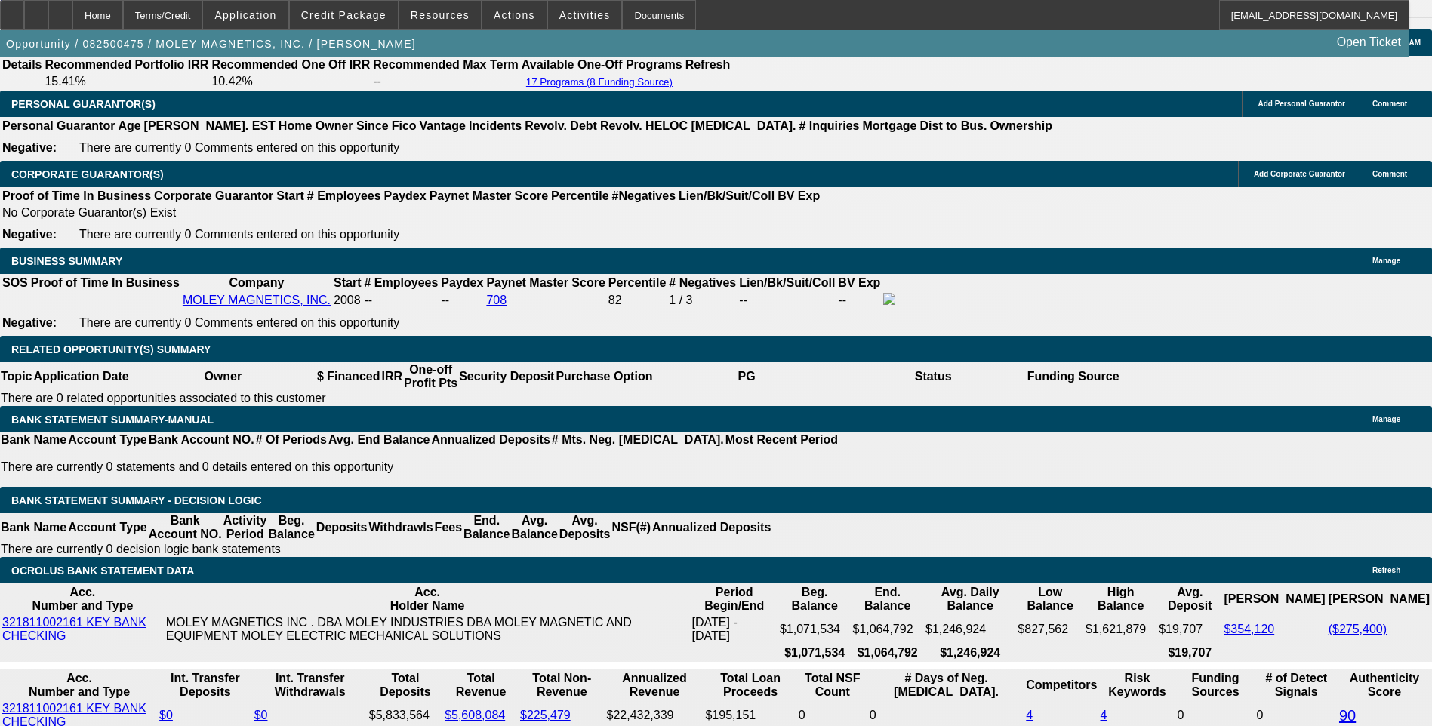
type input "$1.76"
type input "60"
type input "8."
type input "$2,940.08"
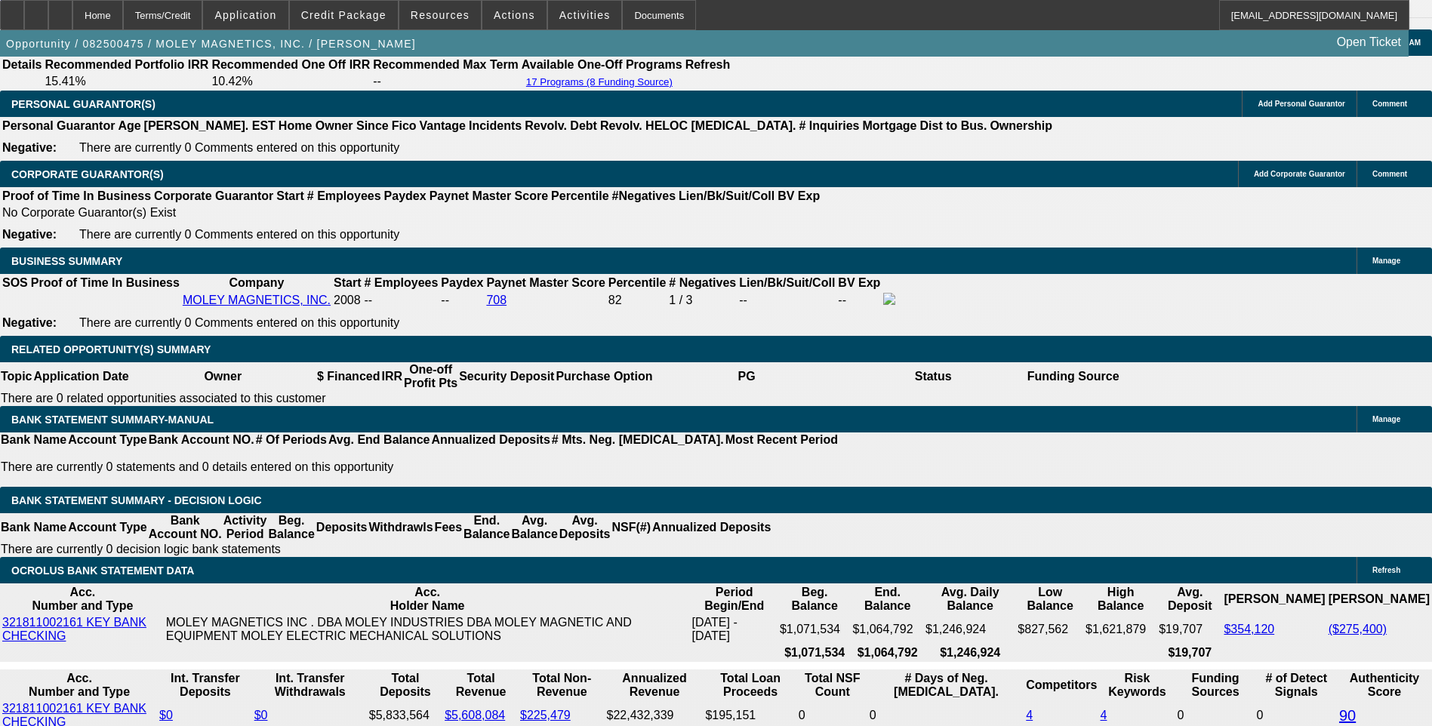
type input "8.7"
type input "$2,988.89"
type input "8.7"
type input "298"
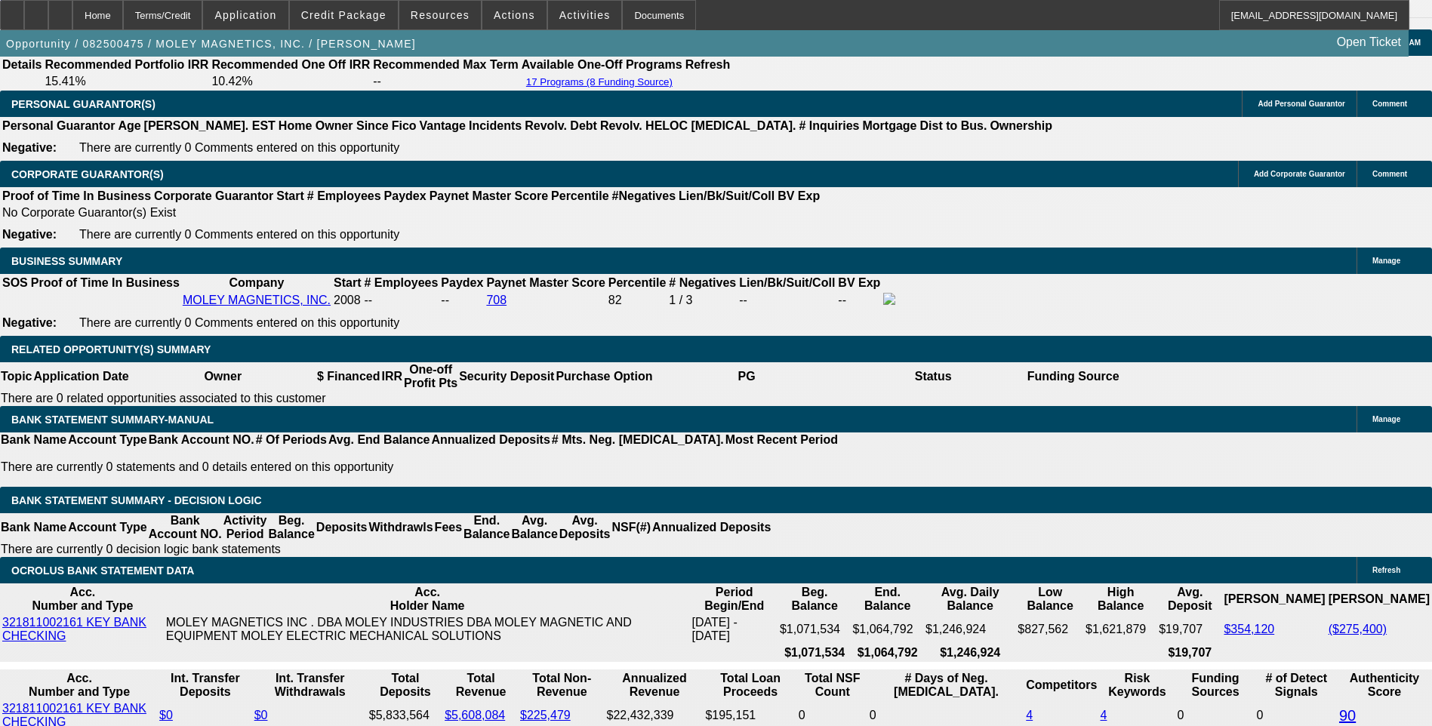
type input "2985"
type input "8.6"
type input "$2,985.00"
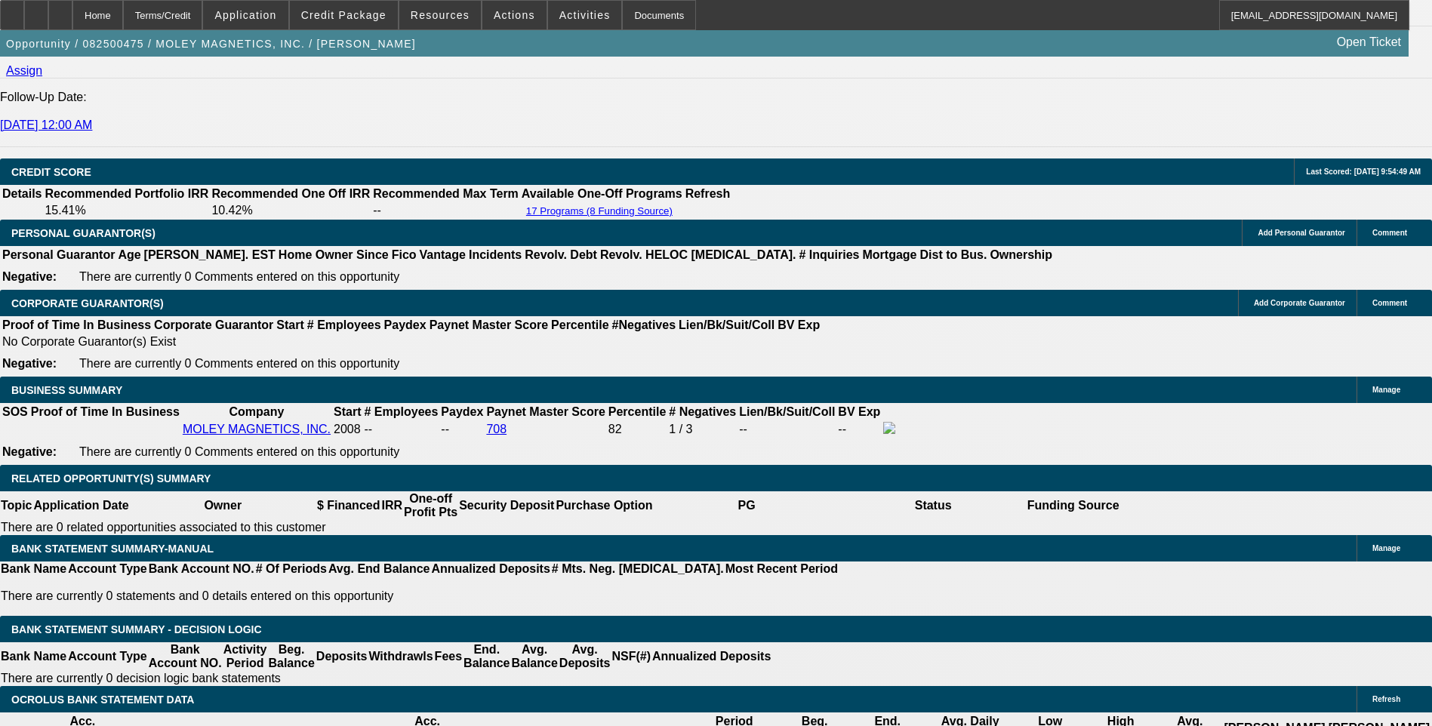
scroll to position [2050, 0]
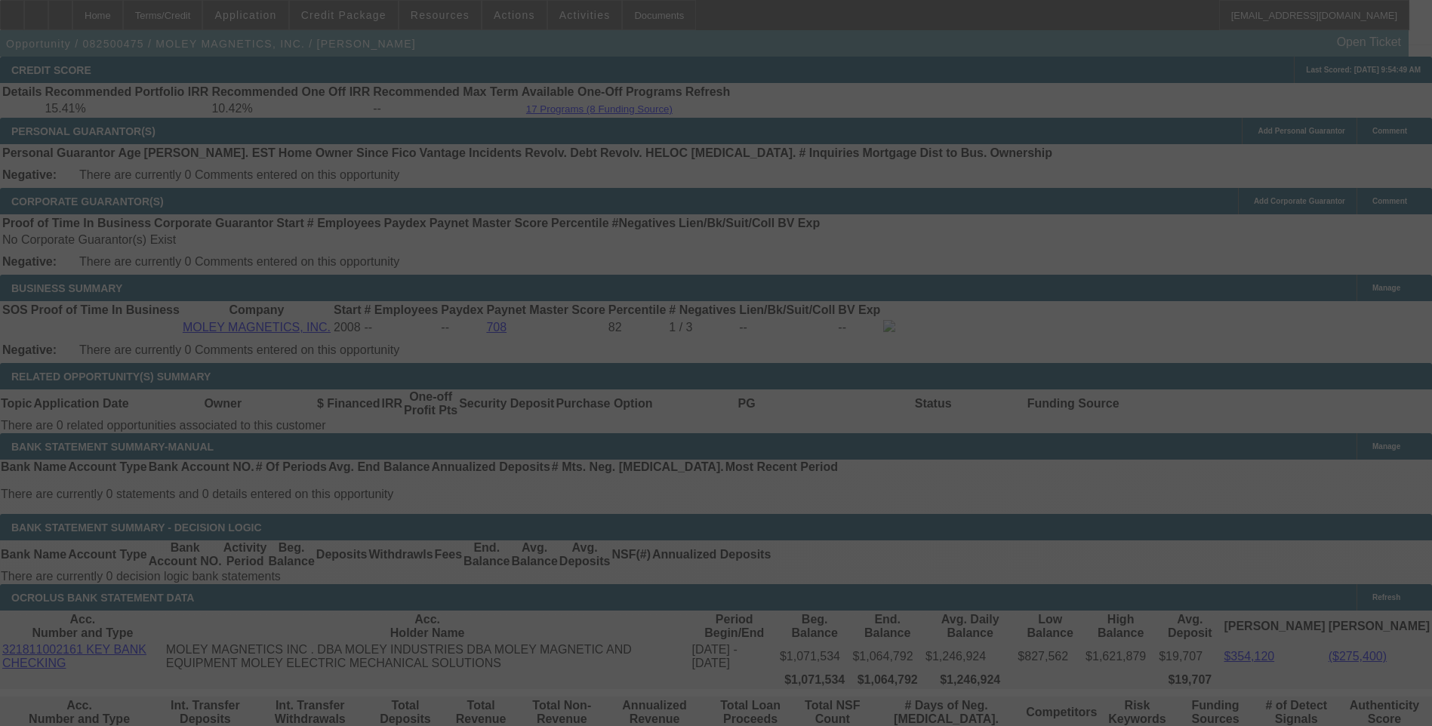
scroll to position [2201, 0]
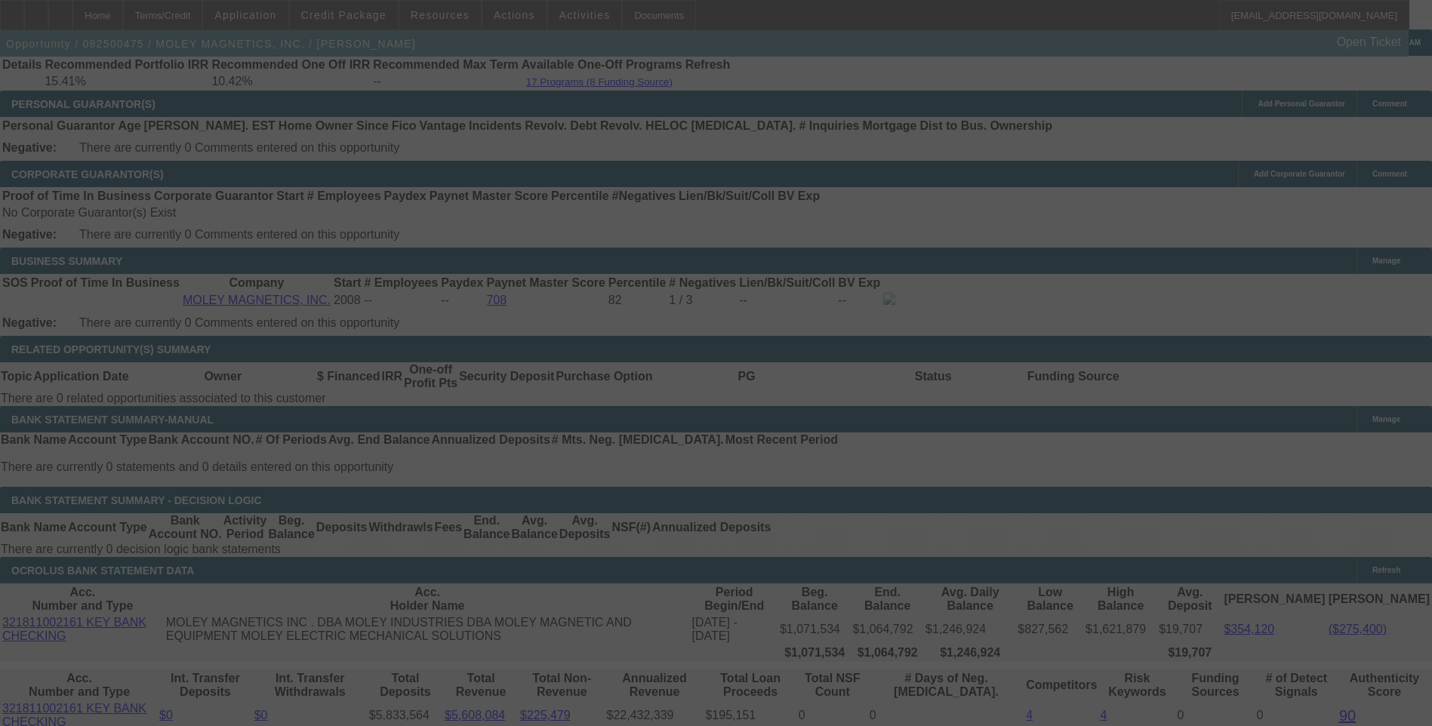
select select "0"
select select "6"
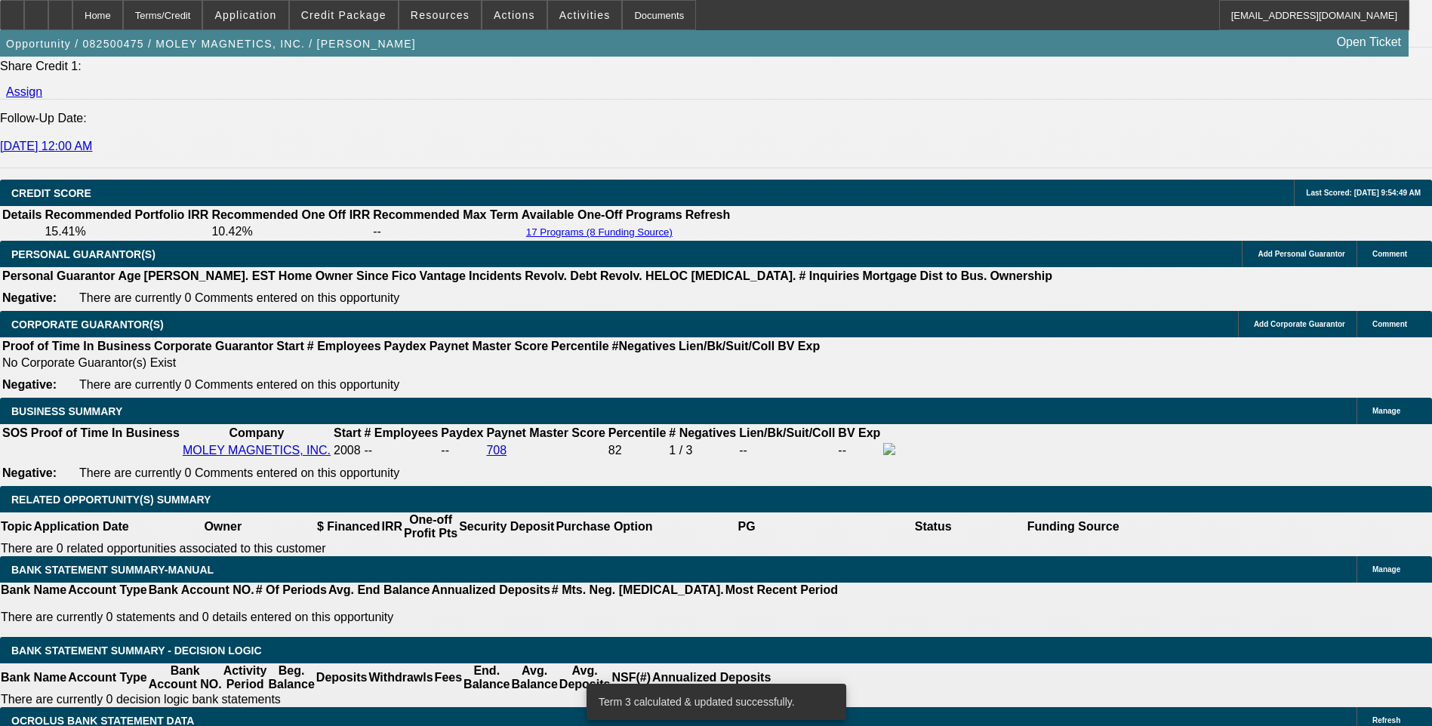
scroll to position [2050, 0]
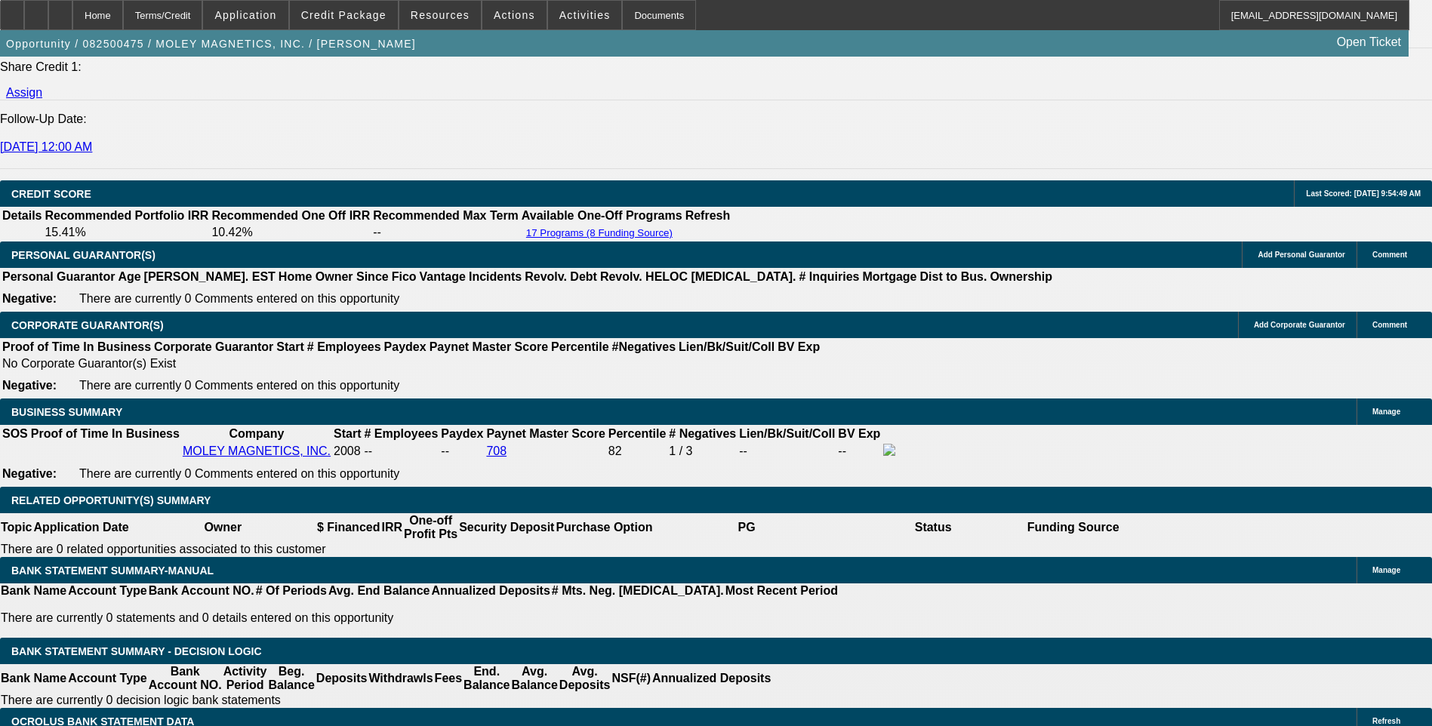
scroll to position [0, 0]
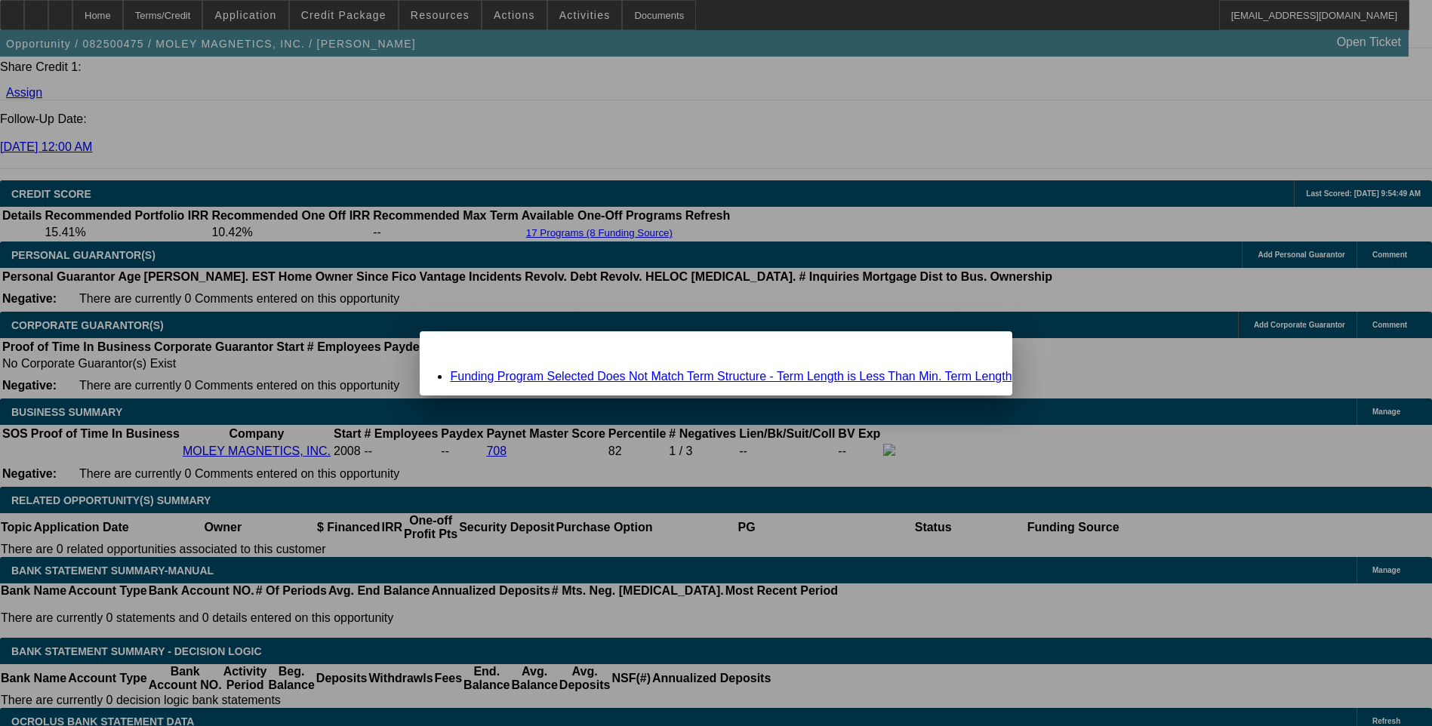
click at [579, 373] on link "Funding Program Selected Does Not Match Term Structure - Term Length is Less Th…" at bounding box center [730, 376] width 561 height 13
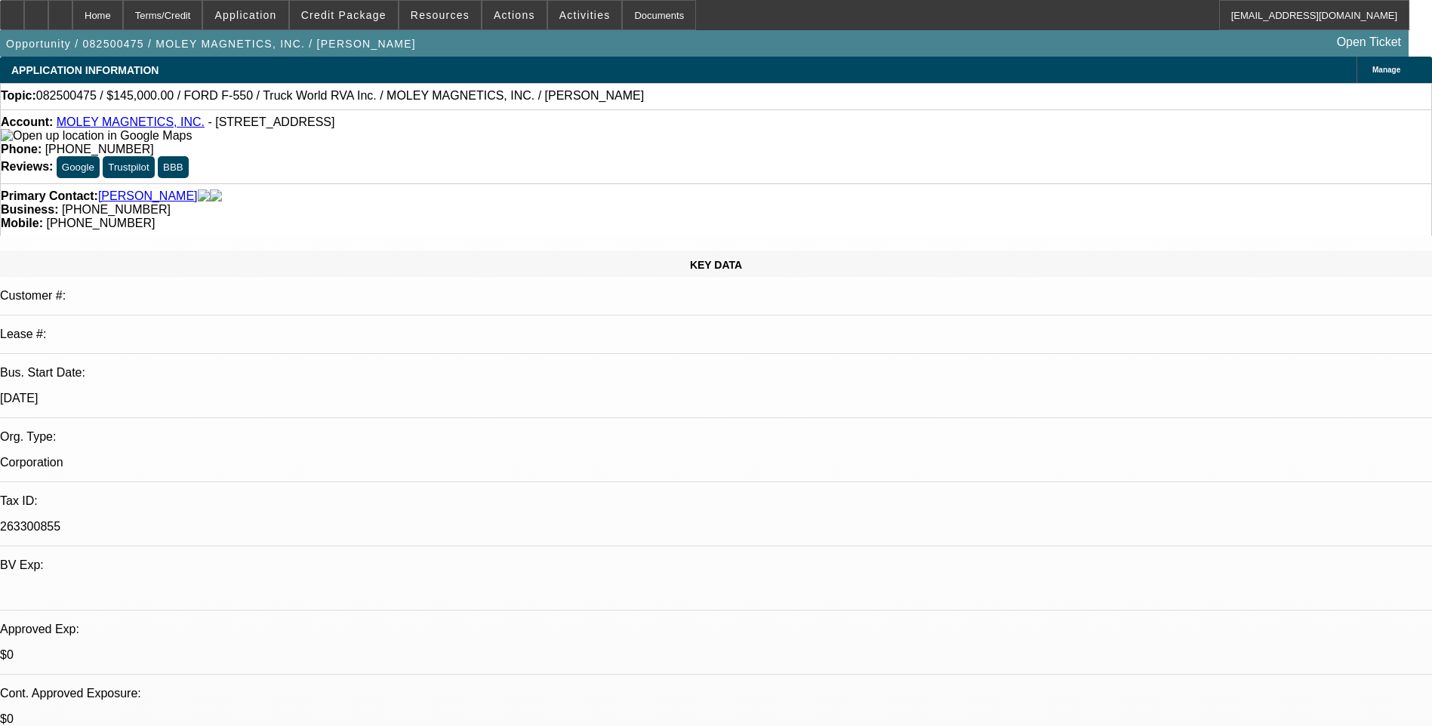
scroll to position [2050, 0]
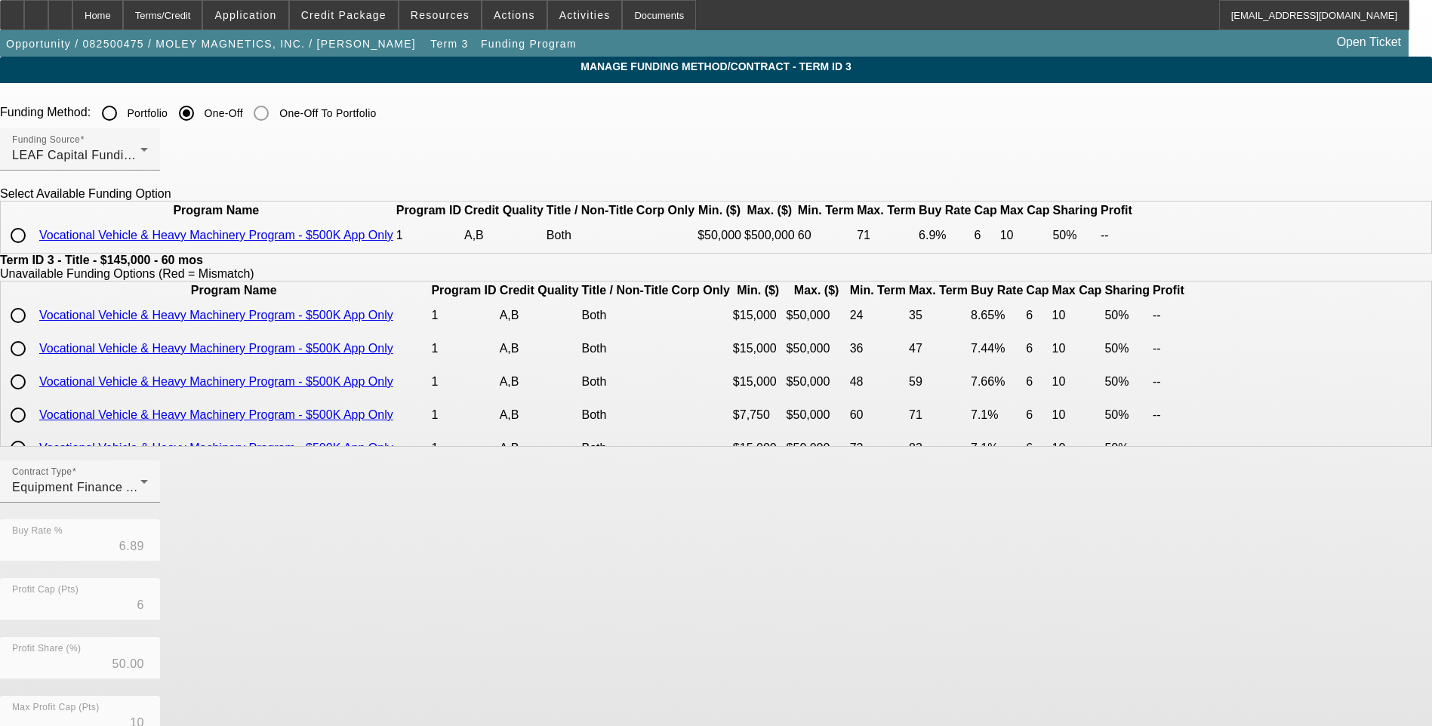
click at [33, 251] on input "radio" at bounding box center [18, 235] width 30 height 30
radio input "true"
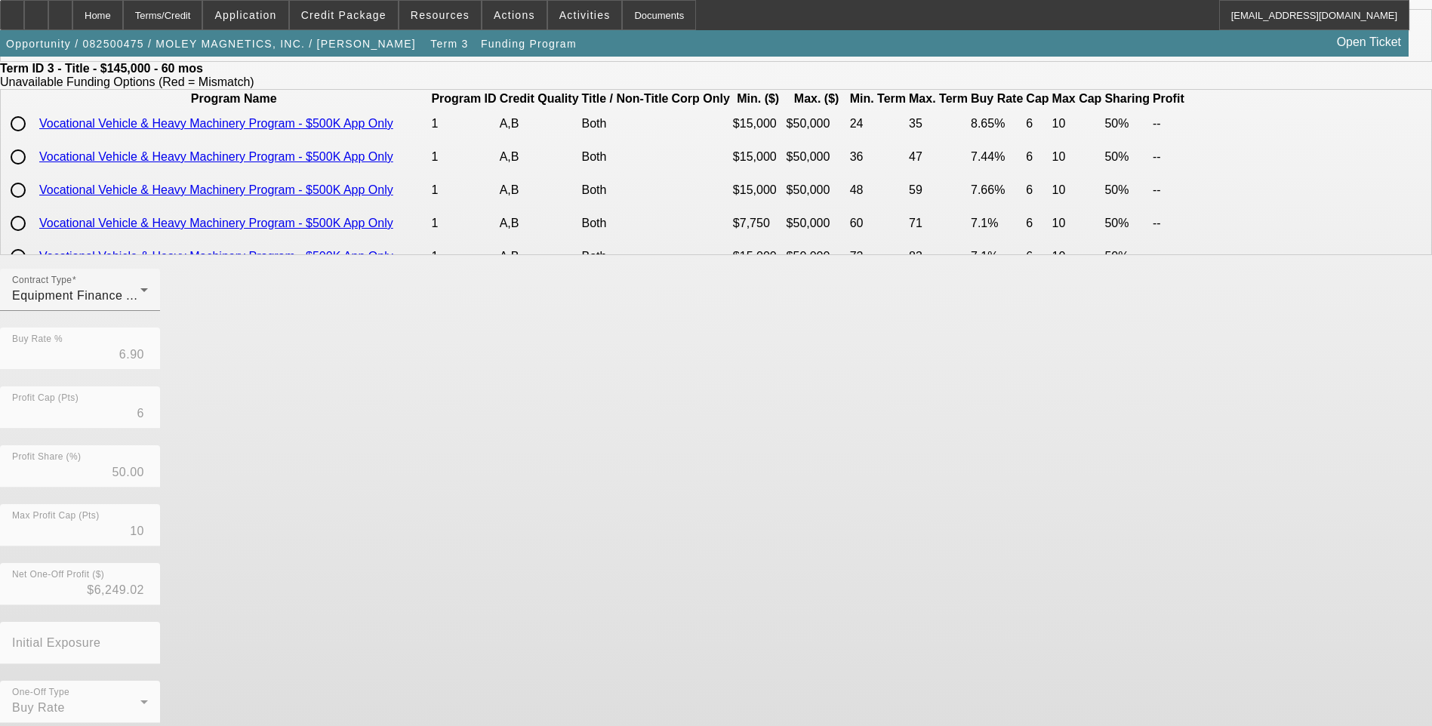
scroll to position [229, 0]
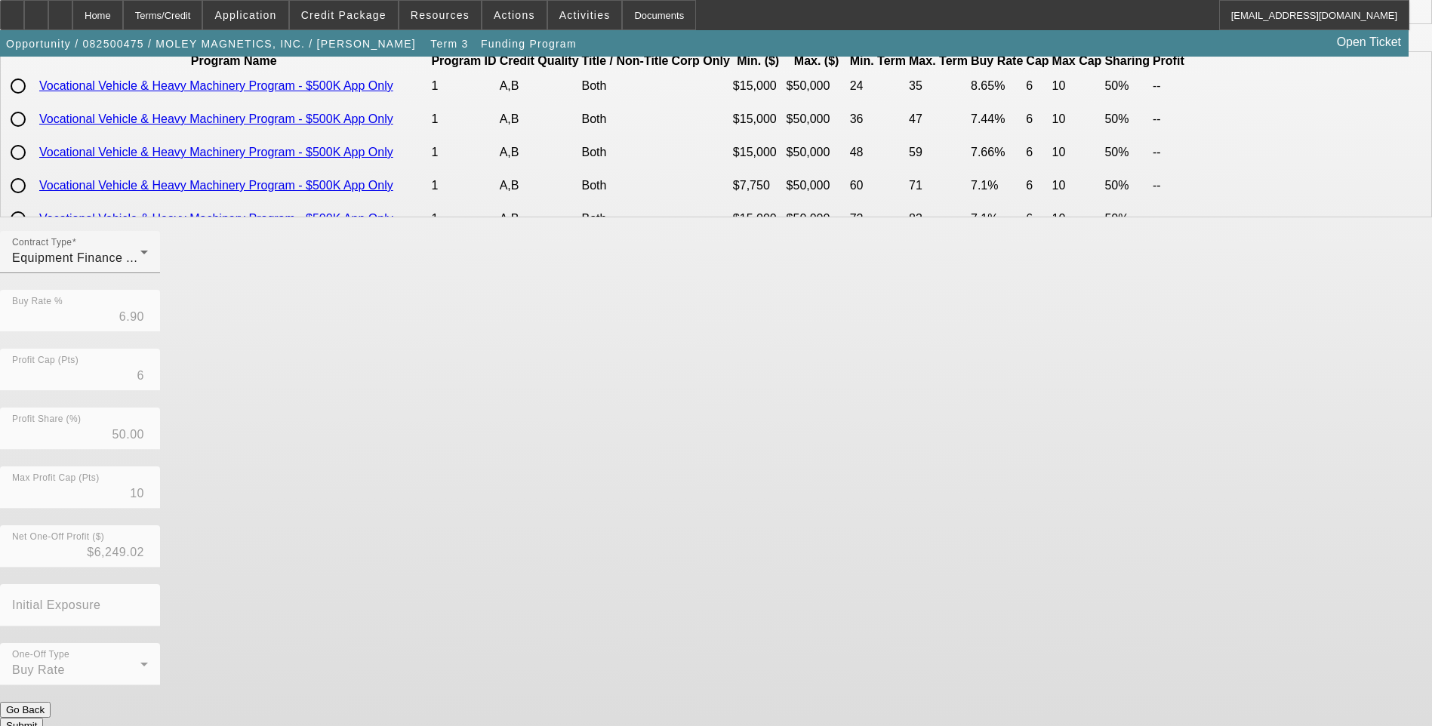
click at [43, 718] on button "Submit" at bounding box center [21, 726] width 43 height 16
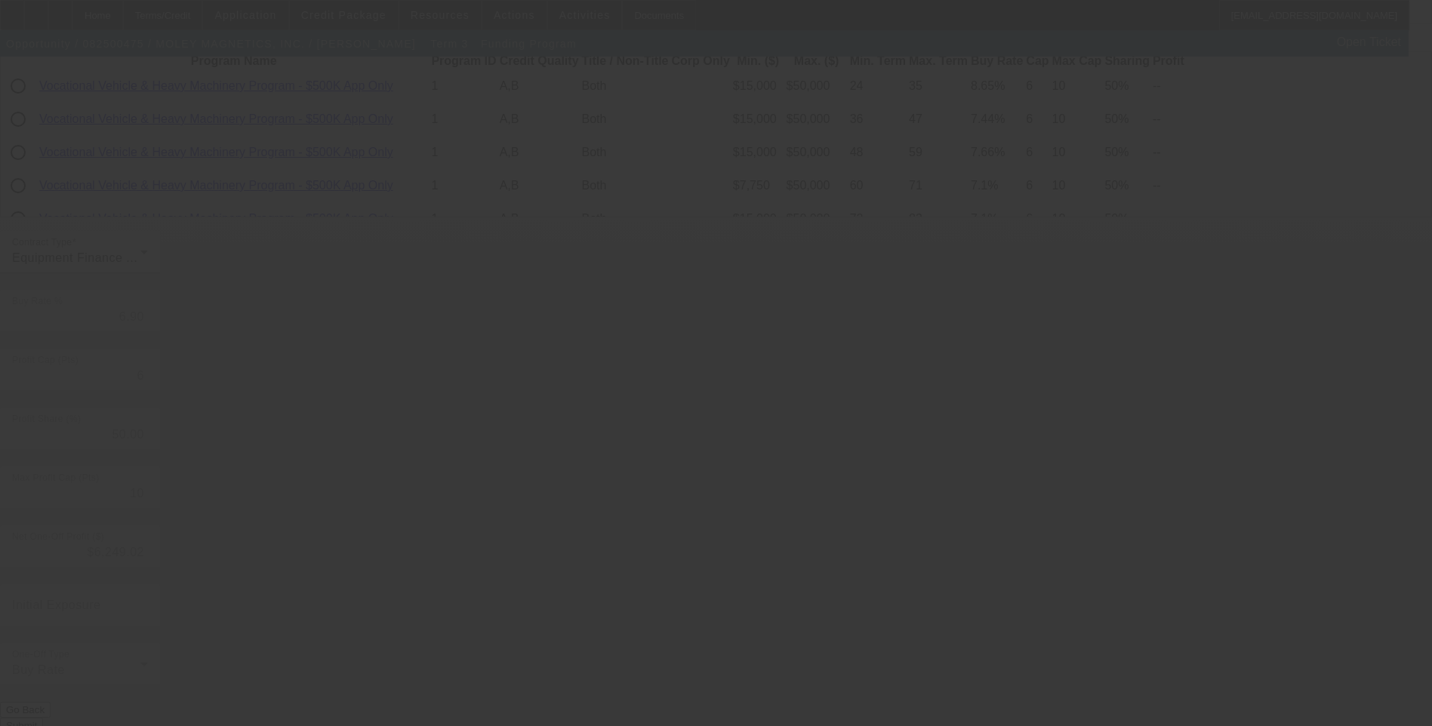
type input "6.89"
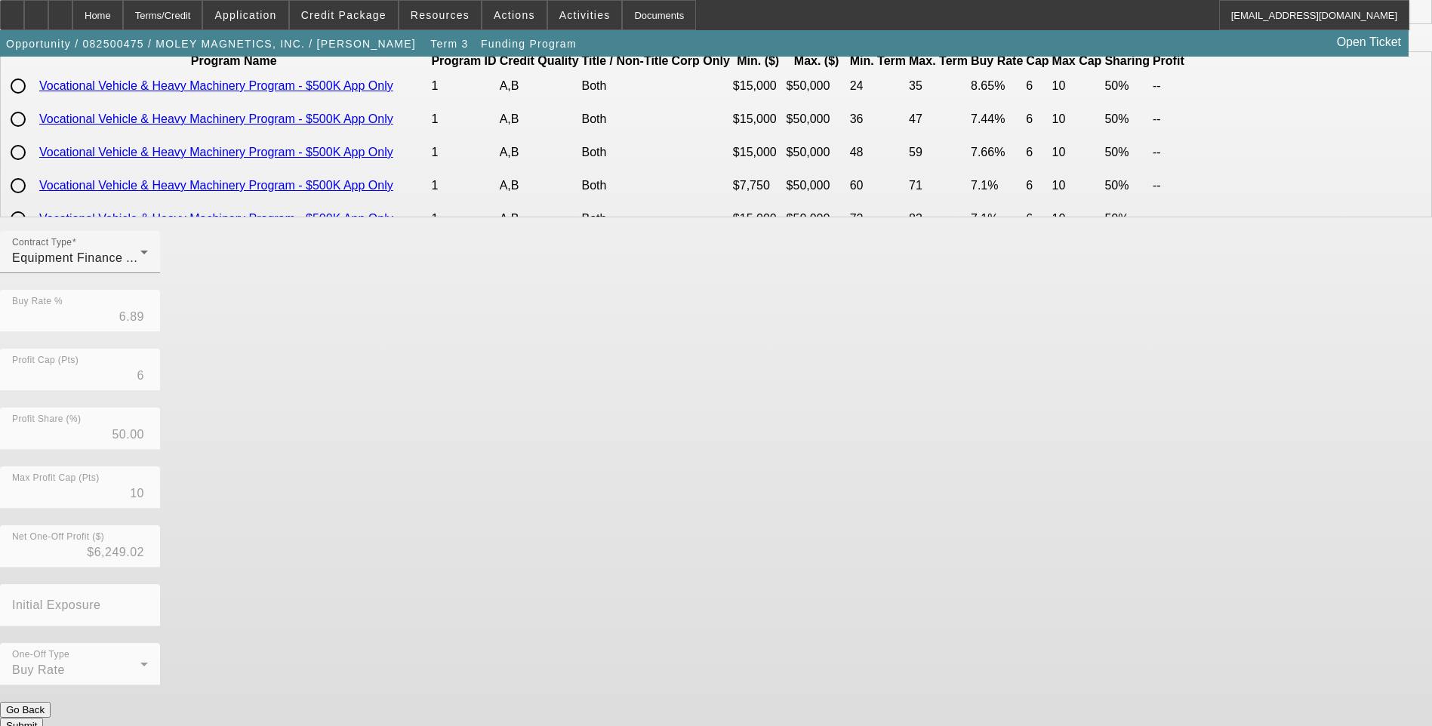
scroll to position [0, 0]
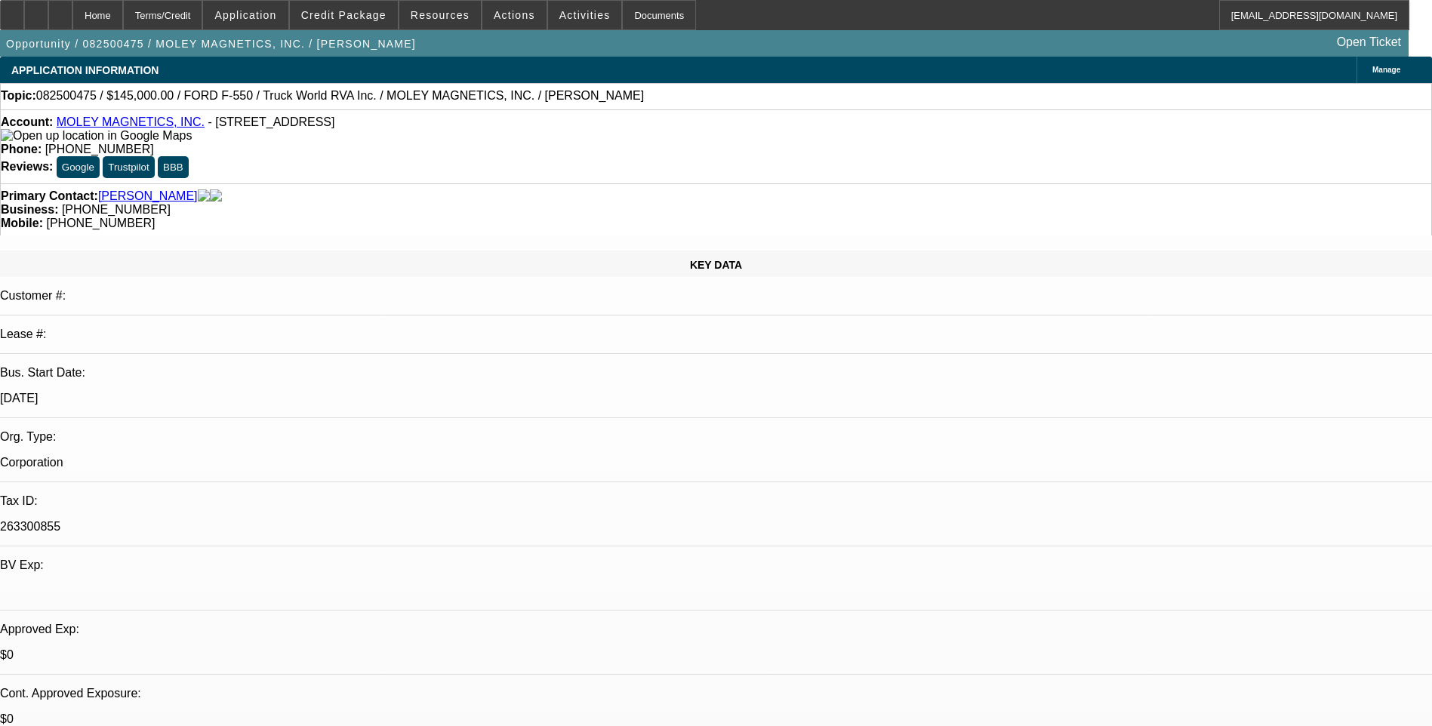
select select "0"
select select "6"
select select "0"
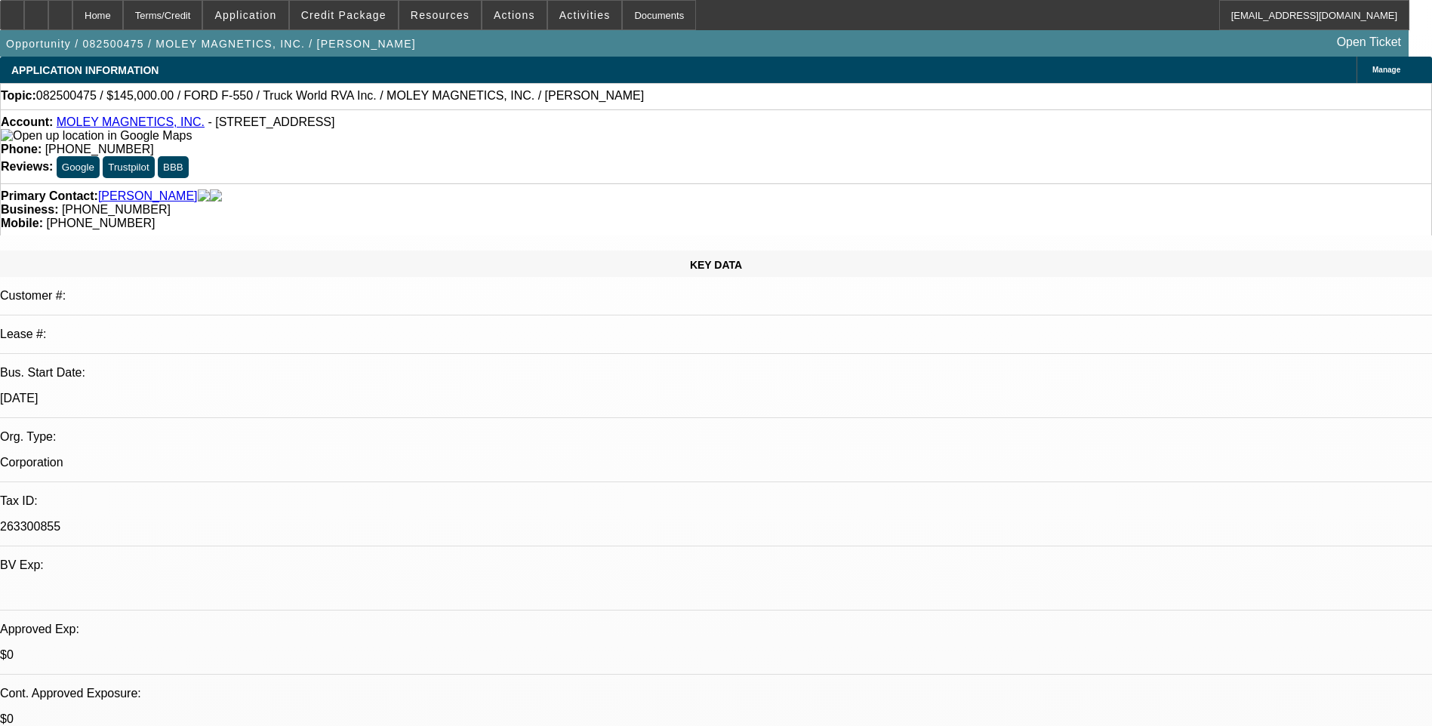
select select "0"
select select "6"
select select "0"
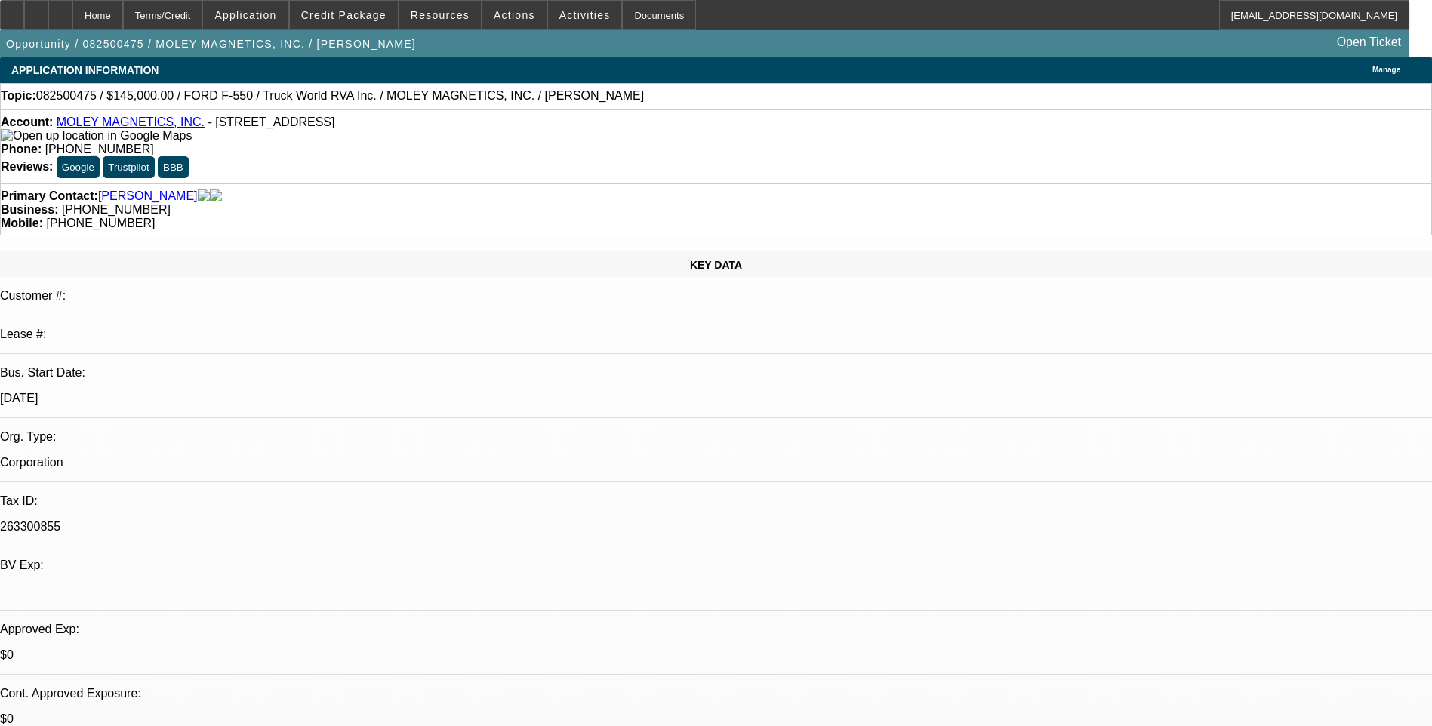
select select "0"
select select "6"
click at [203, 17] on div "Terms/Credit" at bounding box center [163, 15] width 80 height 30
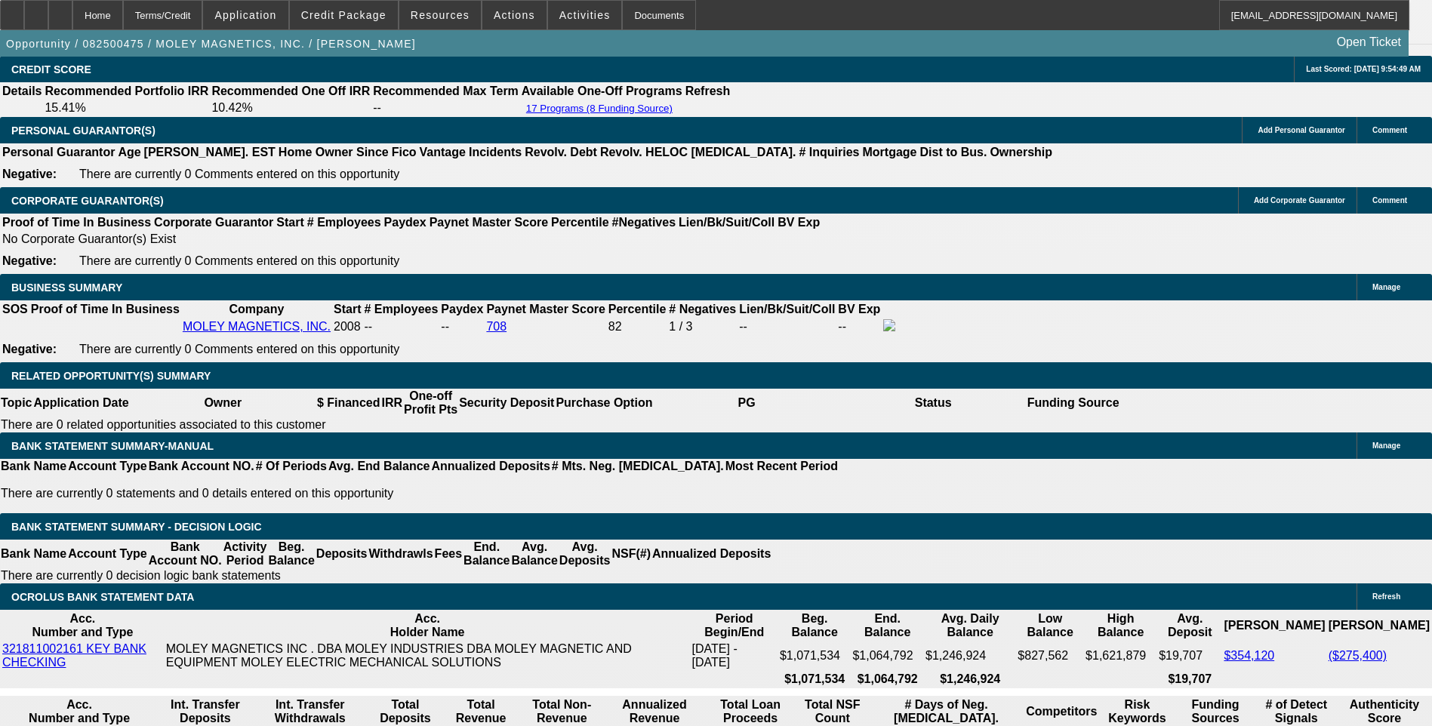
scroll to position [2201, 0]
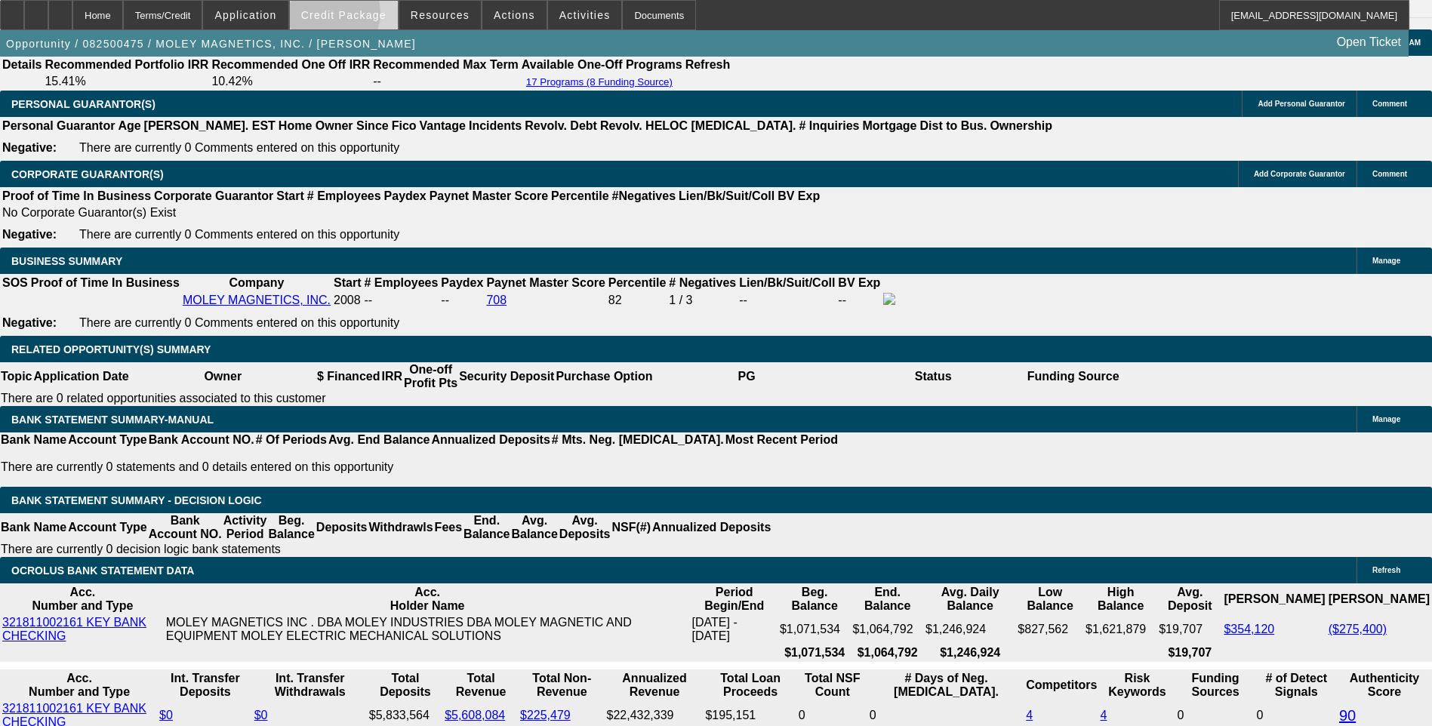
click at [353, 17] on span "Credit Package" at bounding box center [343, 15] width 85 height 12
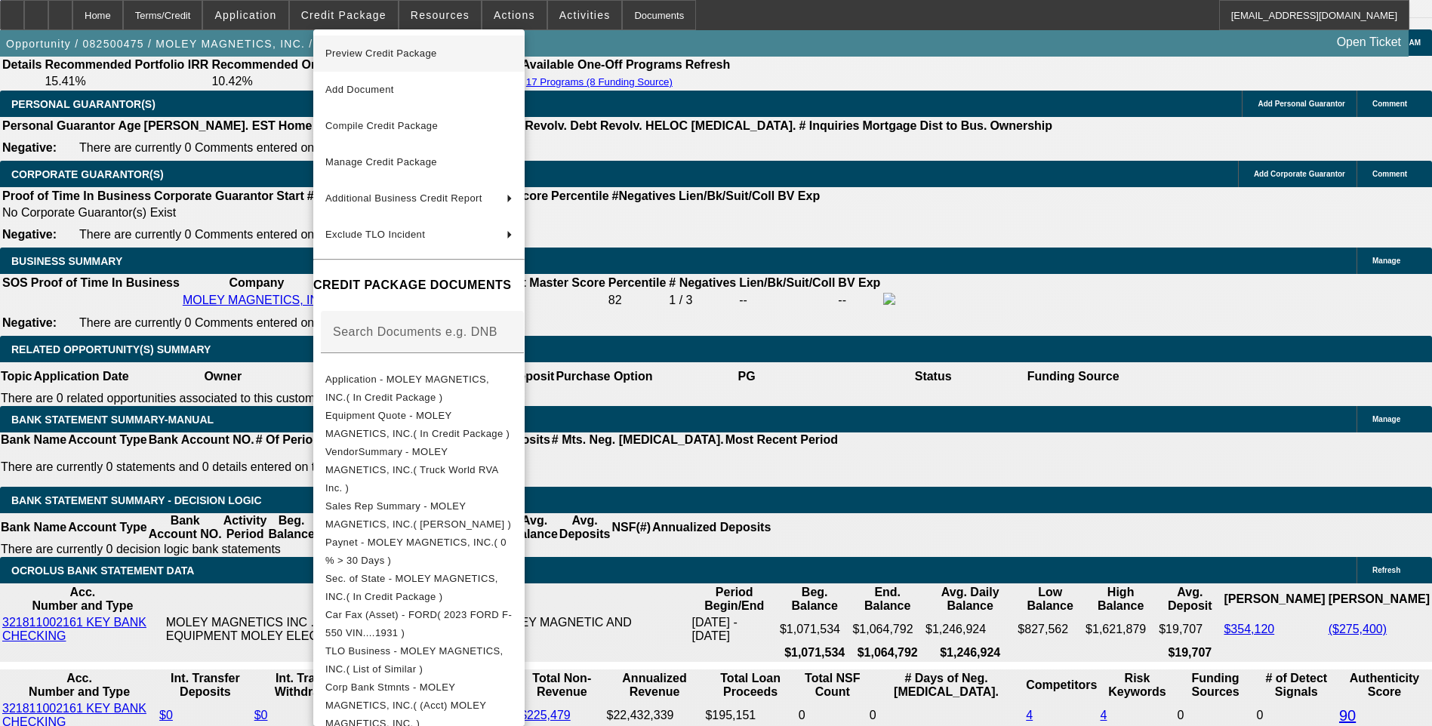
click at [457, 63] on button "Preview Credit Package" at bounding box center [418, 53] width 211 height 36
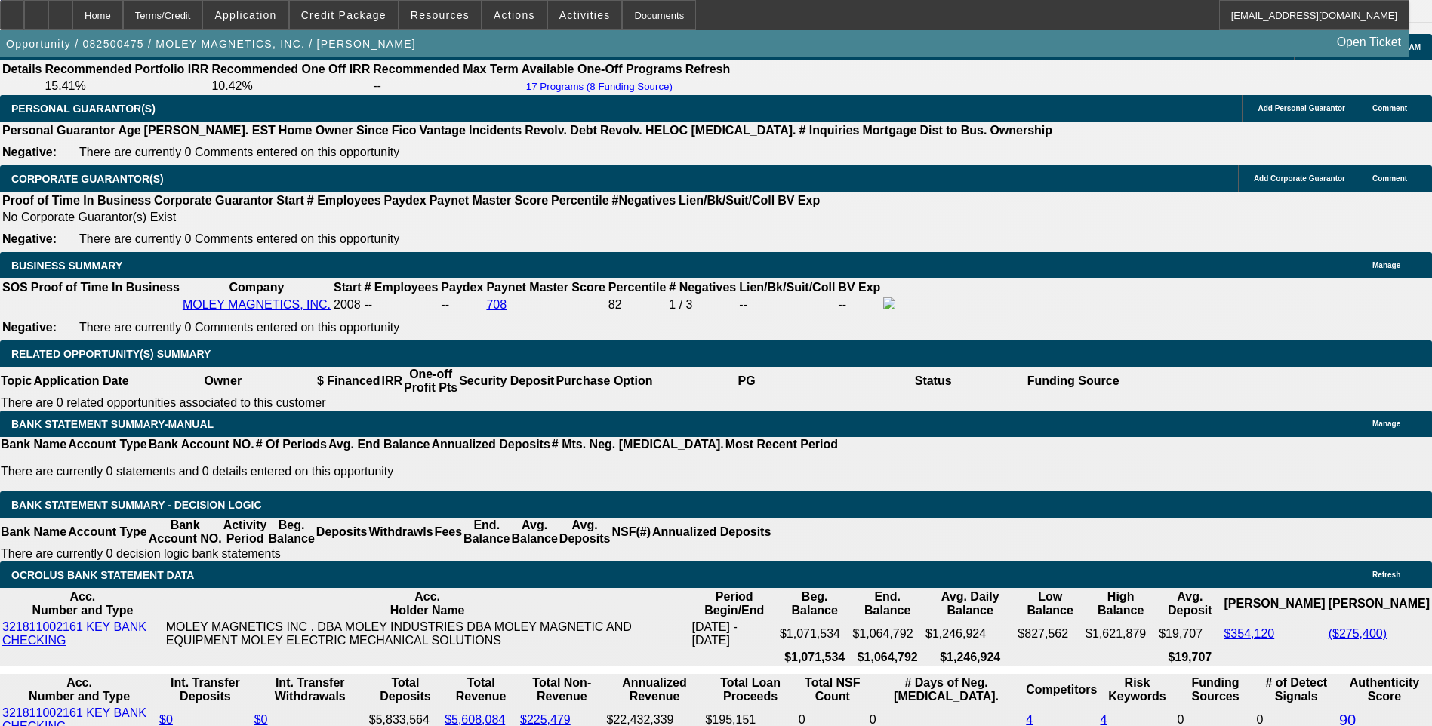
scroll to position [2125, 0]
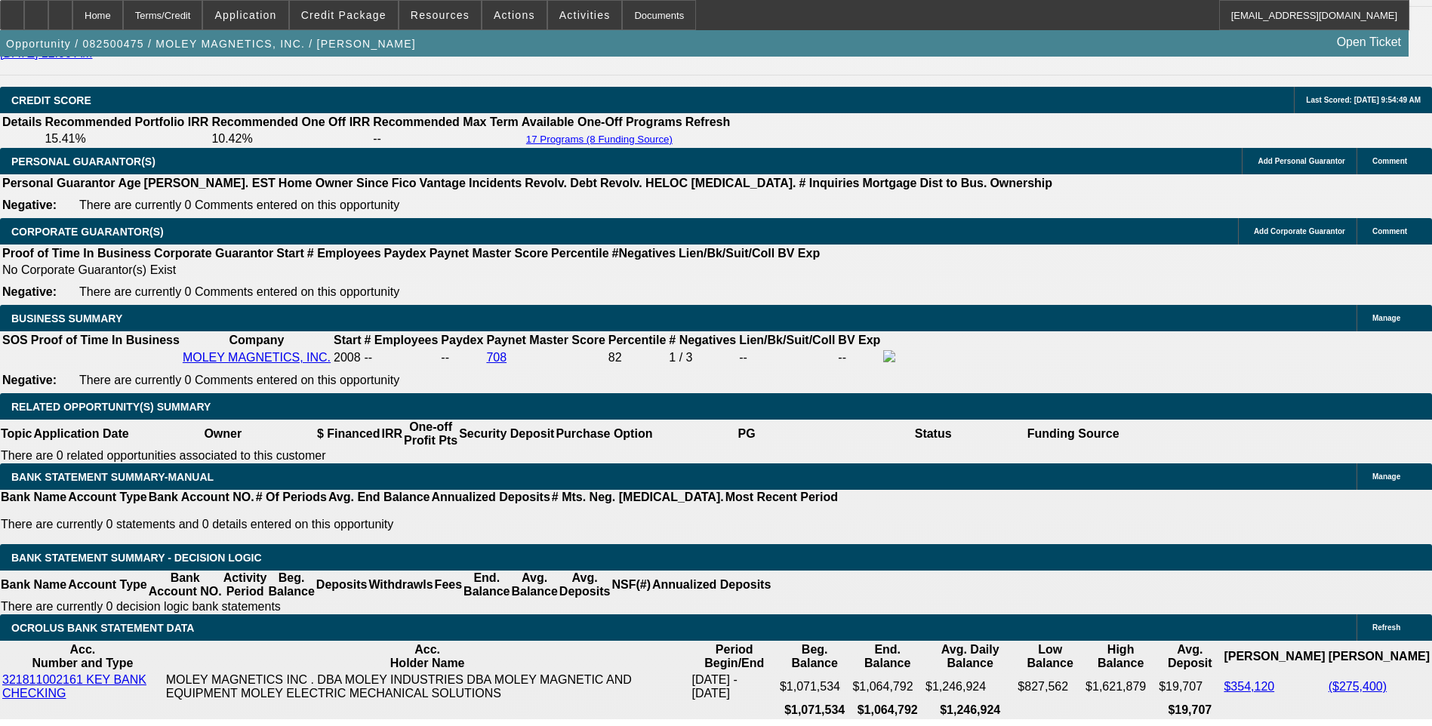
scroll to position [2276, 0]
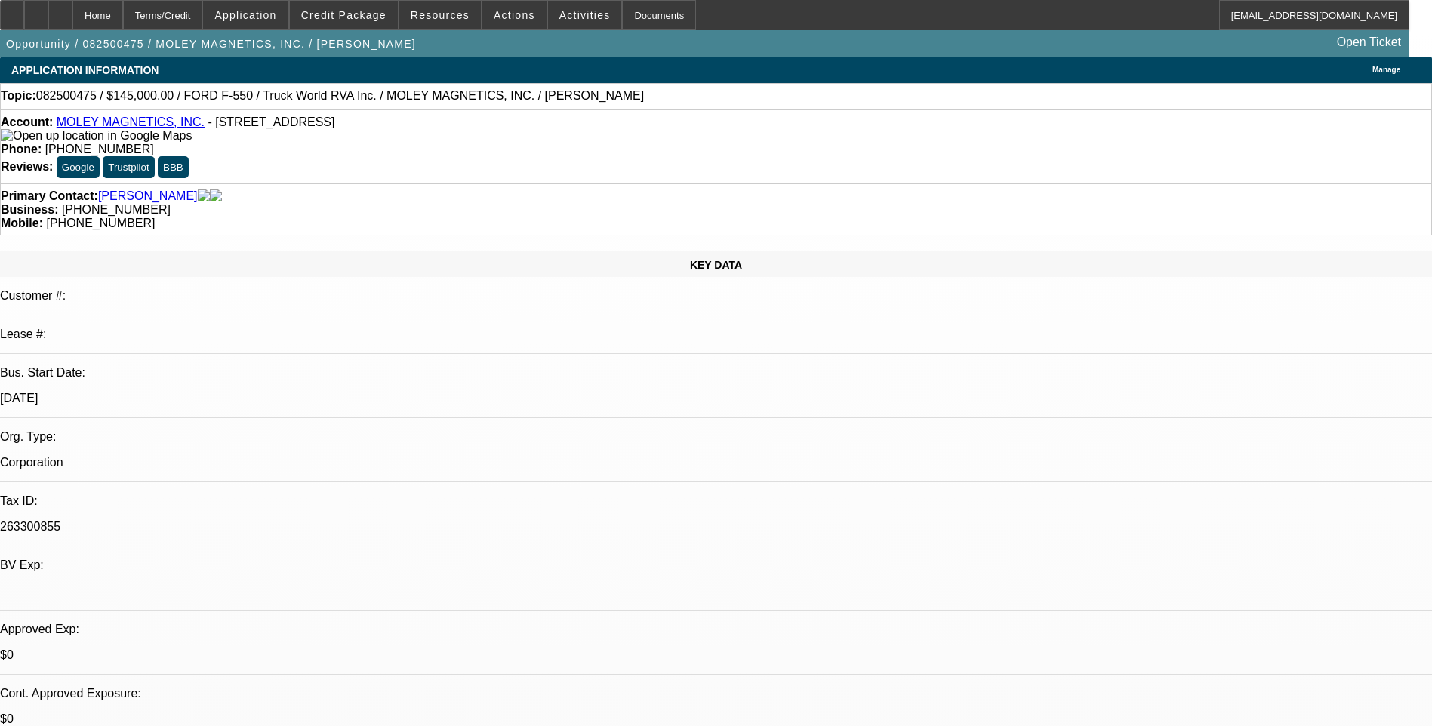
scroll to position [0, 0]
click at [571, 17] on span "Activities" at bounding box center [584, 15] width 51 height 12
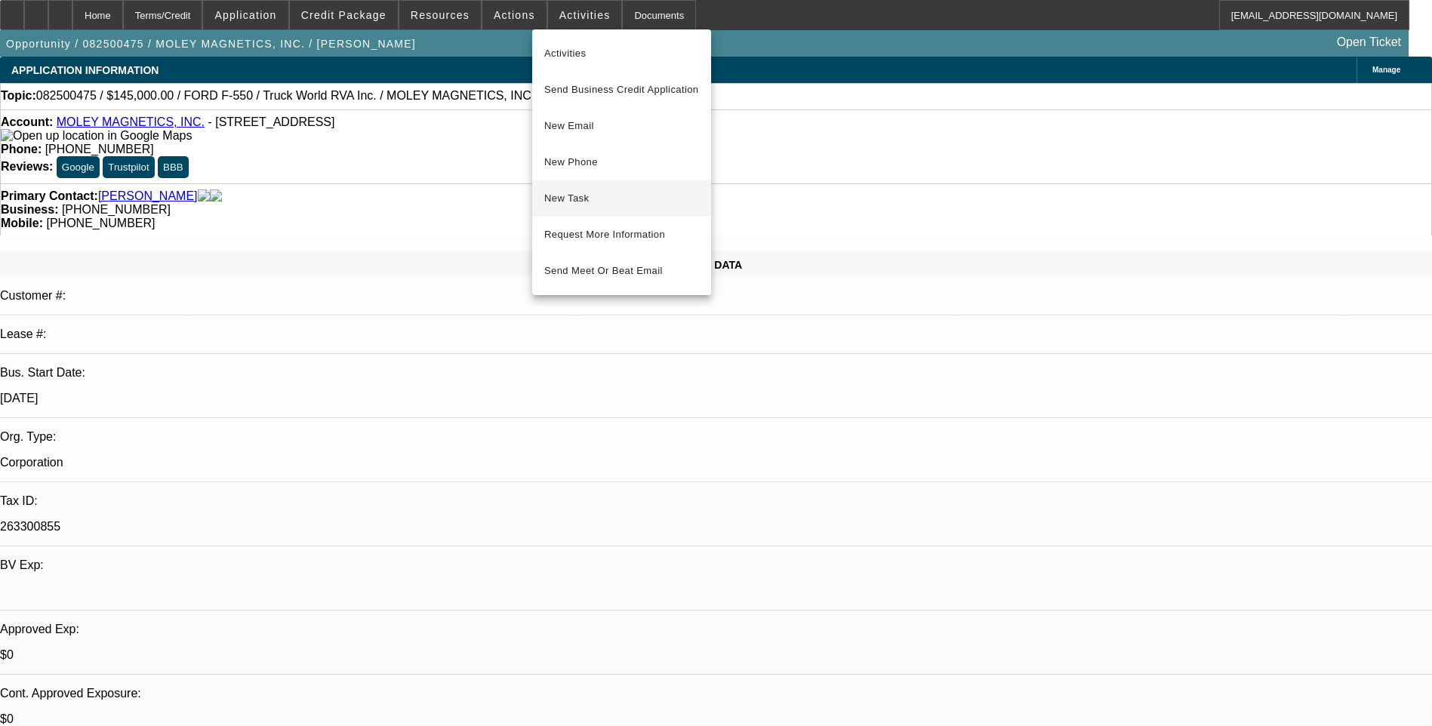
click at [606, 201] on span "New Task" at bounding box center [621, 198] width 155 height 18
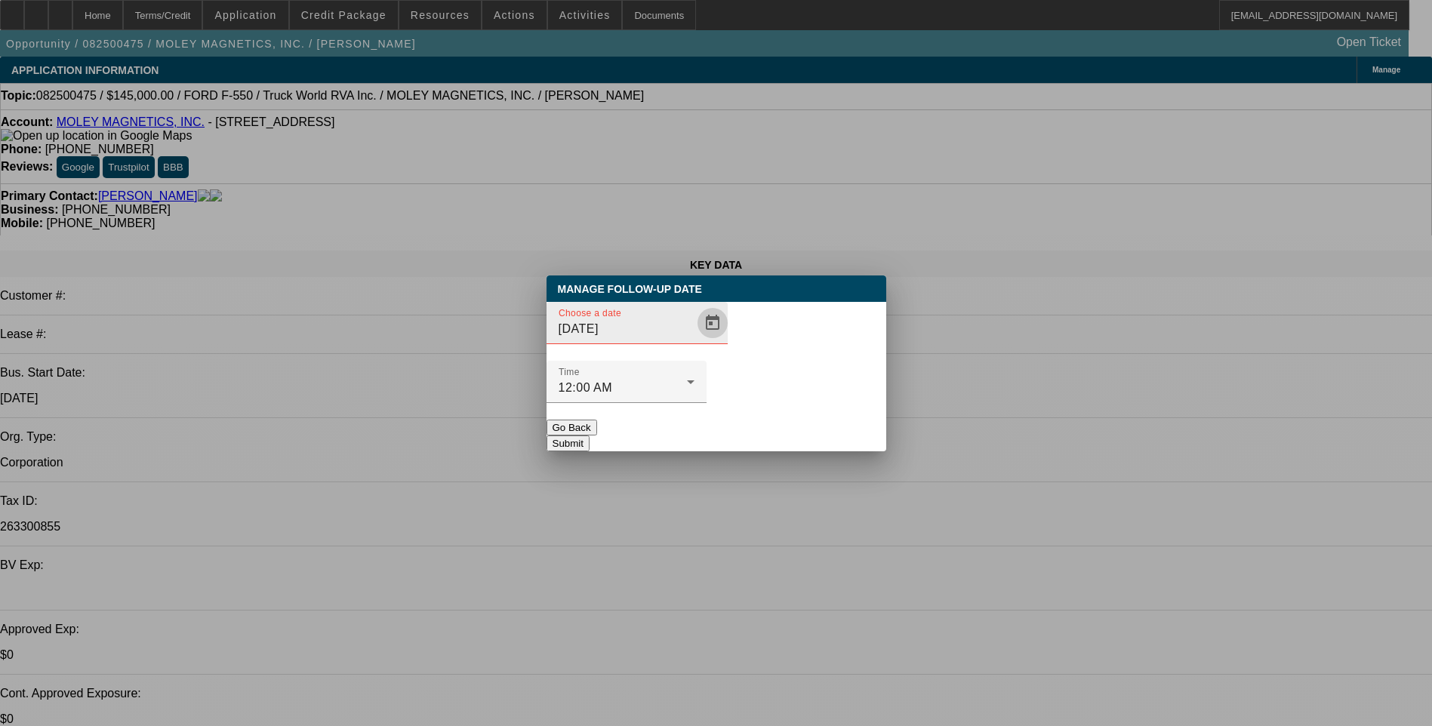
click at [694, 341] on span "Open calendar" at bounding box center [712, 323] width 36 height 36
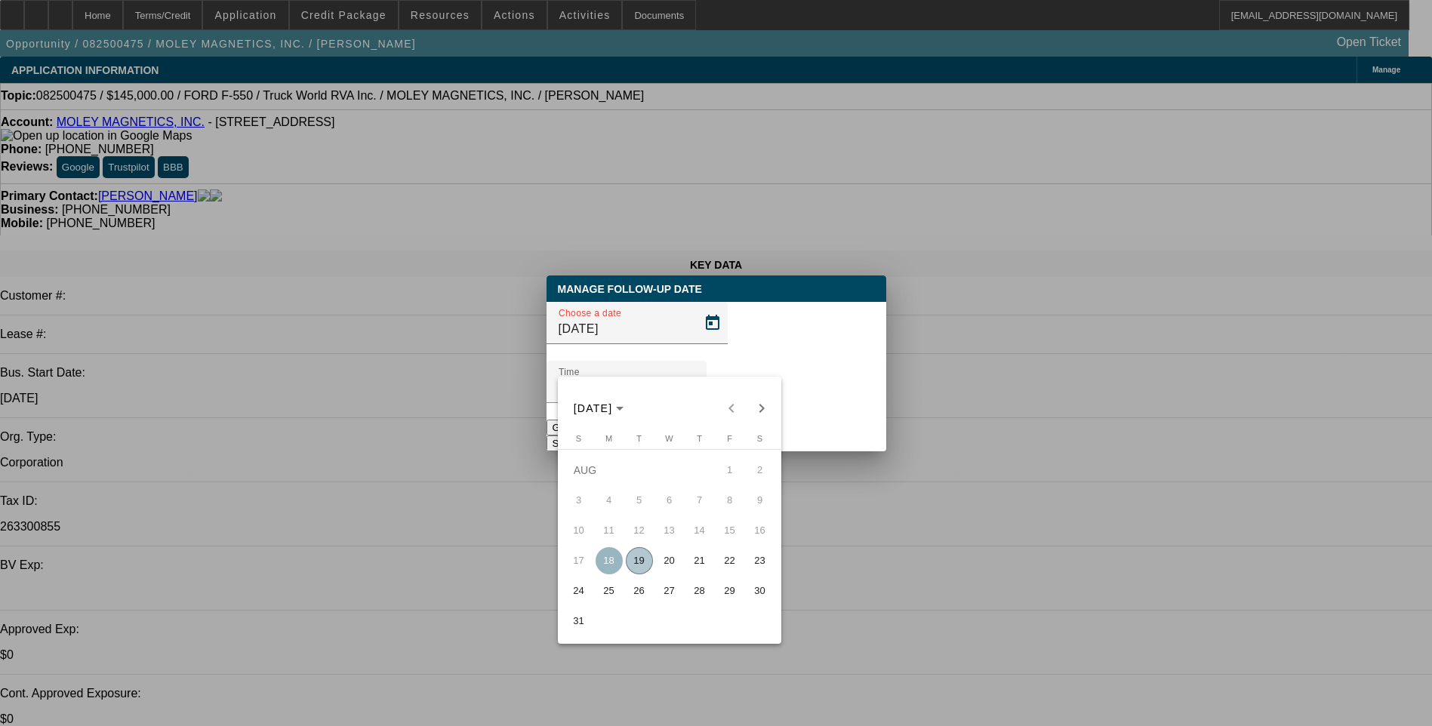
click at [661, 567] on span "20" at bounding box center [669, 560] width 27 height 27
type input "8/20/2025"
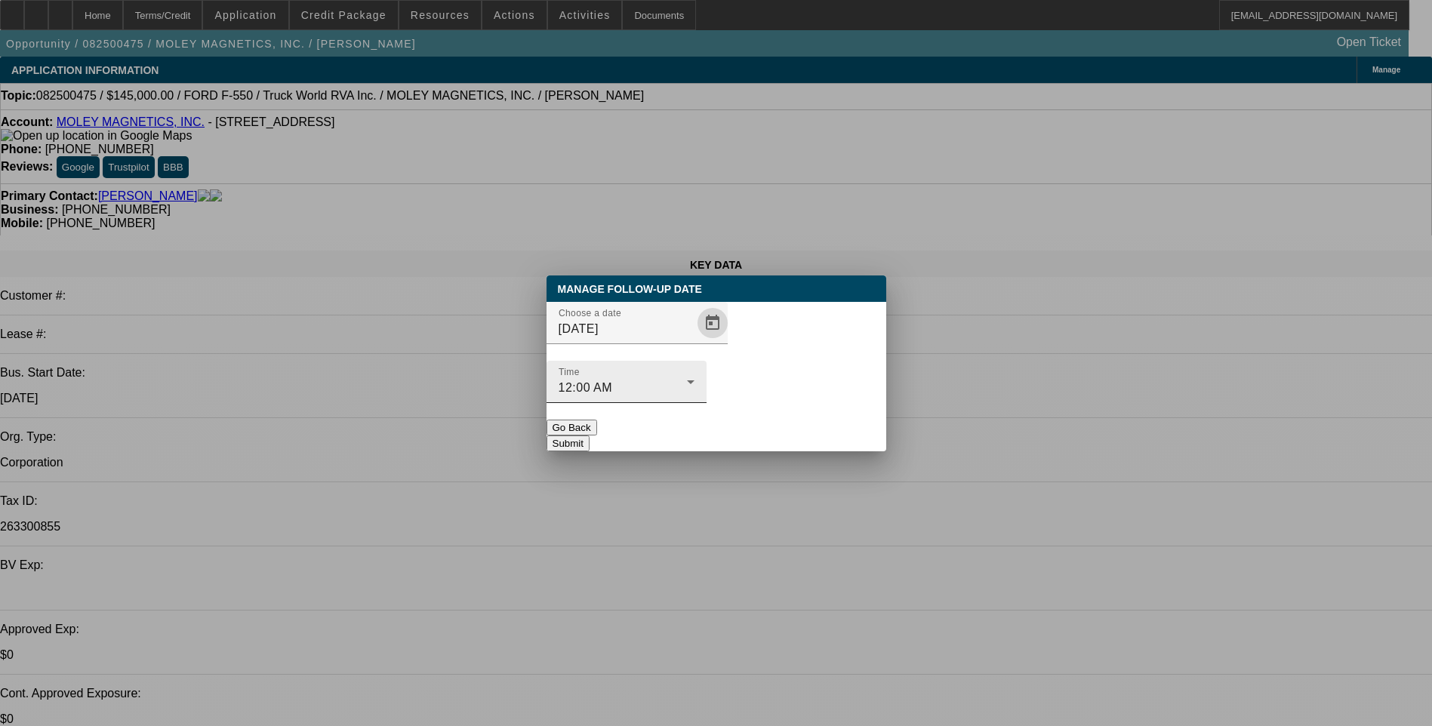
click at [589, 435] on button "Submit" at bounding box center [567, 443] width 43 height 16
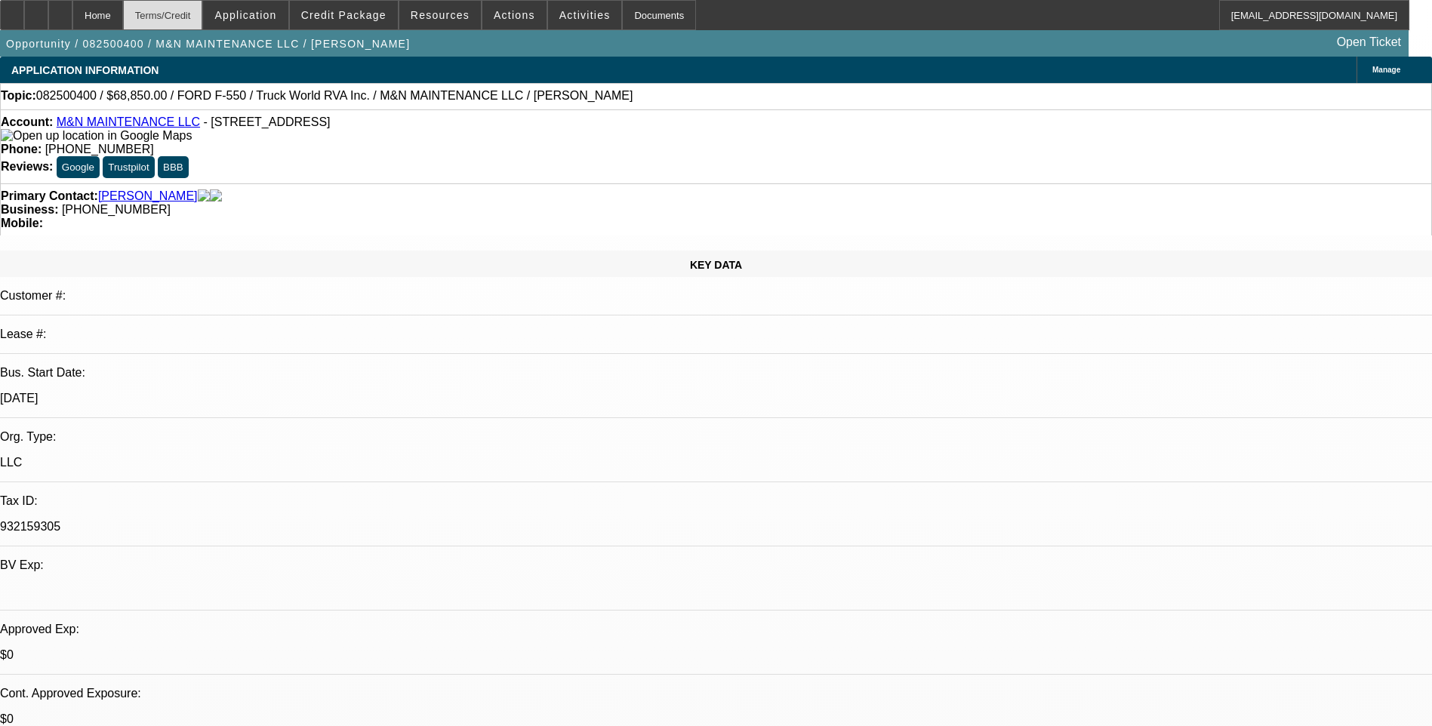
select select "0.1"
select select "0"
select select "0.1"
select select "0"
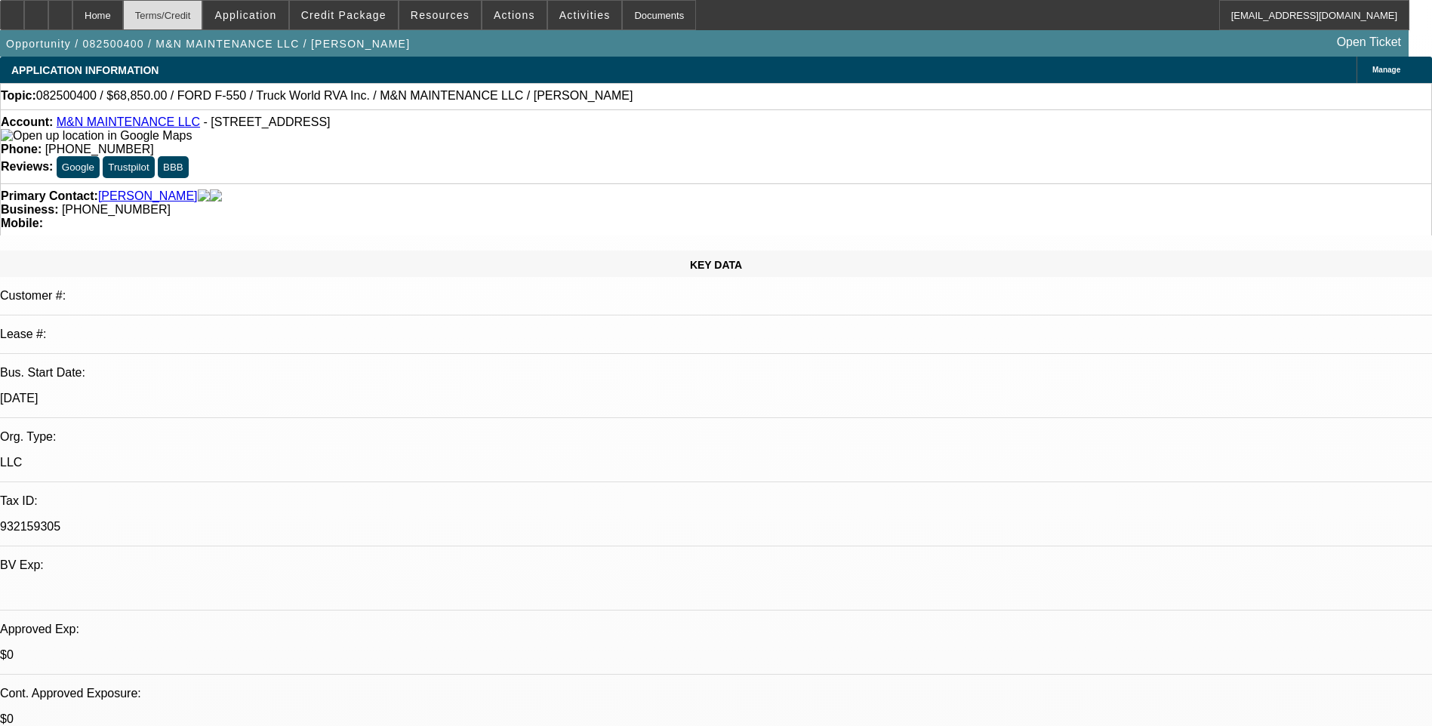
select select "0"
select select "1"
select select "6"
select select "1"
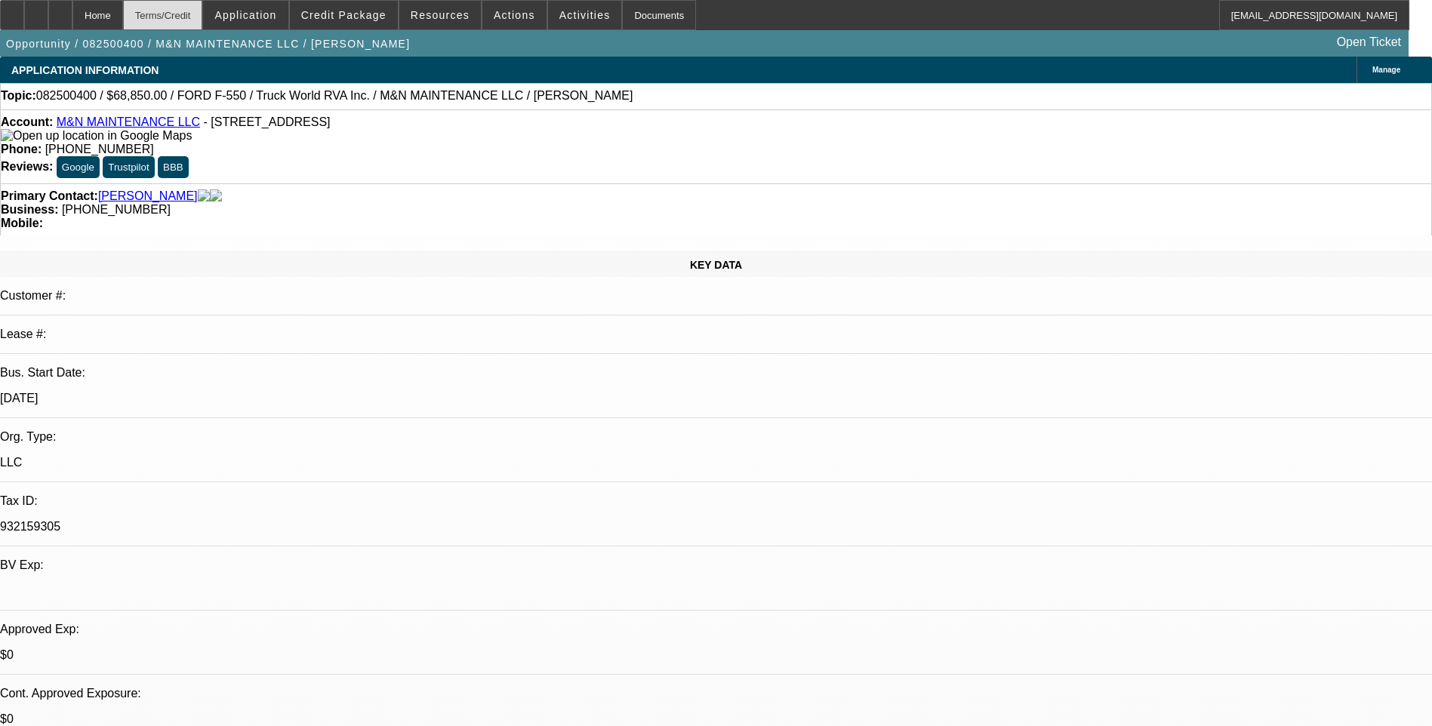
select select "1"
select select "6"
click at [203, 16] on div "Terms/Credit" at bounding box center [163, 15] width 80 height 30
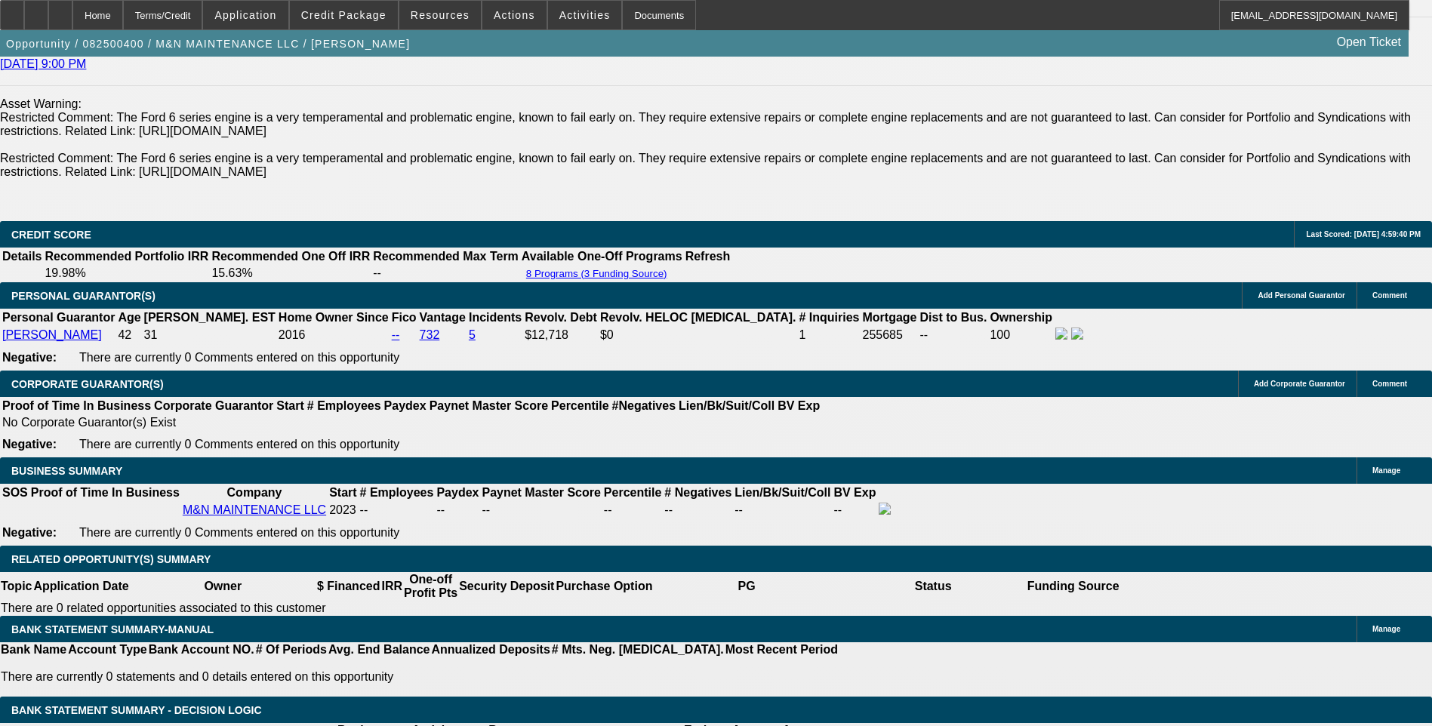
scroll to position [2159, 0]
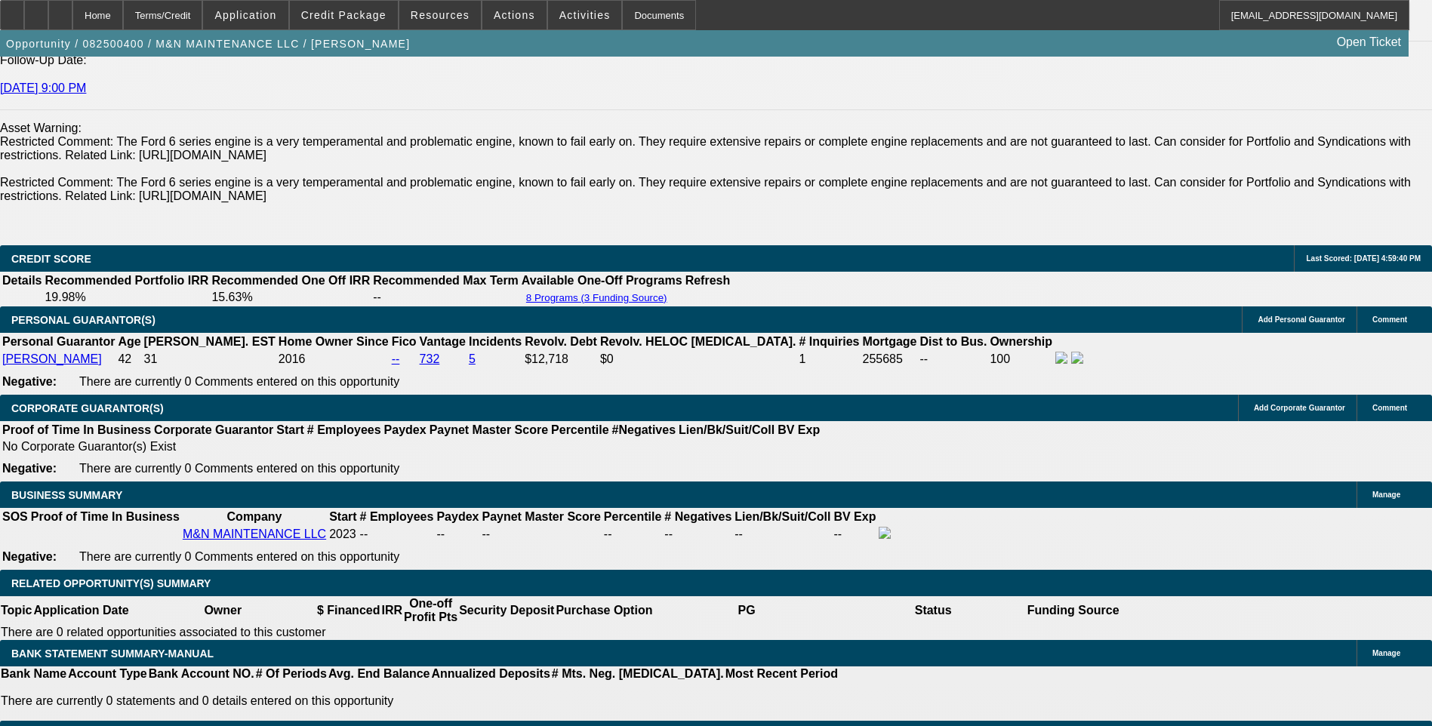
scroll to position [2159, 0]
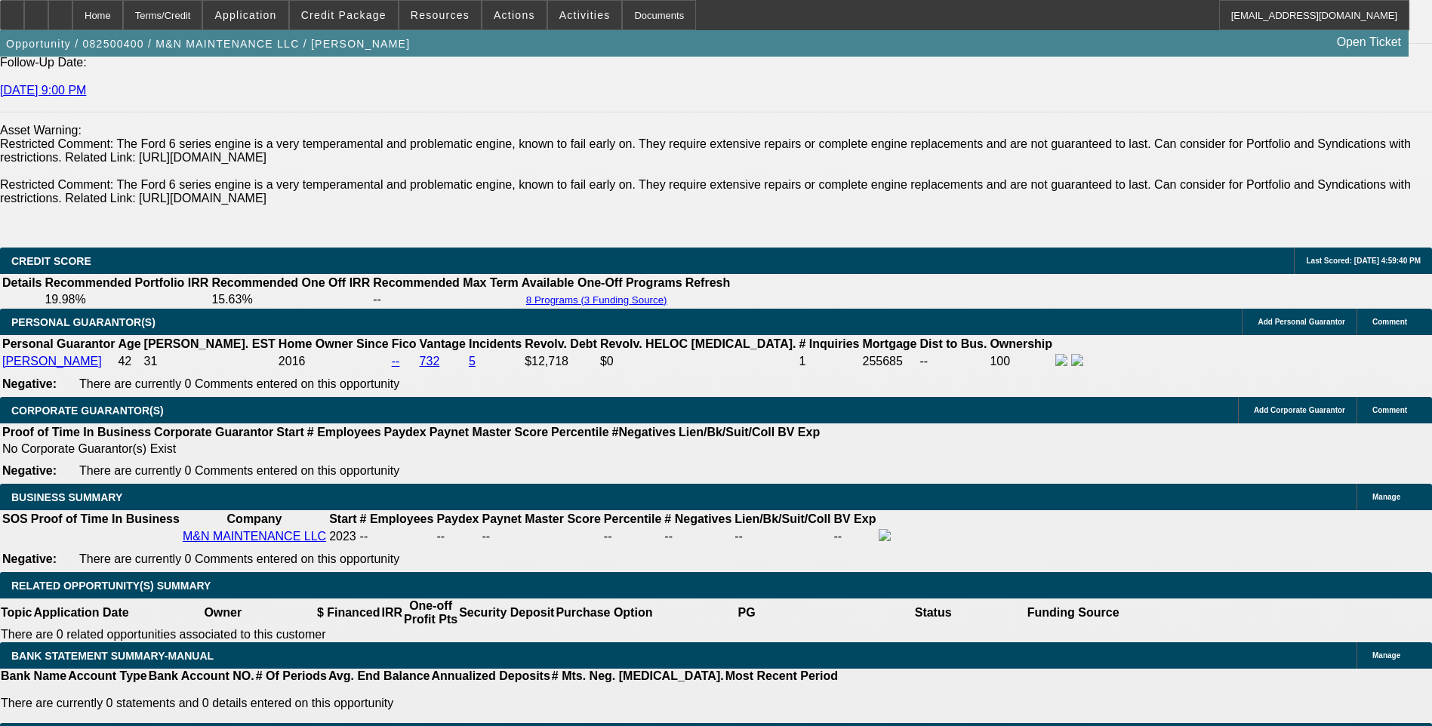
scroll to position [0, 0]
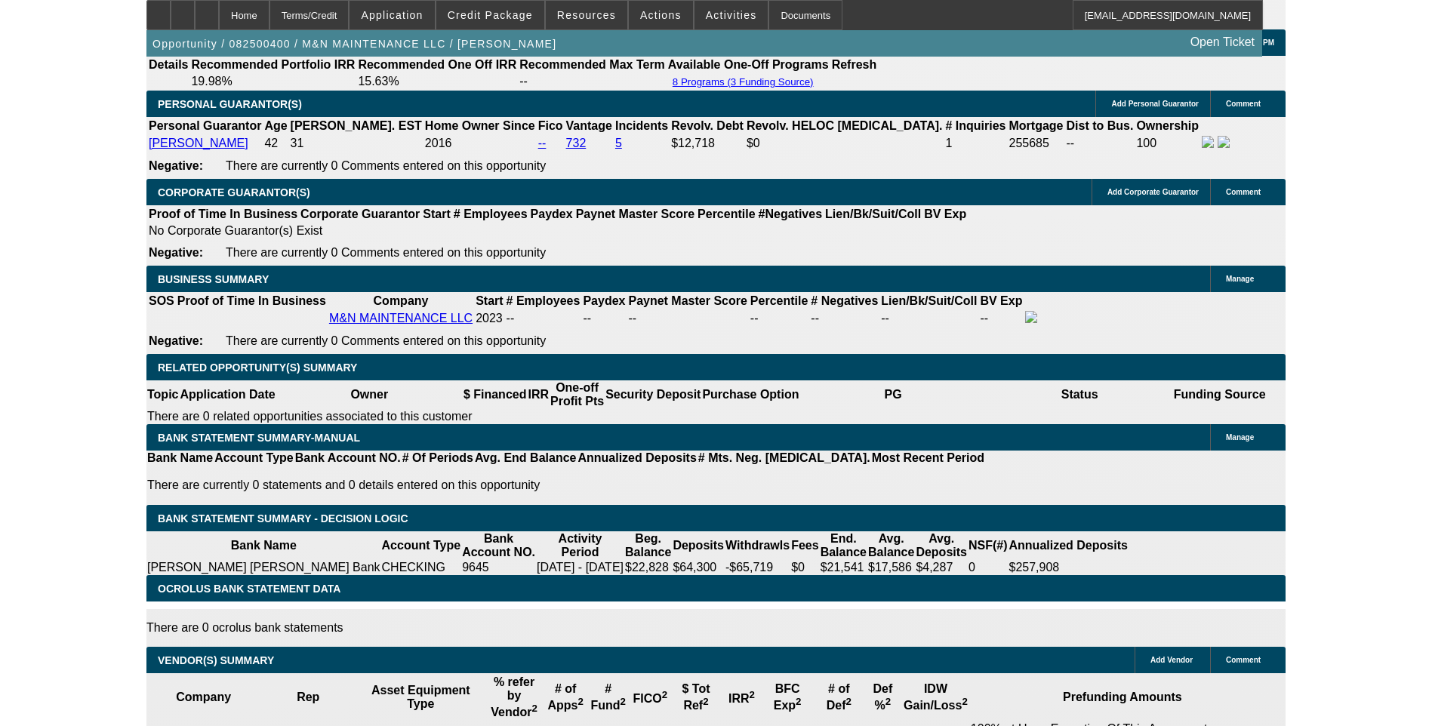
scroll to position [2159, 0]
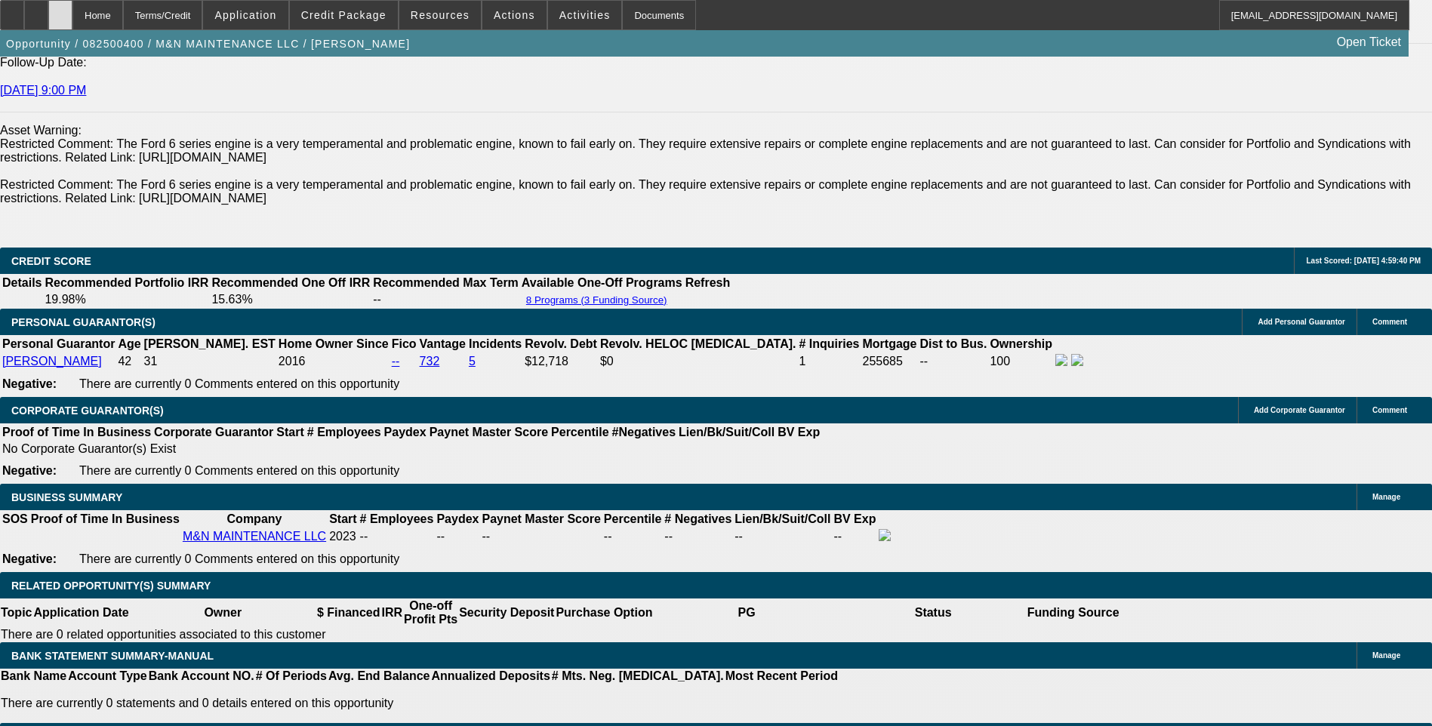
click at [72, 17] on div at bounding box center [60, 15] width 24 height 30
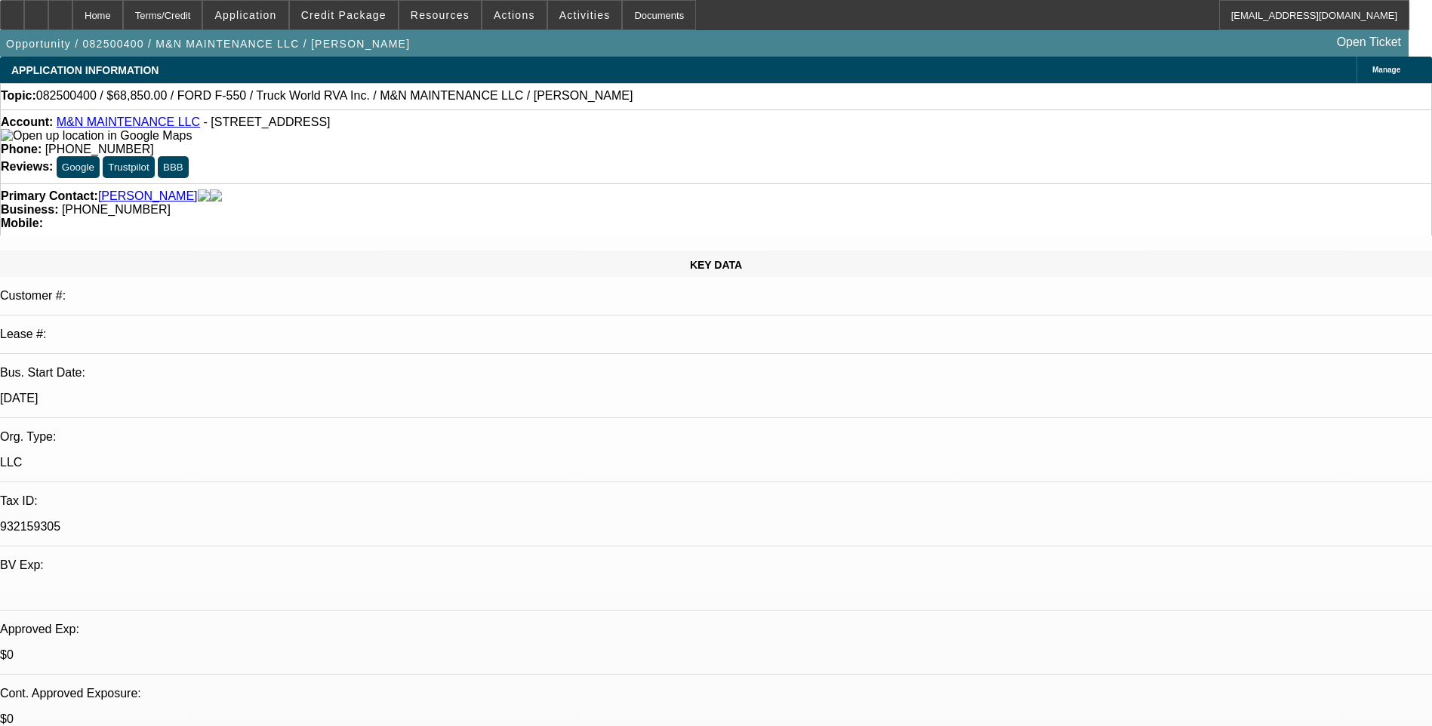
select select "0.1"
select select "0"
select select "0.1"
select select "0"
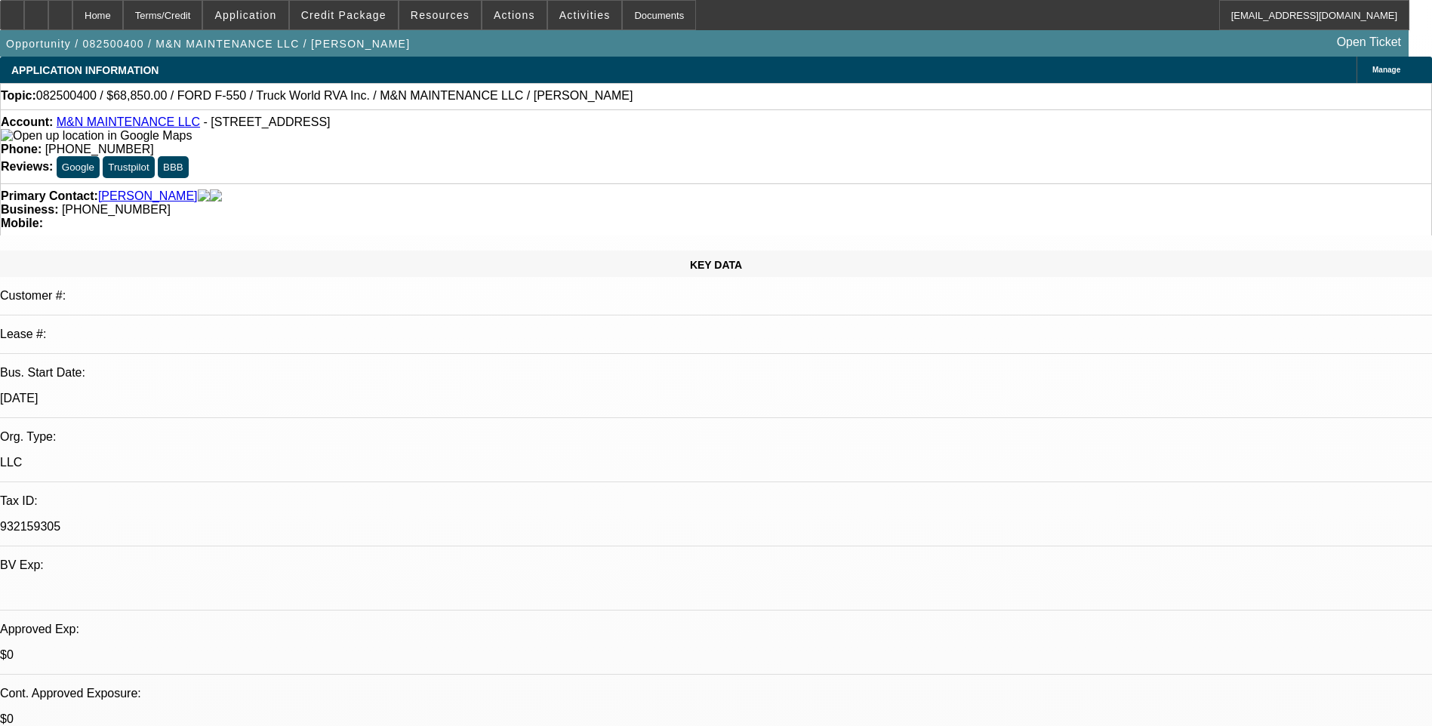
select select "0"
select select "1"
select select "6"
select select "1"
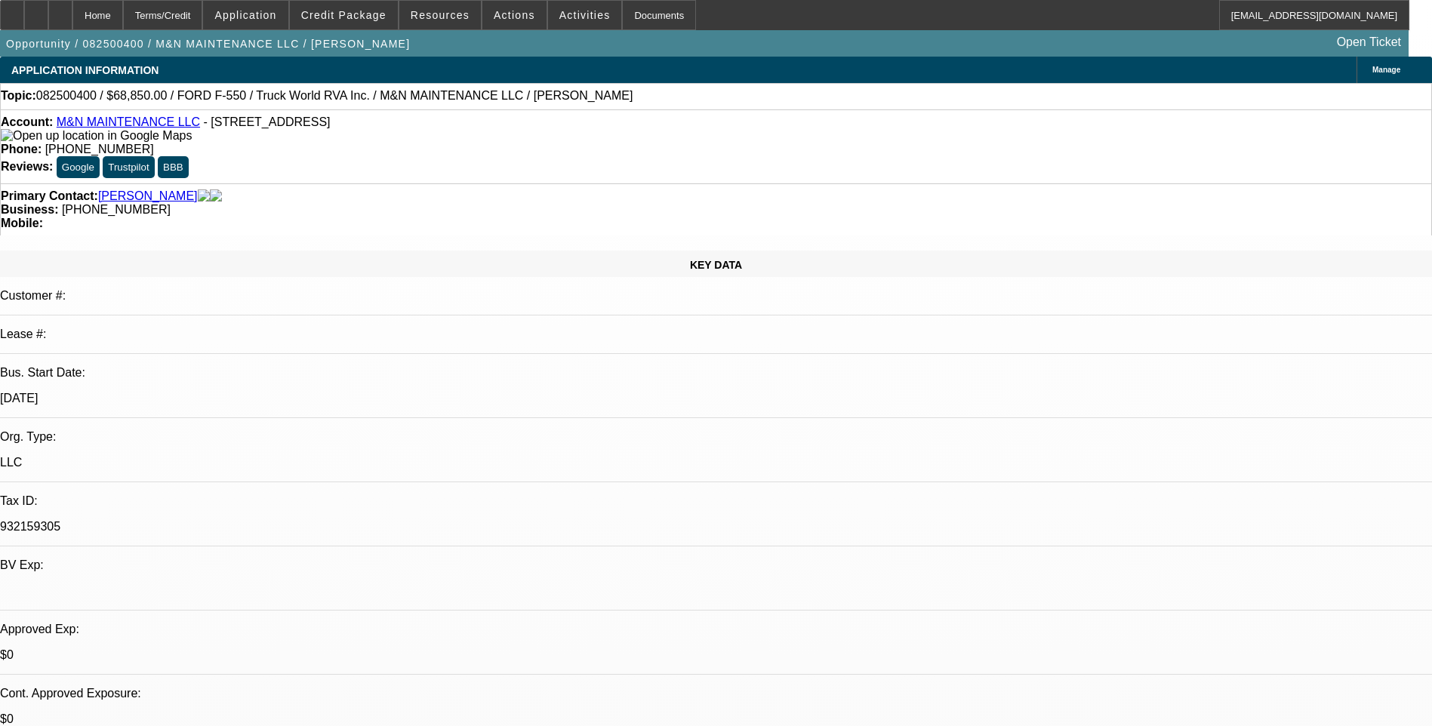
select select "1"
select select "6"
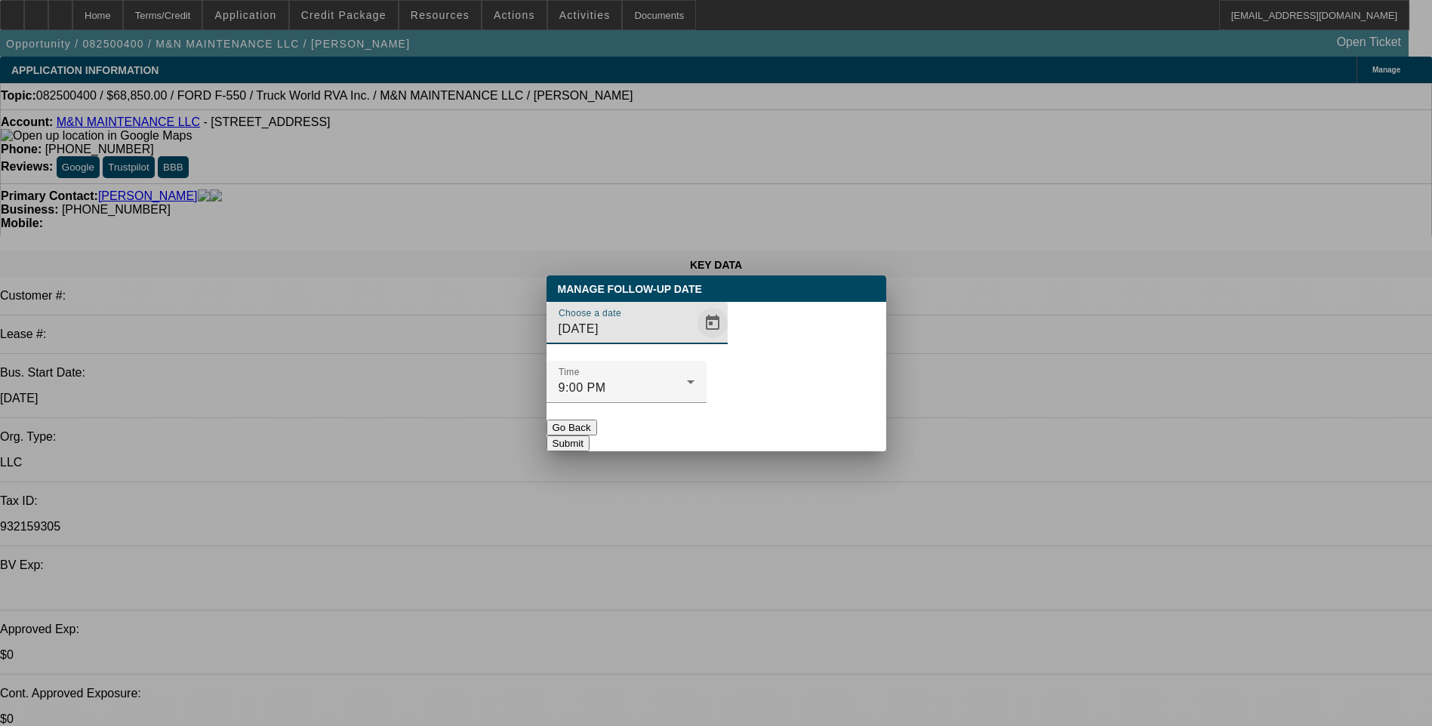
click at [694, 341] on span "Open calendar" at bounding box center [712, 323] width 36 height 36
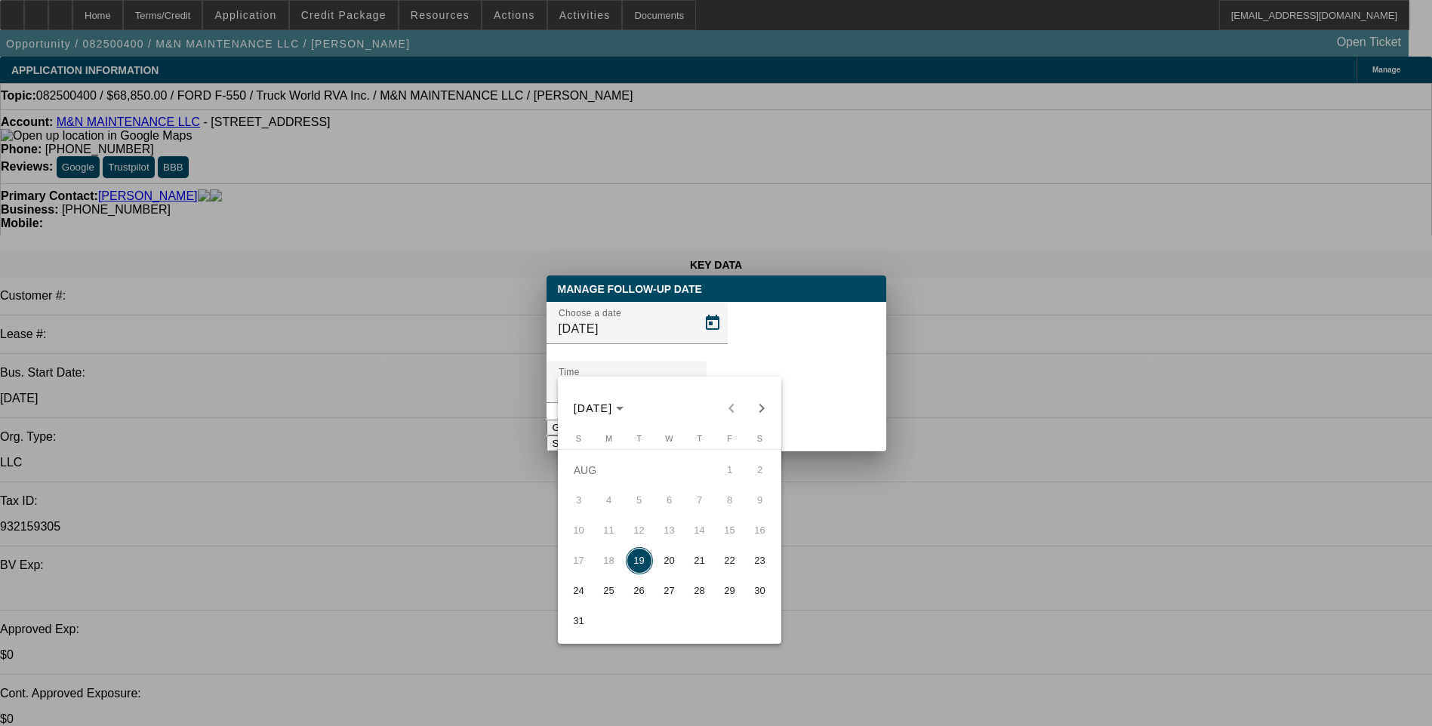
click at [672, 568] on span "20" at bounding box center [669, 560] width 27 height 27
type input "8/20/2025"
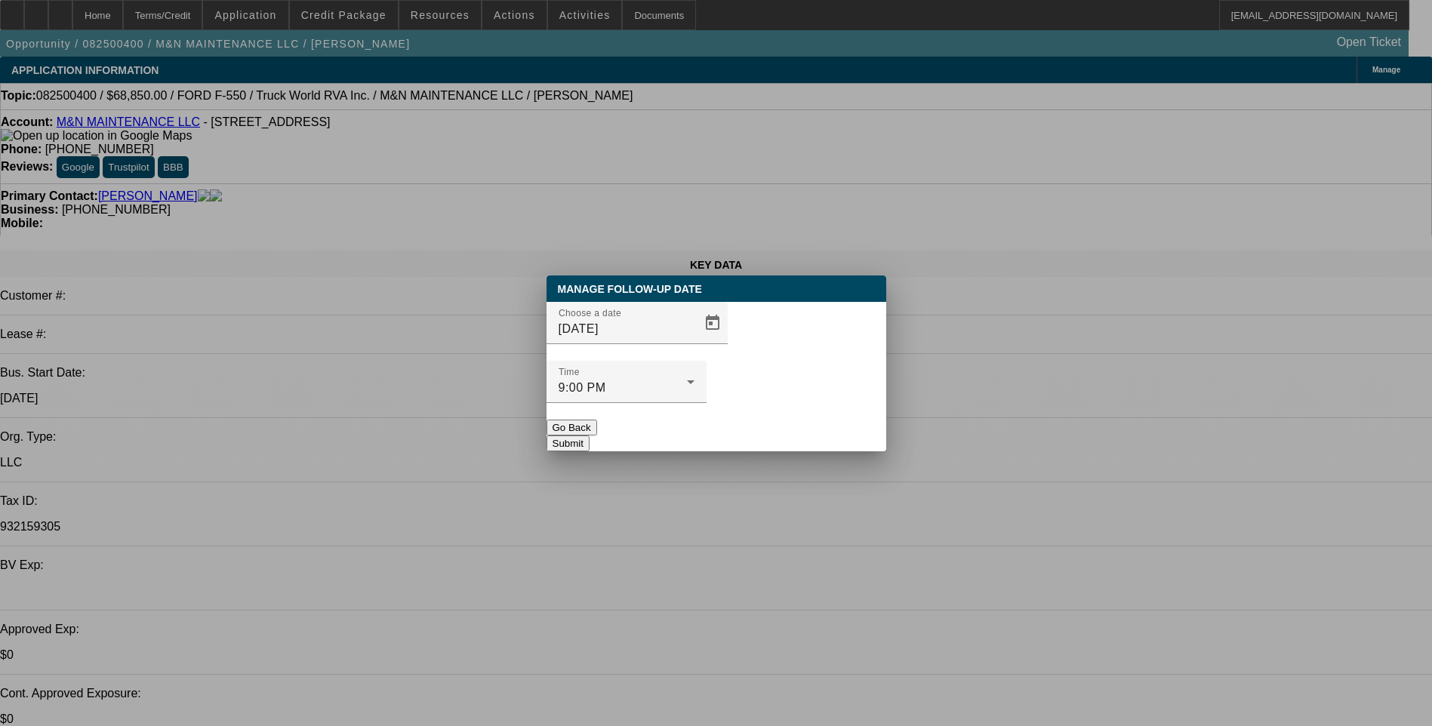
click at [589, 435] on button "Submit" at bounding box center [567, 443] width 43 height 16
